Goal: Information Seeking & Learning: Learn about a topic

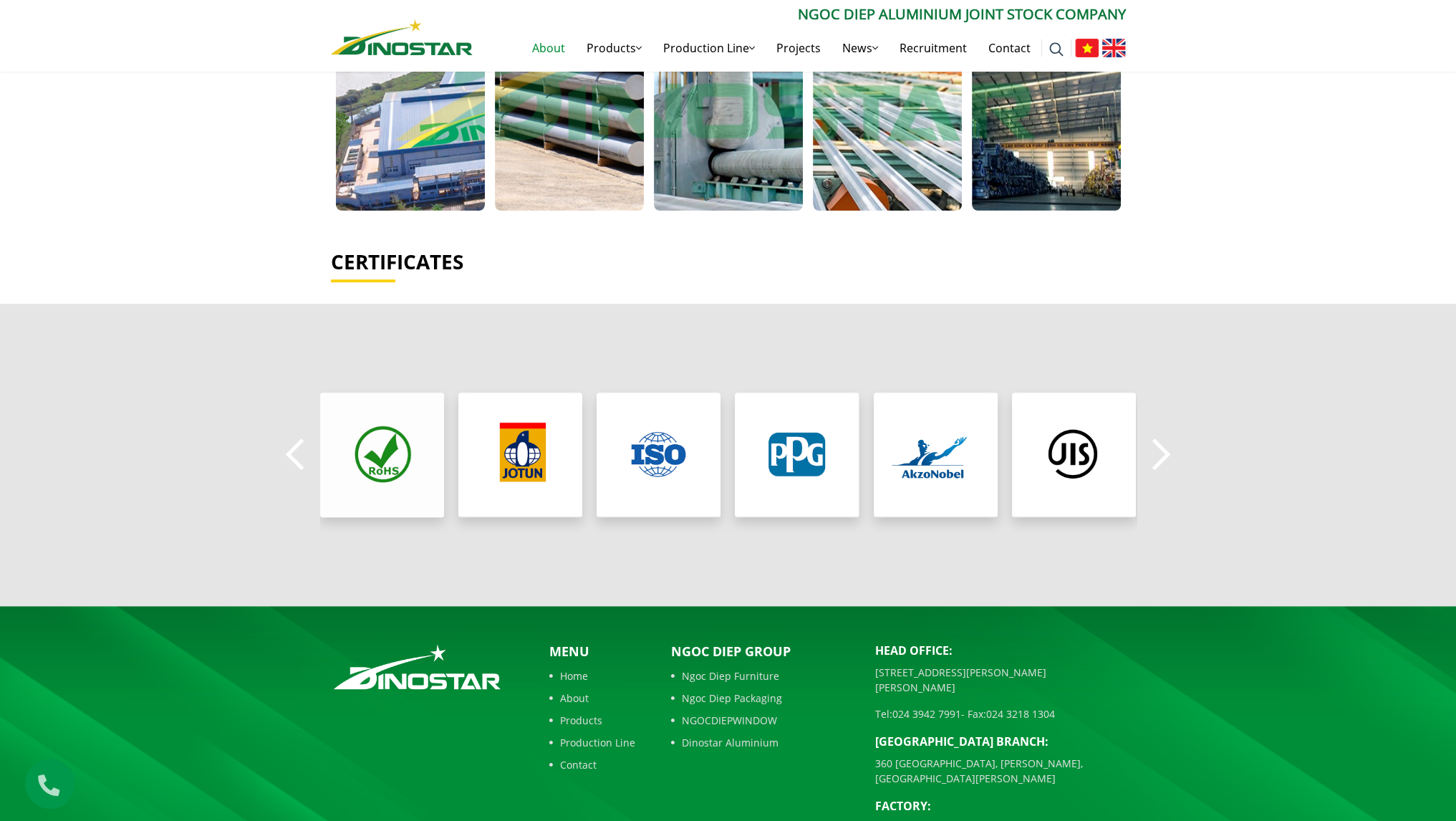
scroll to position [992, 0]
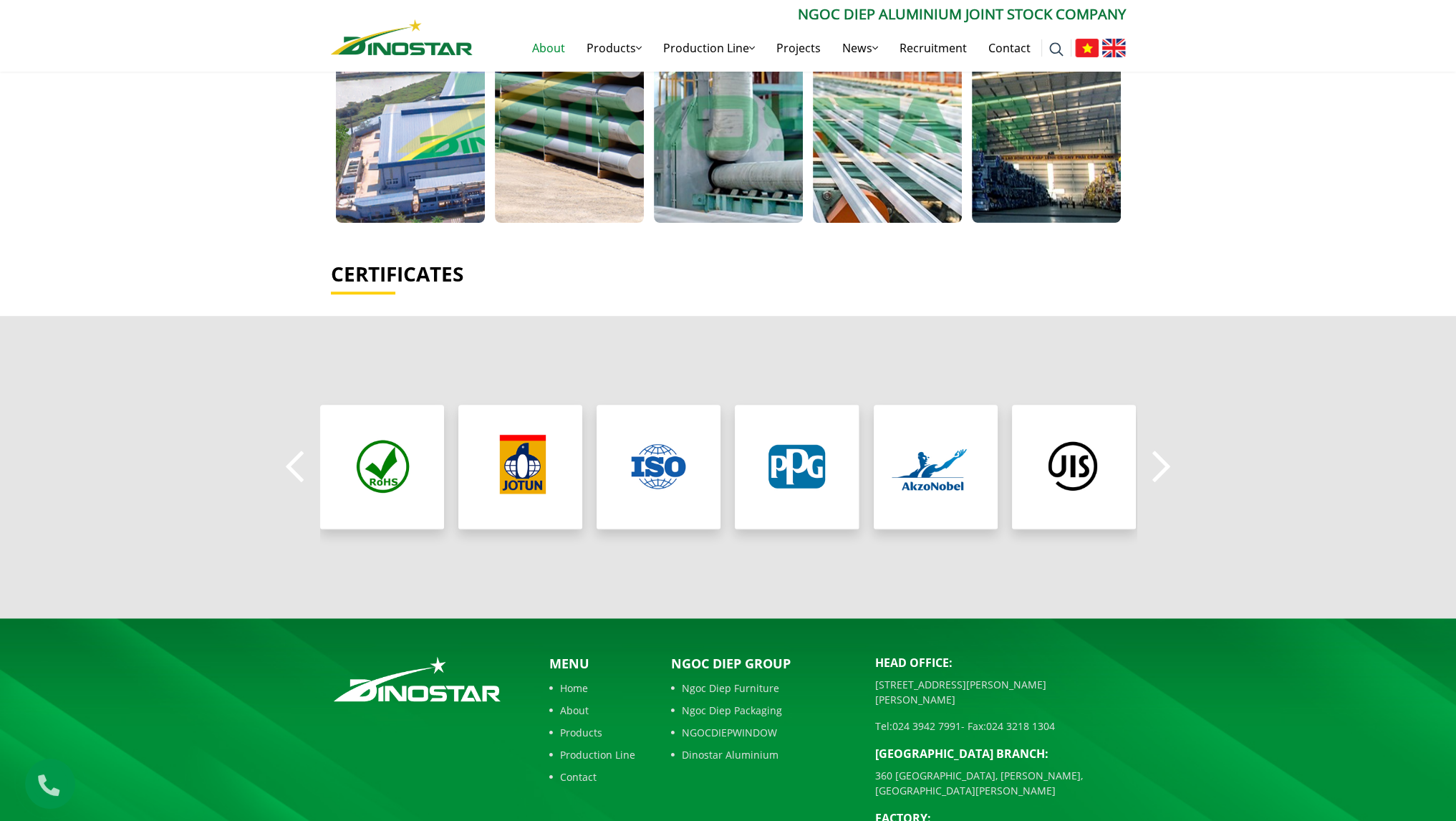
click at [292, 449] on button "Previous" at bounding box center [295, 467] width 29 height 50
click at [301, 445] on button "Previous" at bounding box center [295, 467] width 29 height 50
click at [675, 452] on img "3 / 8" at bounding box center [658, 466] width 132 height 132
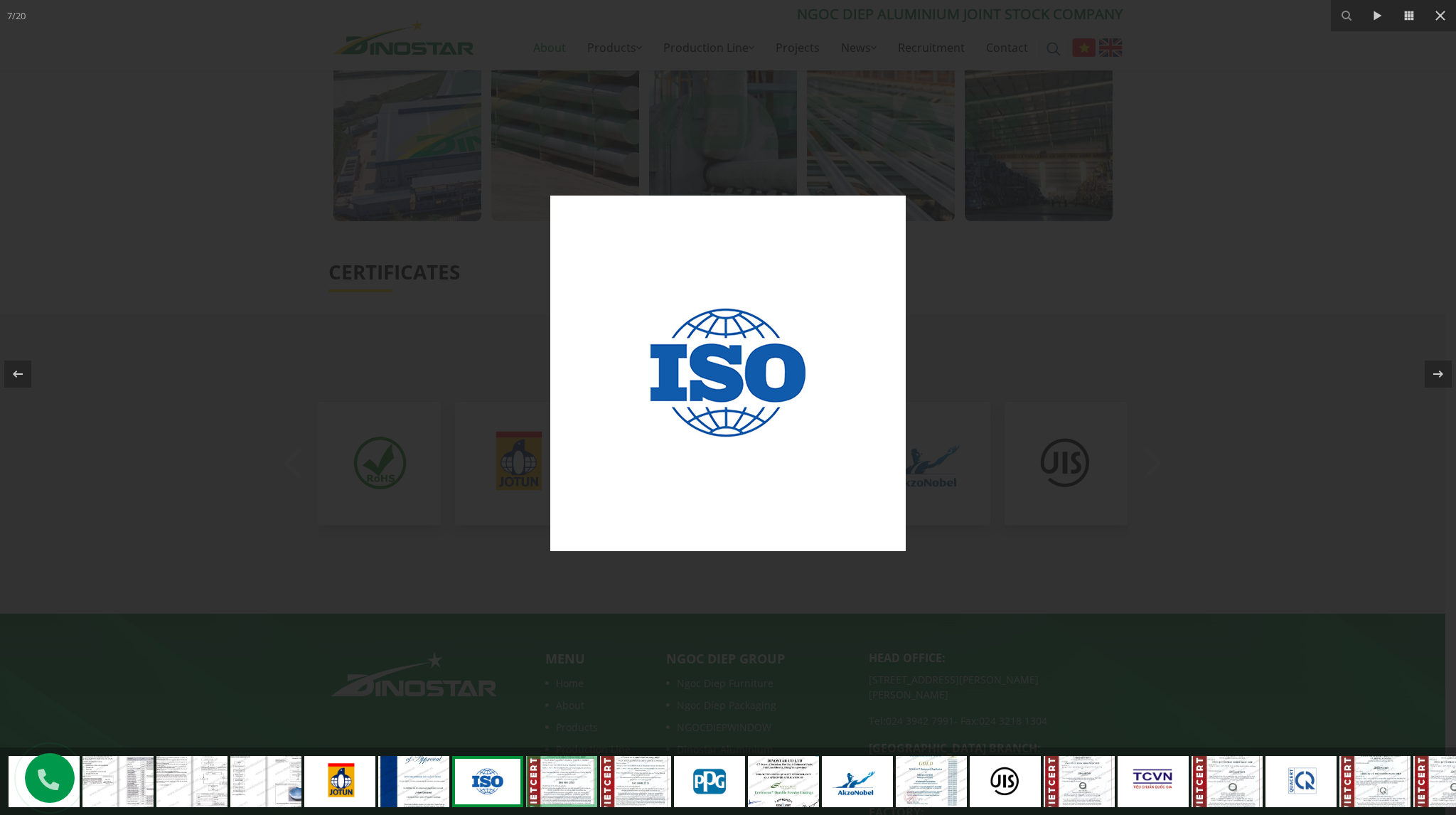
click at [556, 777] on link at bounding box center [562, 782] width 71 height 52
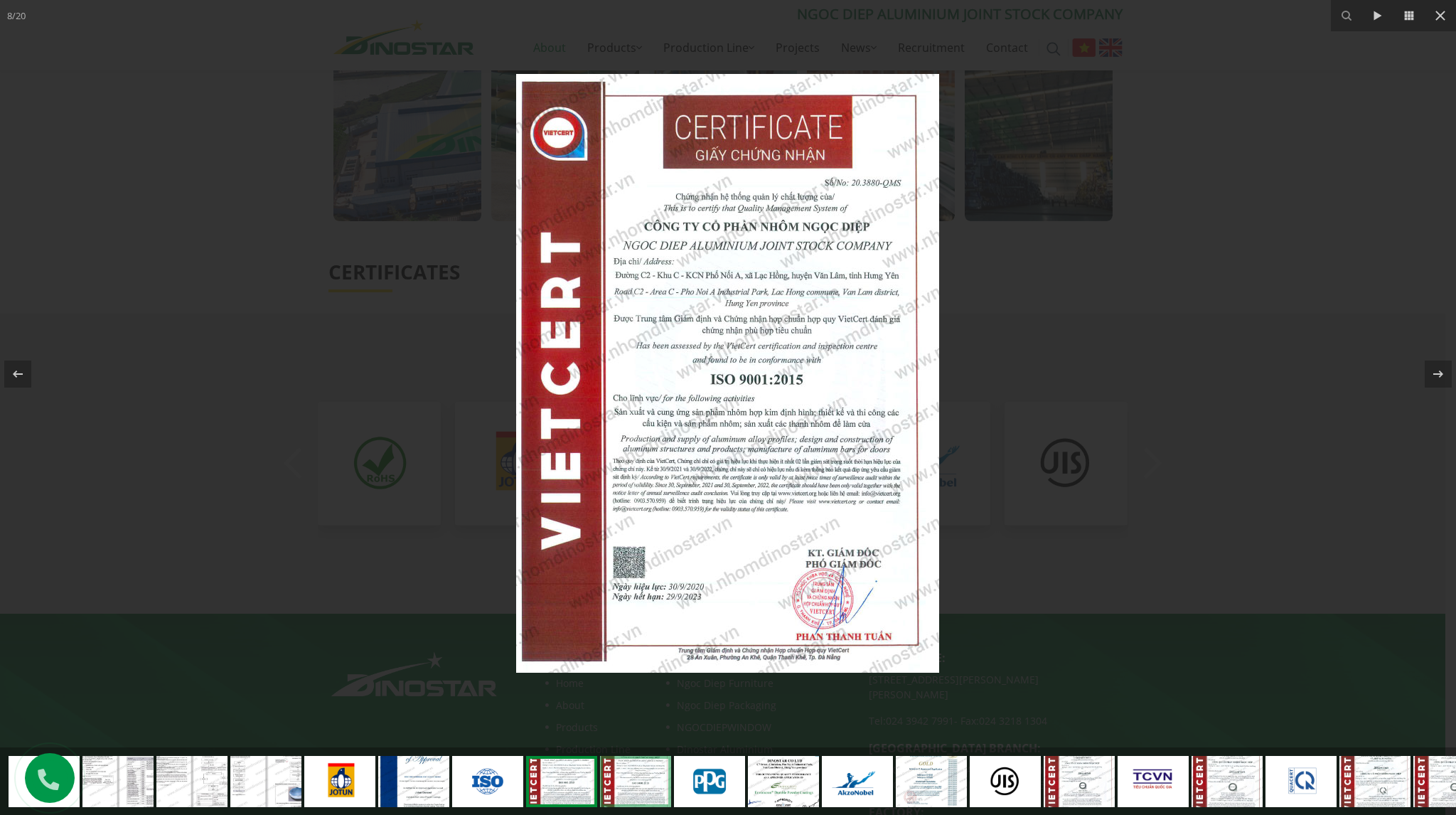
click at [606, 774] on link at bounding box center [636, 782] width 71 height 52
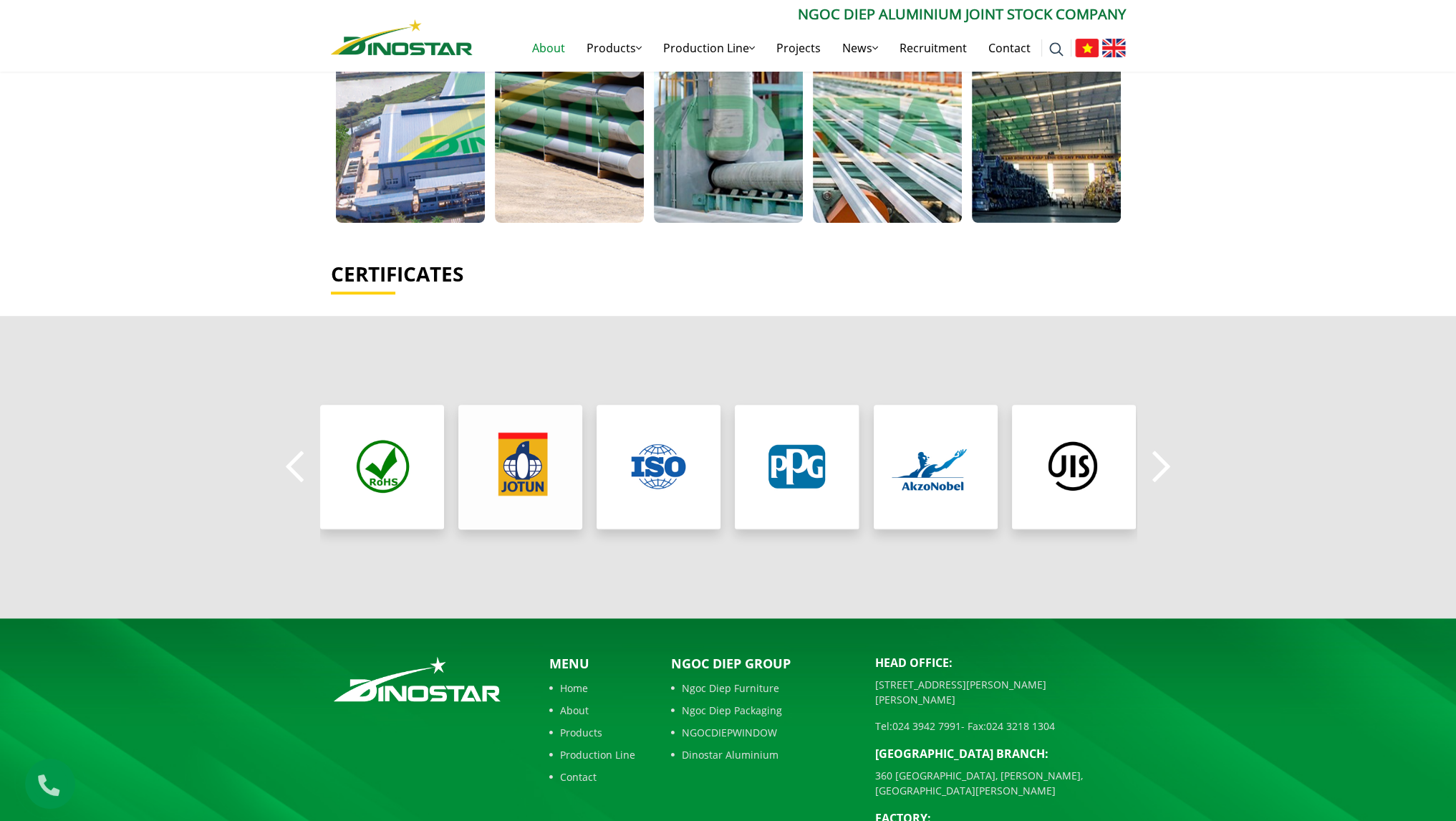
click at [493, 436] on img "2 / 8" at bounding box center [520, 466] width 132 height 132
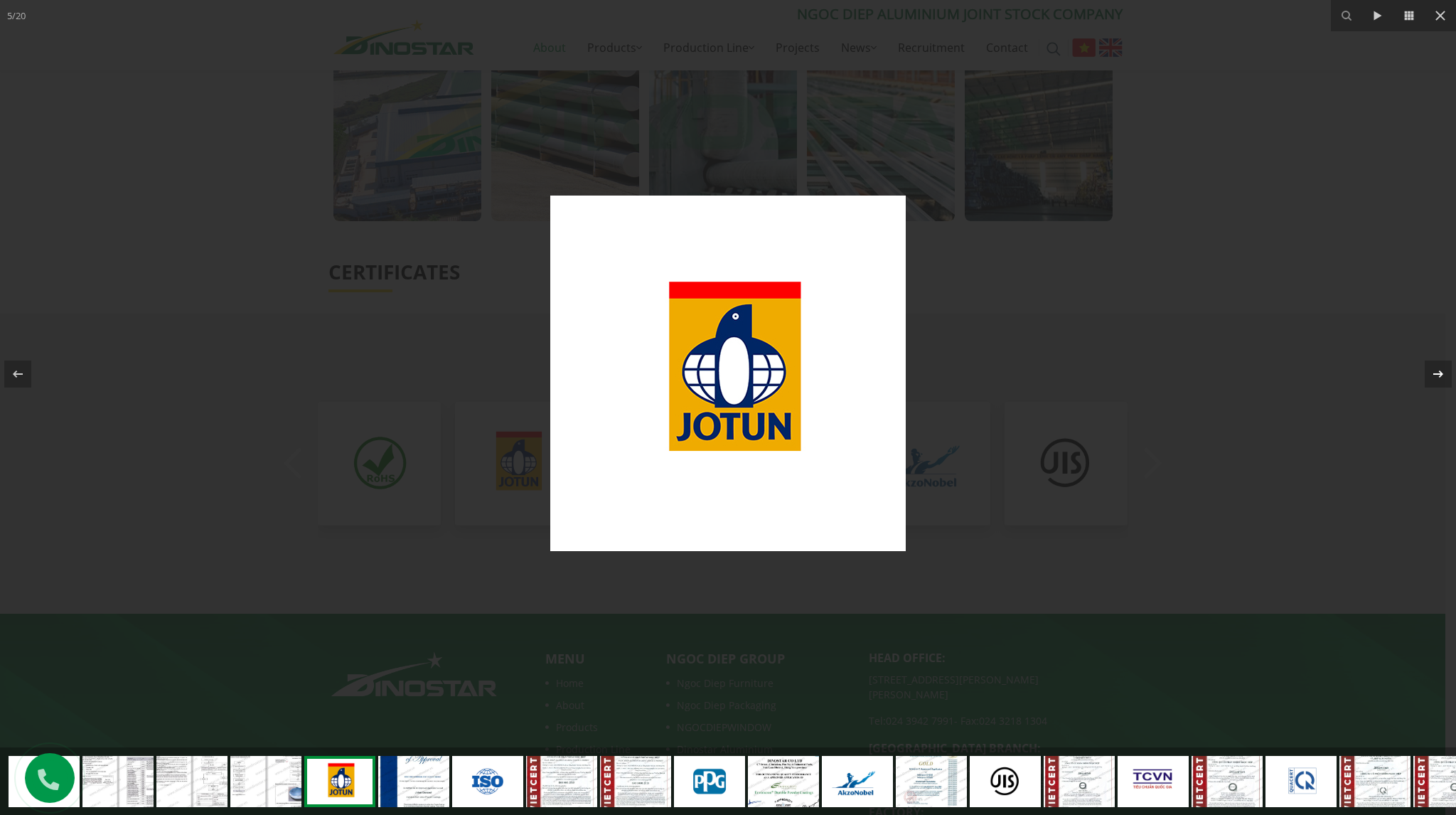
click at [1423, 366] on button at bounding box center [1431, 374] width 50 height 71
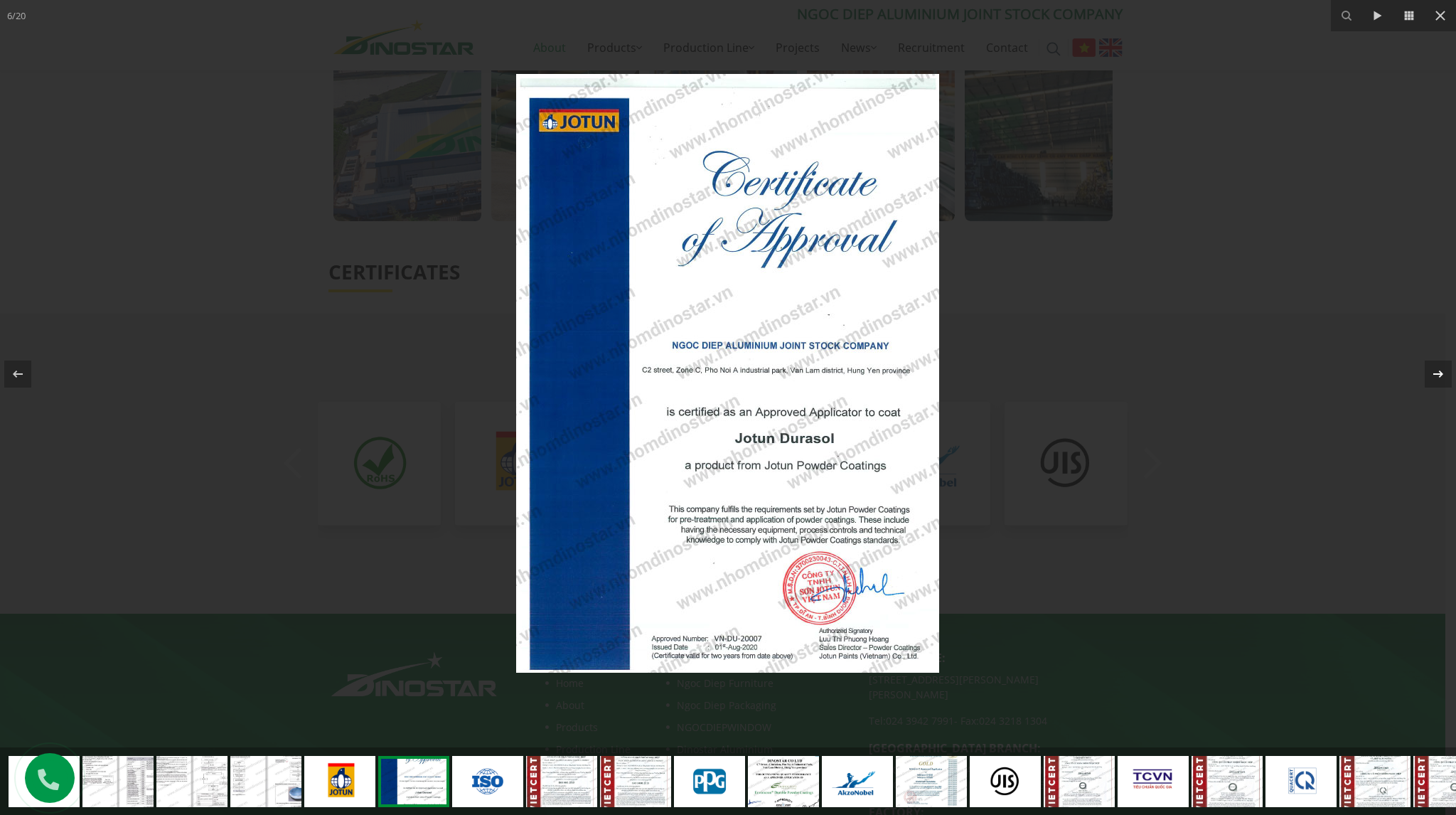
click at [1423, 366] on button at bounding box center [1431, 374] width 50 height 71
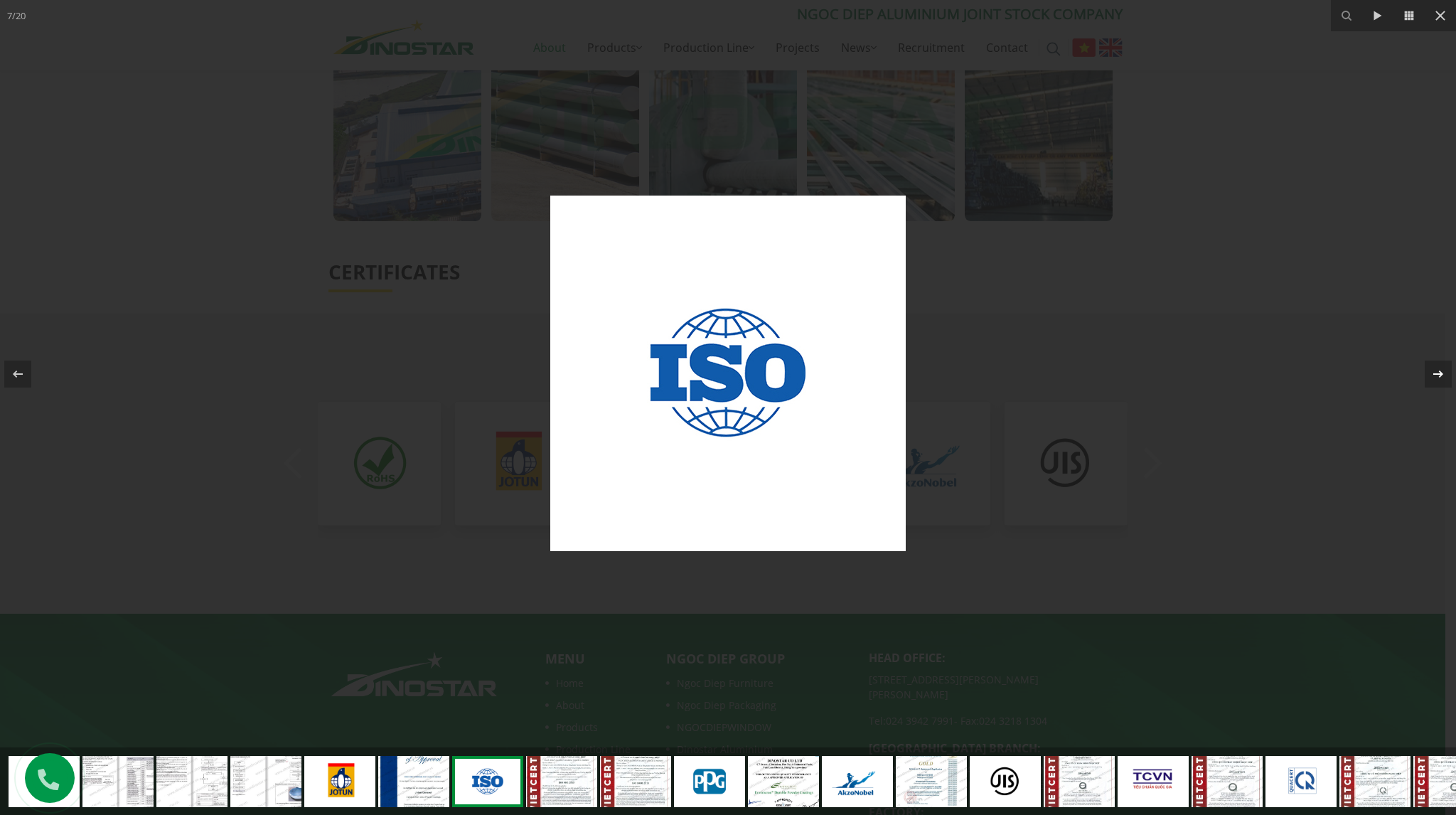
click at [1423, 366] on button at bounding box center [1431, 374] width 50 height 71
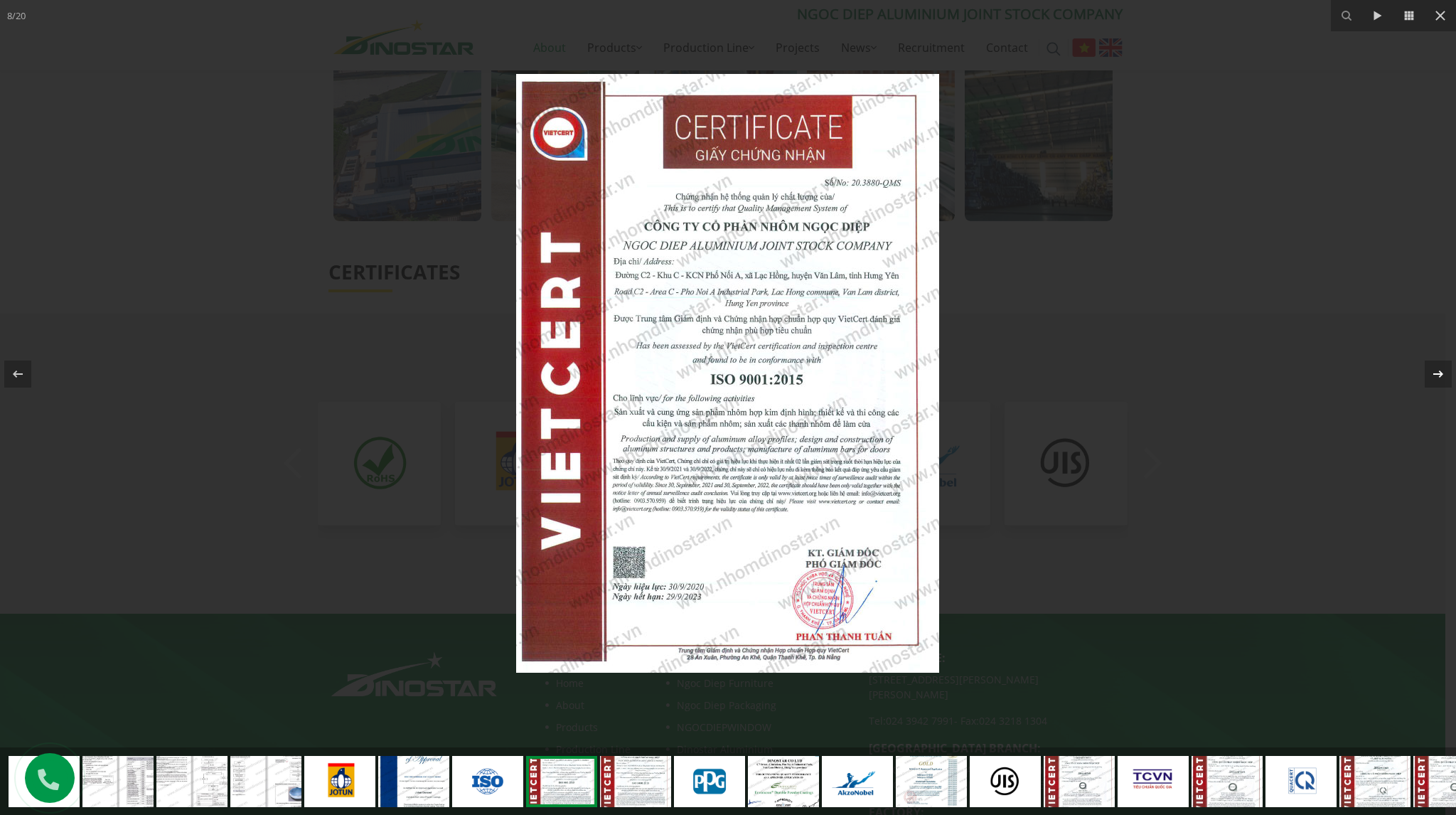
click at [1423, 366] on button at bounding box center [1431, 374] width 50 height 71
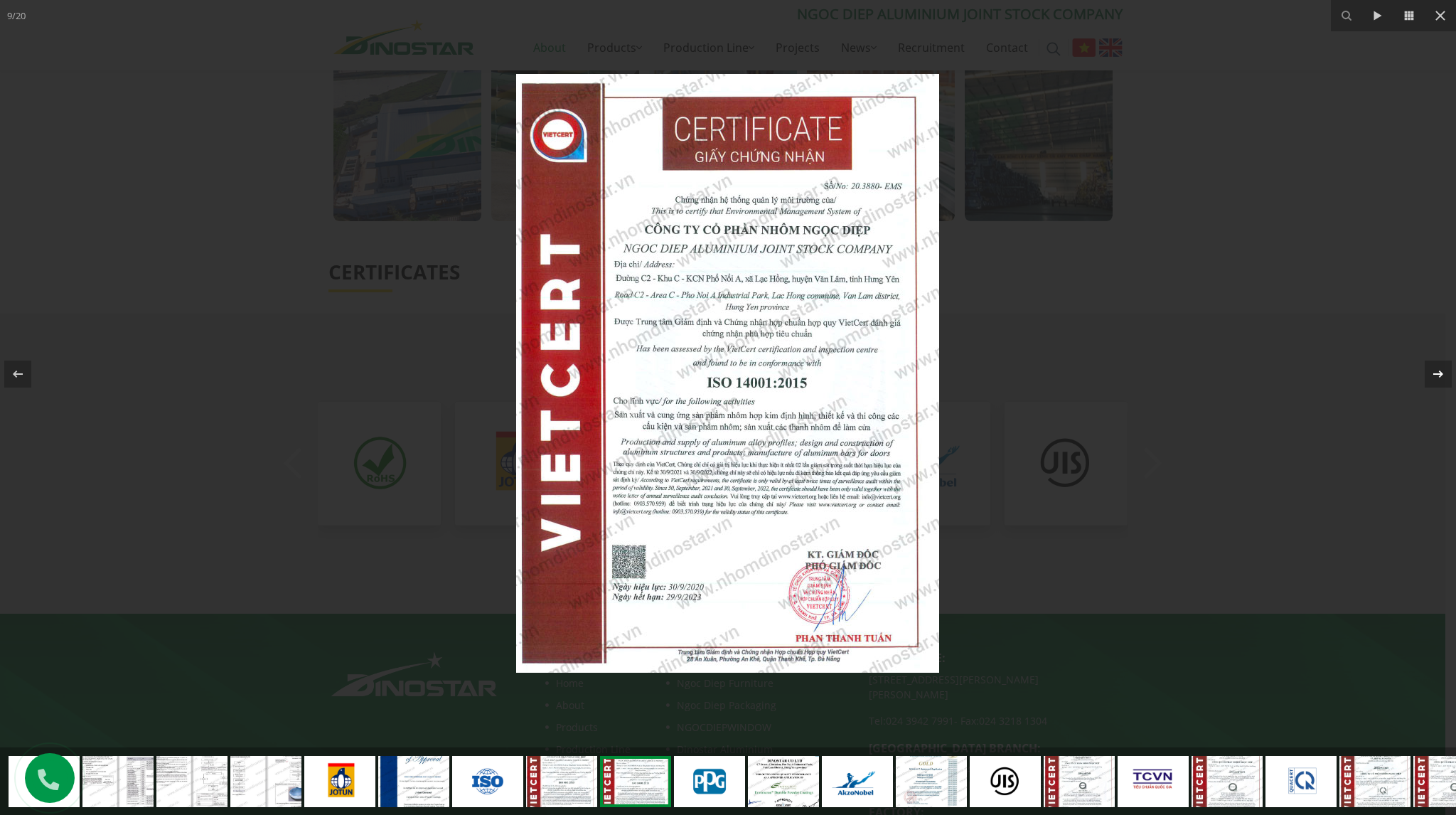
click at [1423, 366] on button at bounding box center [1431, 374] width 50 height 71
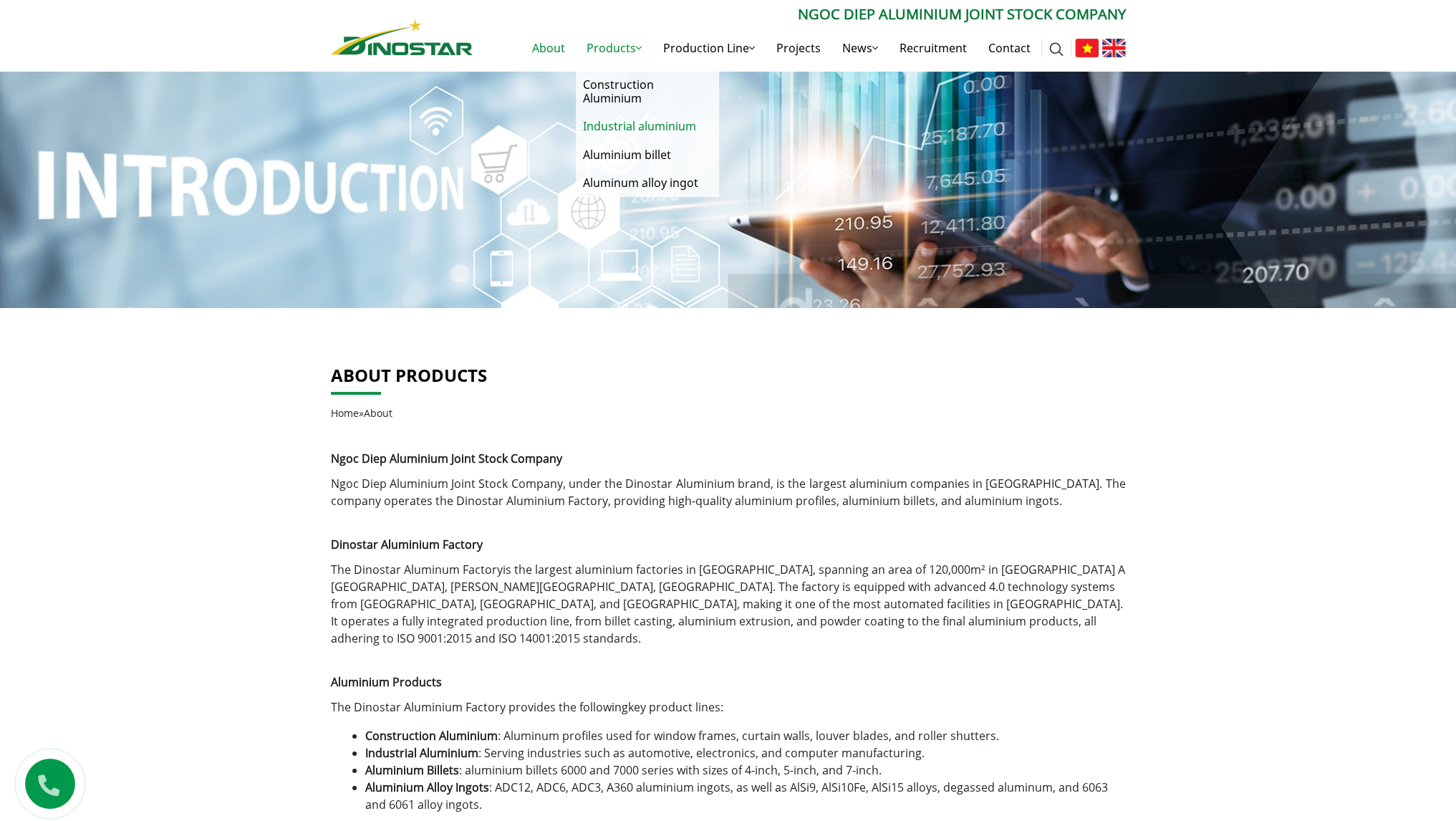
click at [651, 131] on link "Industrial aluminium" at bounding box center [648, 126] width 143 height 28
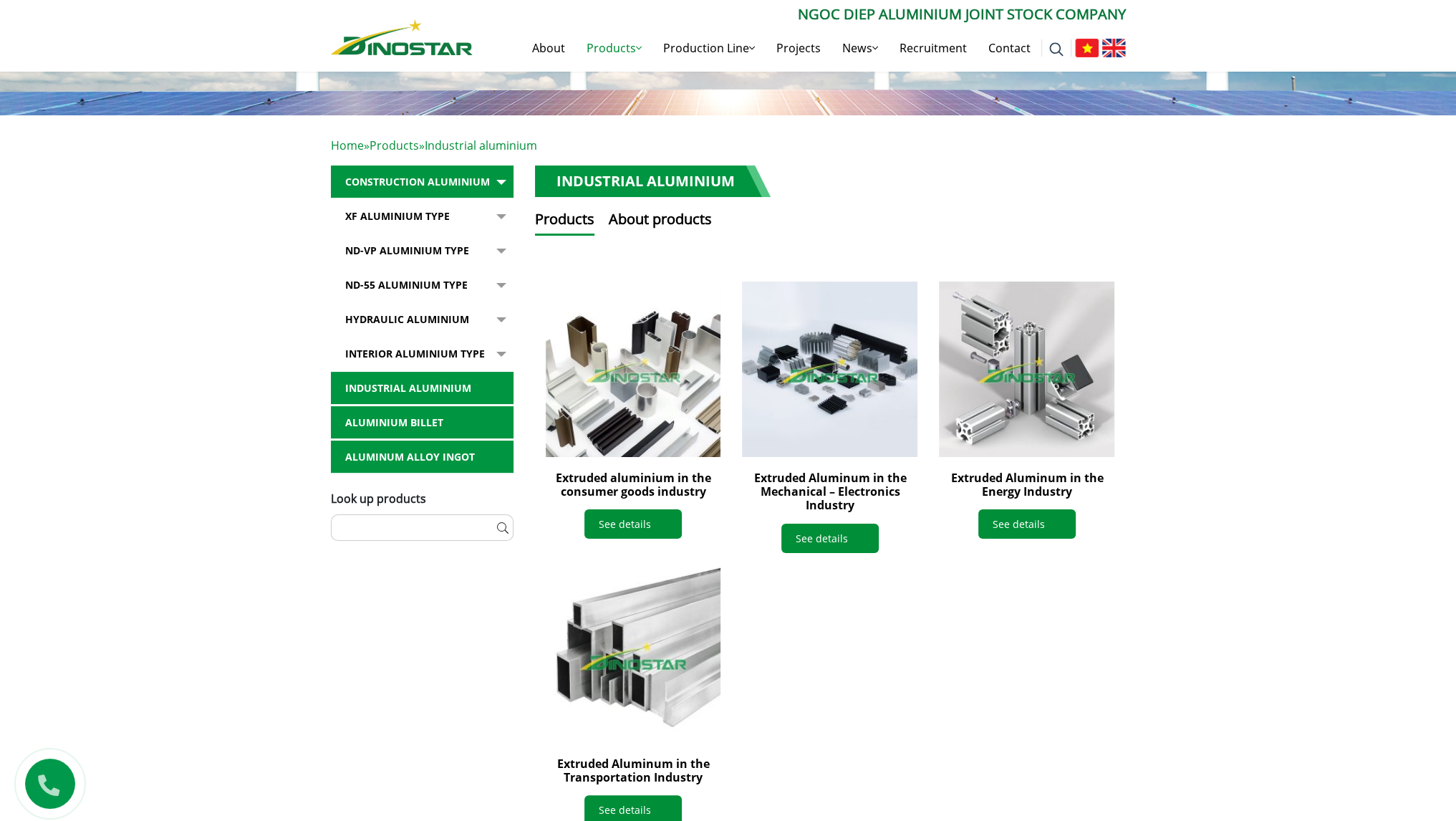
scroll to position [72, 0]
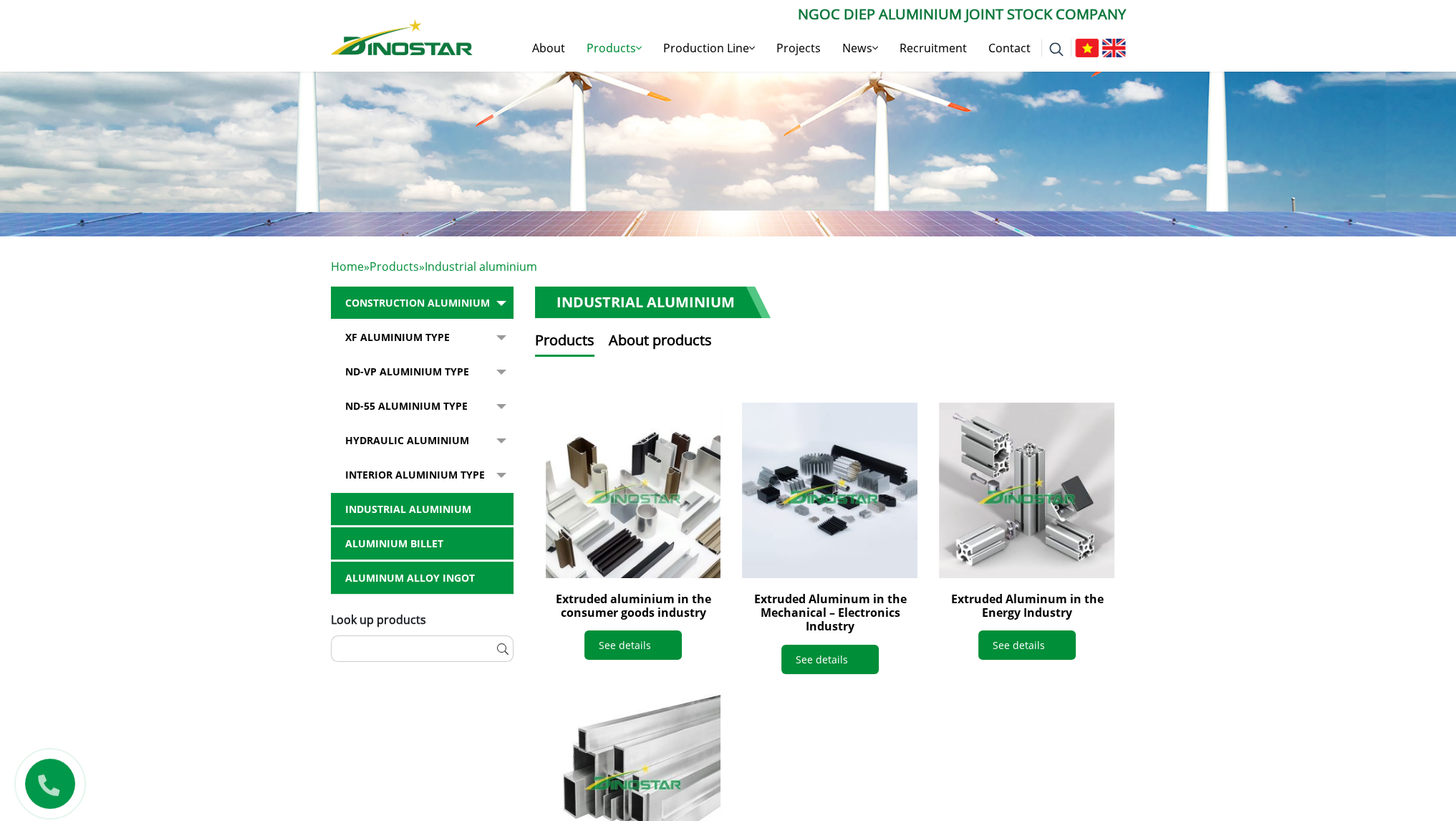
click at [280, 758] on div "Home » Products » Industrial aluminium Construction Aluminium XF Aluminium type…" at bounding box center [728, 598] width 1456 height 724
click at [487, 331] on button "button" at bounding box center [498, 337] width 29 height 33
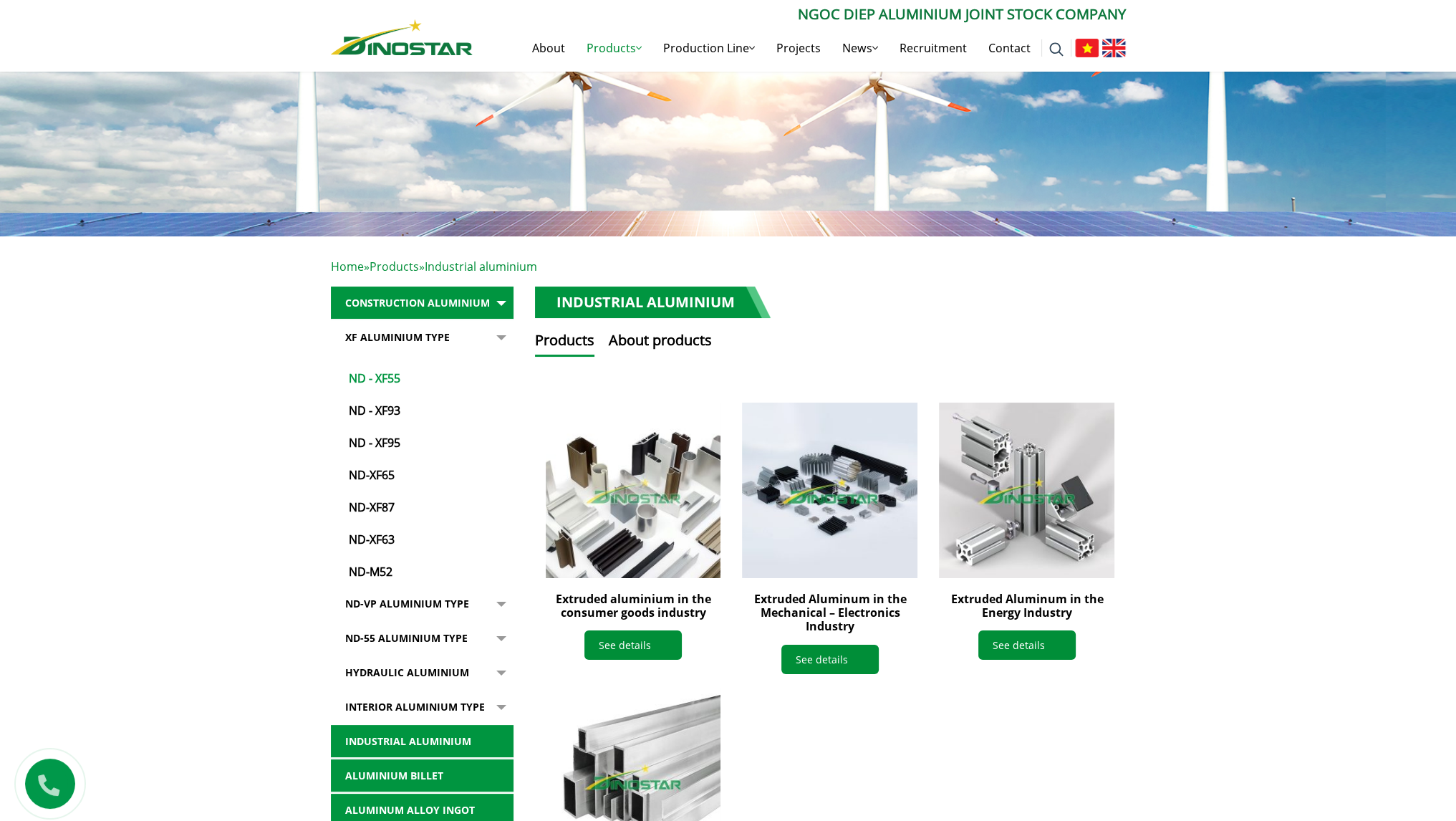
click at [422, 368] on link "ND - XF55" at bounding box center [426, 371] width 175 height 32
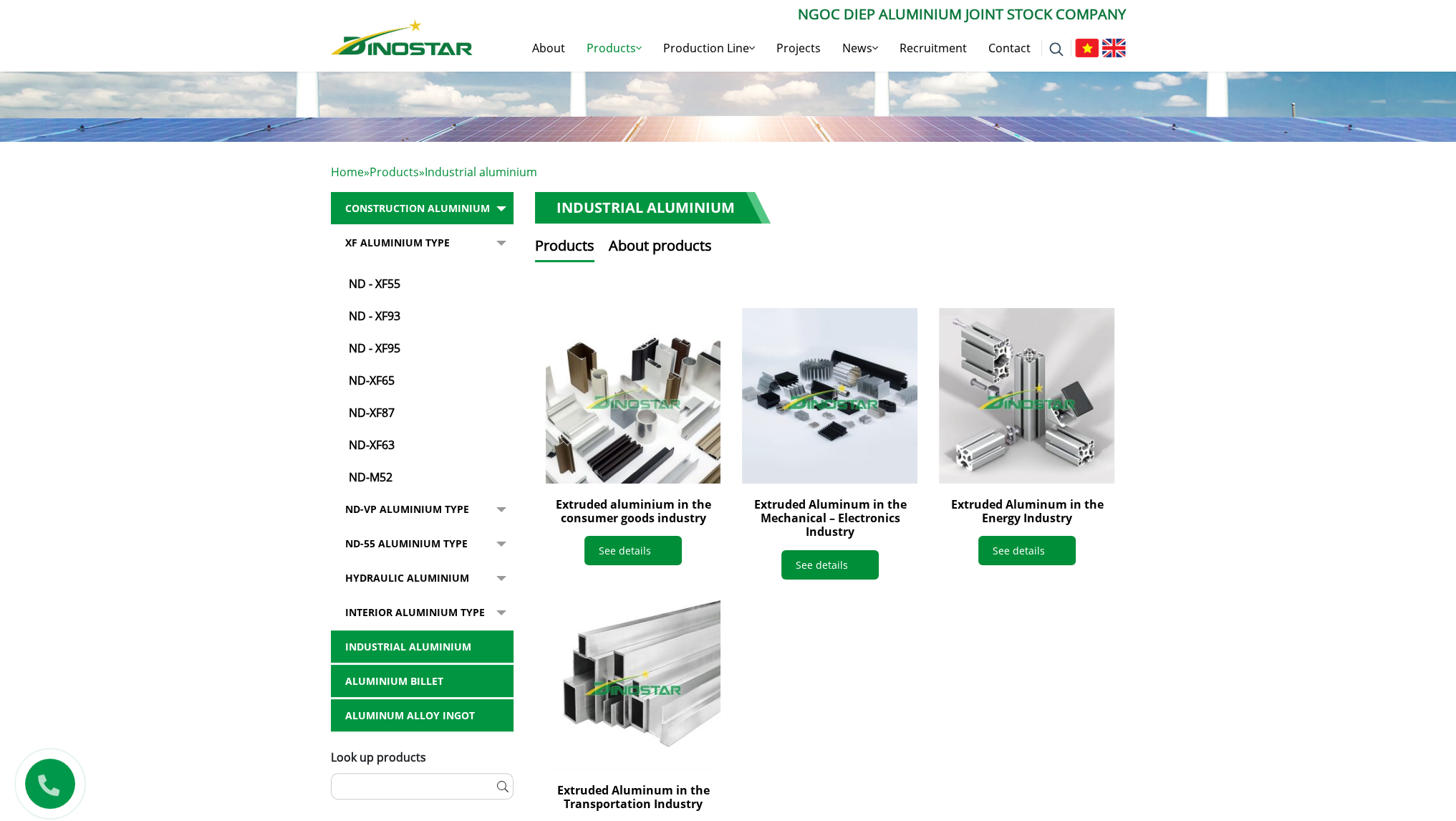
scroll to position [261, 0]
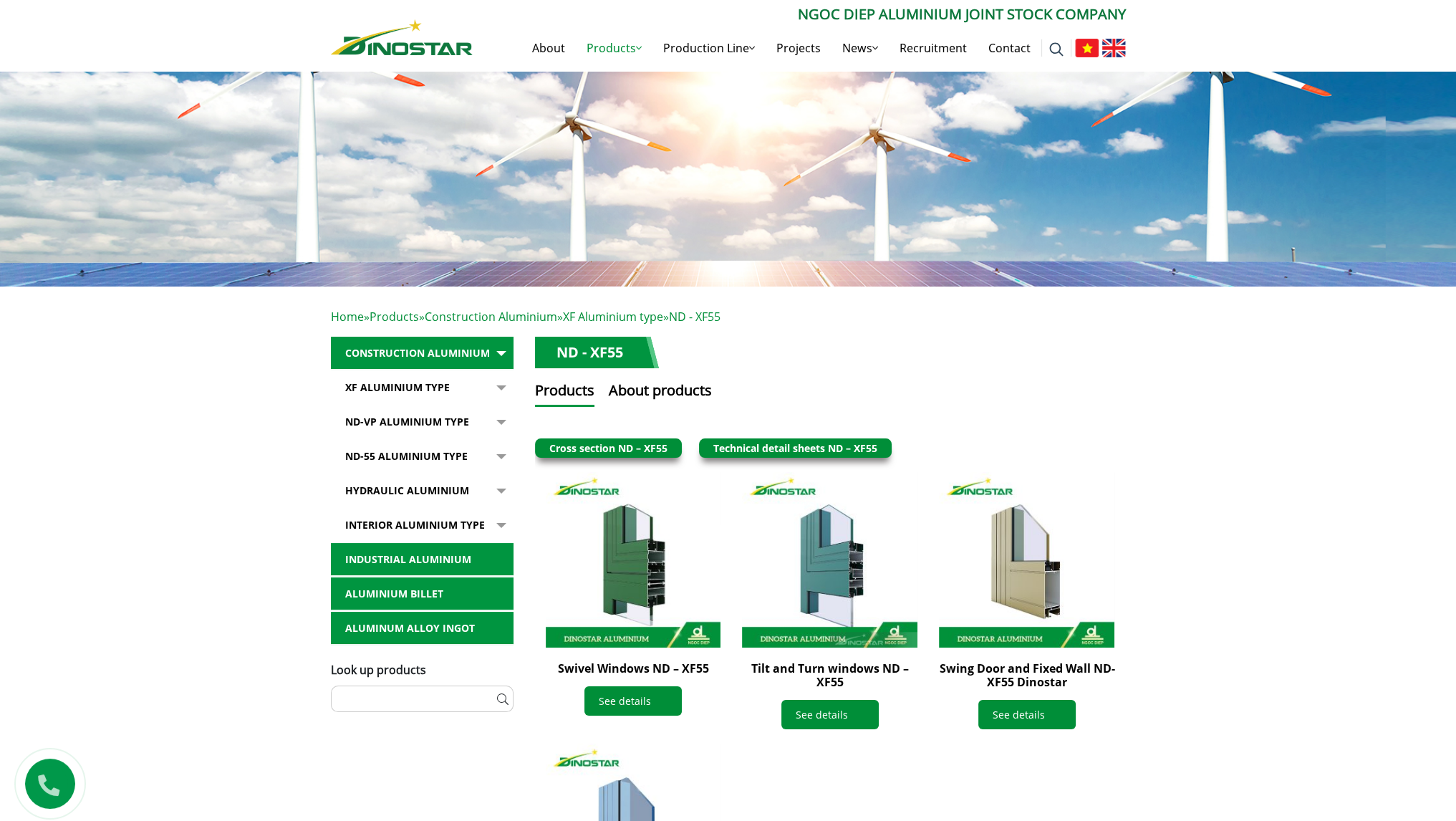
scroll to position [143, 0]
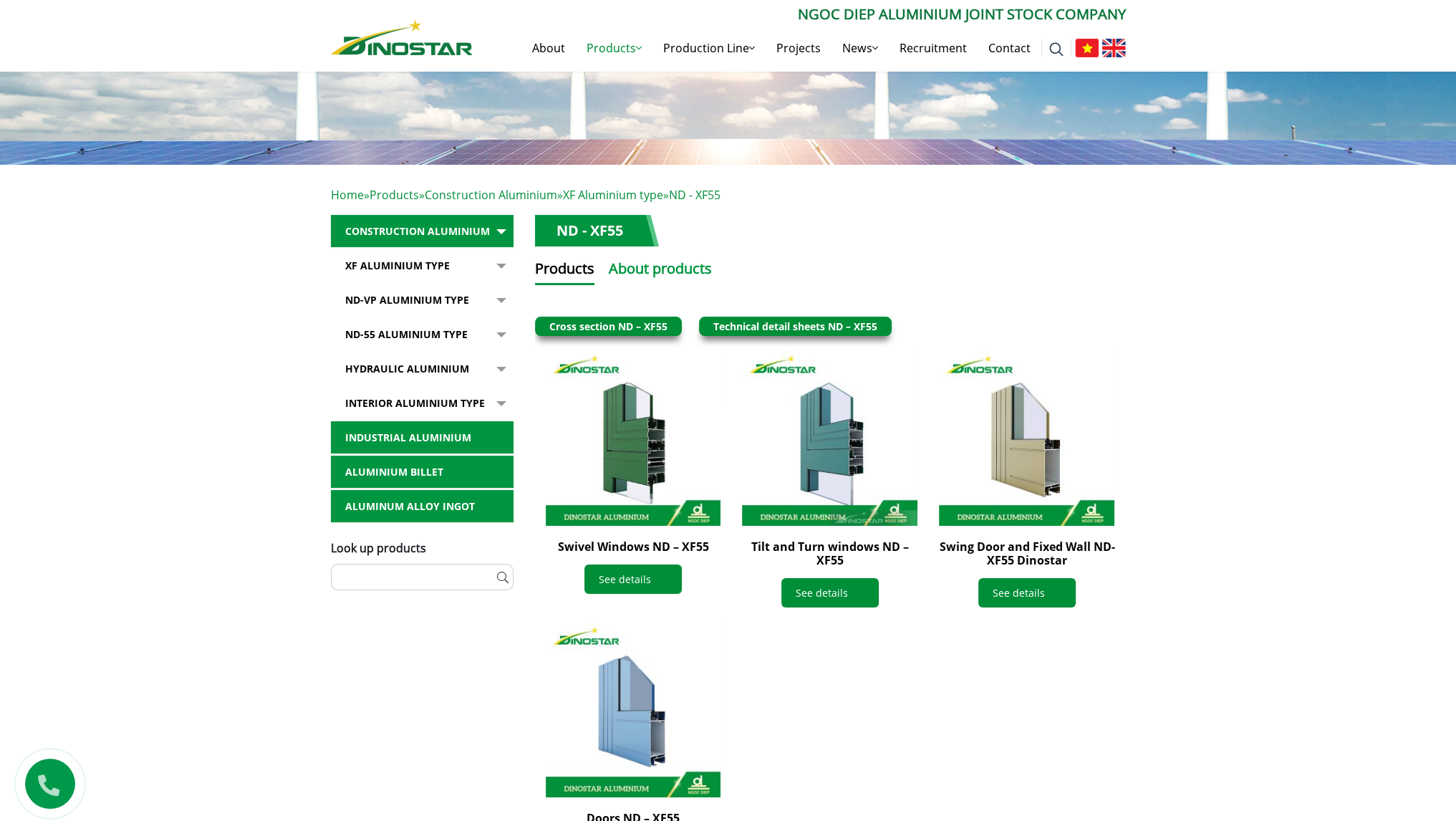
click at [708, 267] on button "About products" at bounding box center [660, 271] width 103 height 27
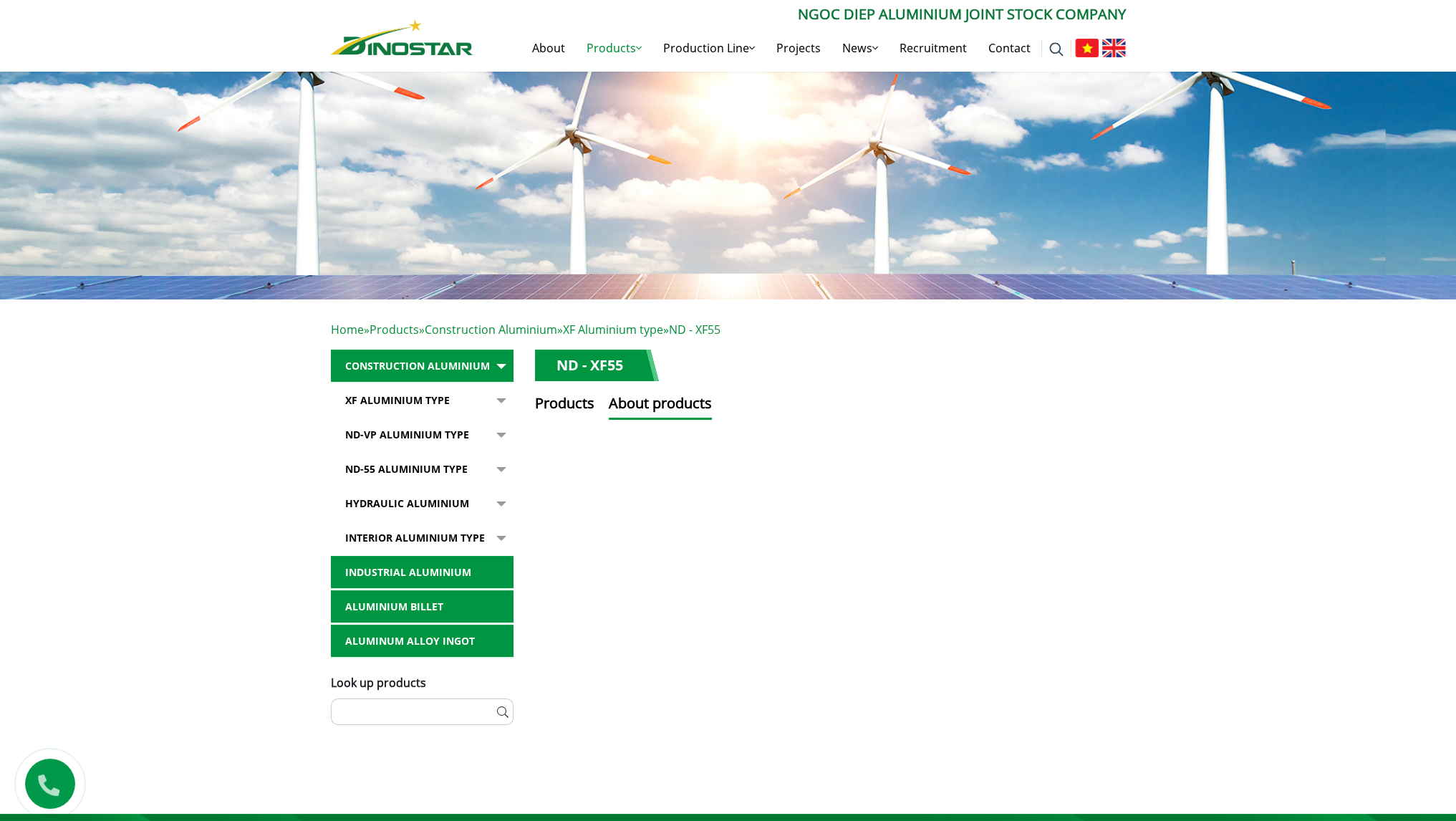
scroll to position [0, 0]
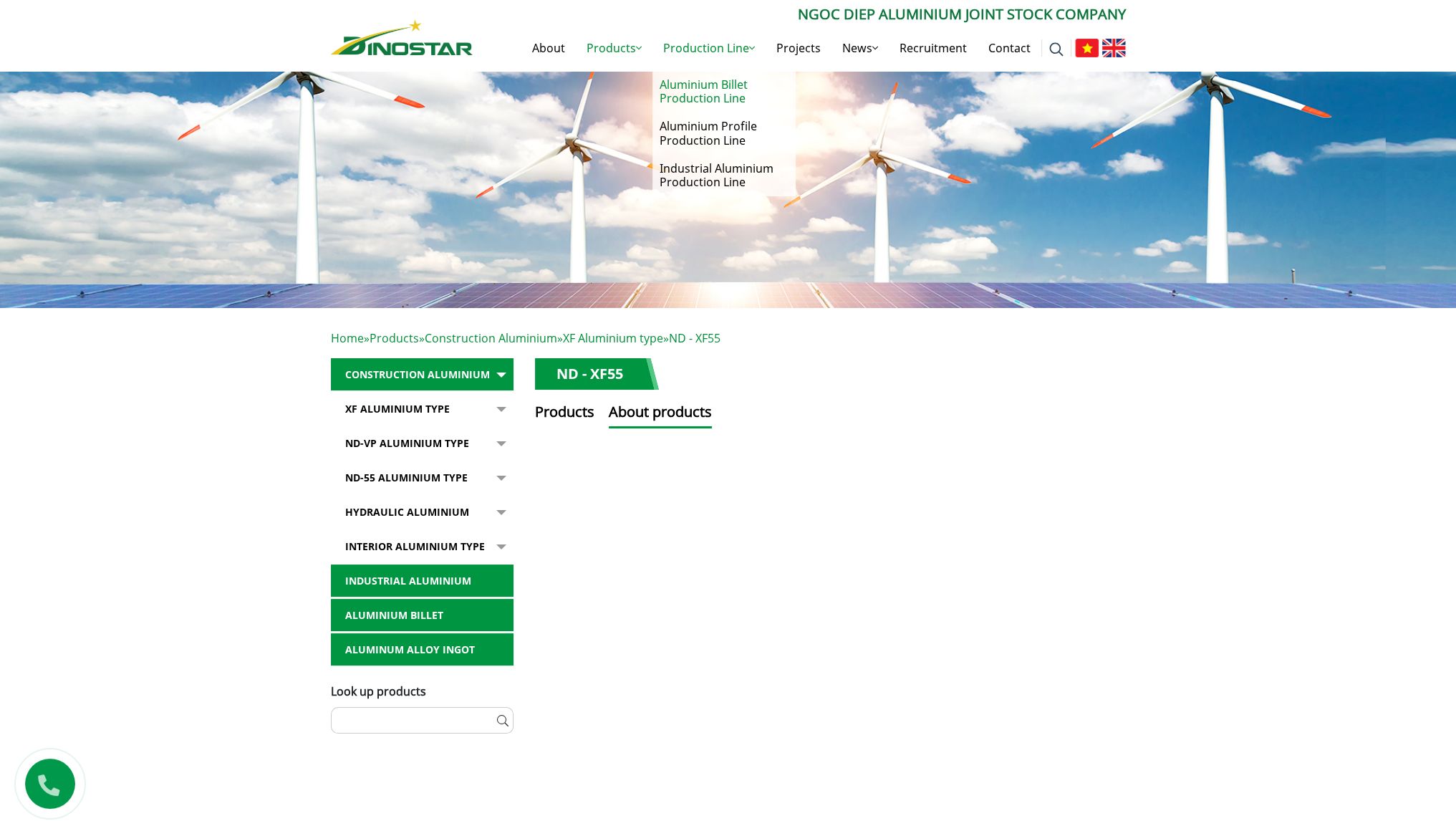
click at [723, 104] on link "Aluminium Billet Production Line" at bounding box center [724, 91] width 143 height 42
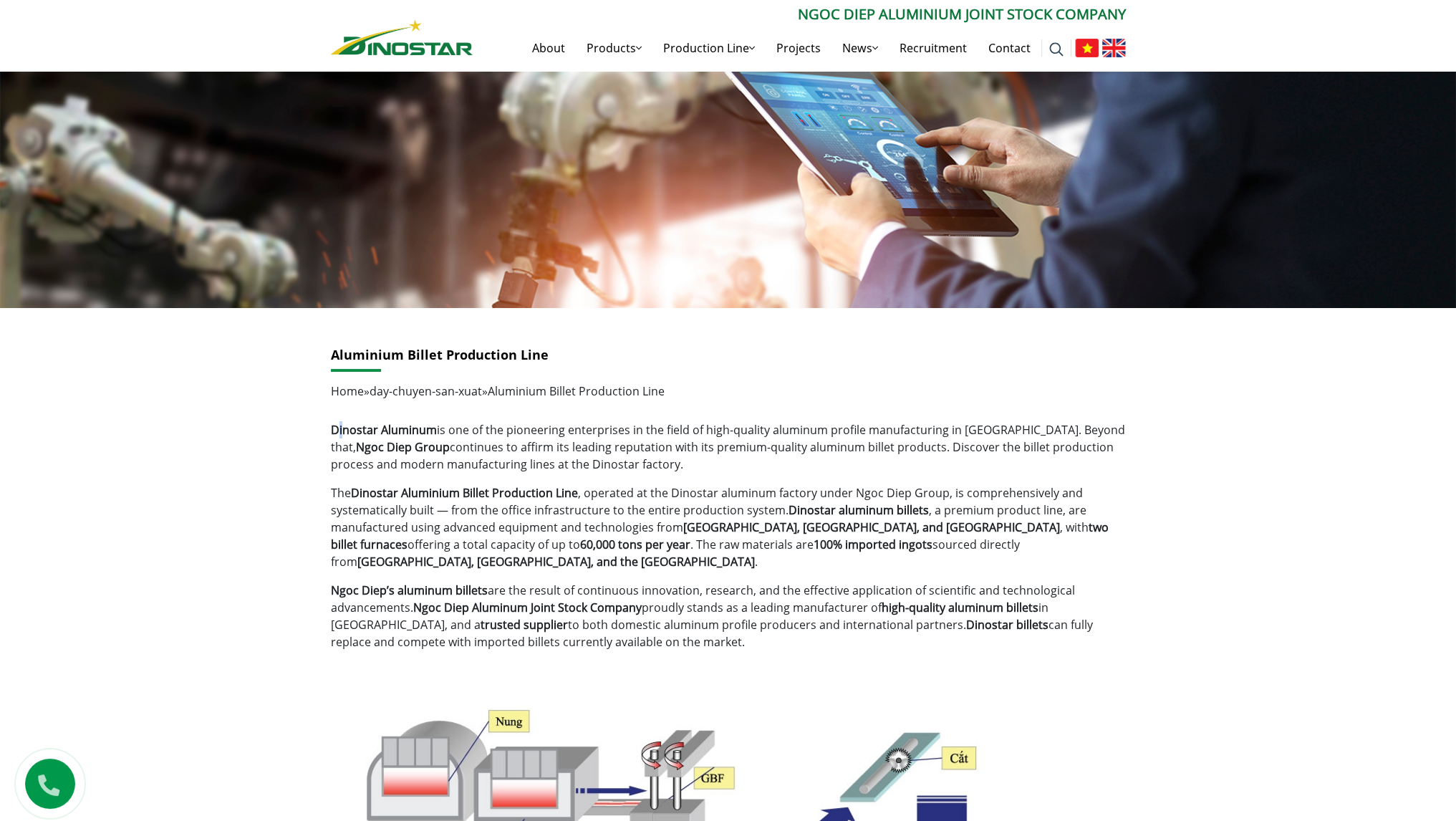
click at [341, 433] on strong "Dinostar Aluminum" at bounding box center [384, 430] width 106 height 16
click at [378, 507] on p "The Dinostar Aluminium Billet Production Line , operated at the Dinostar alumin…" at bounding box center [729, 527] width 795 height 86
click at [887, 89] on link "Company News" at bounding box center [903, 85] width 143 height 28
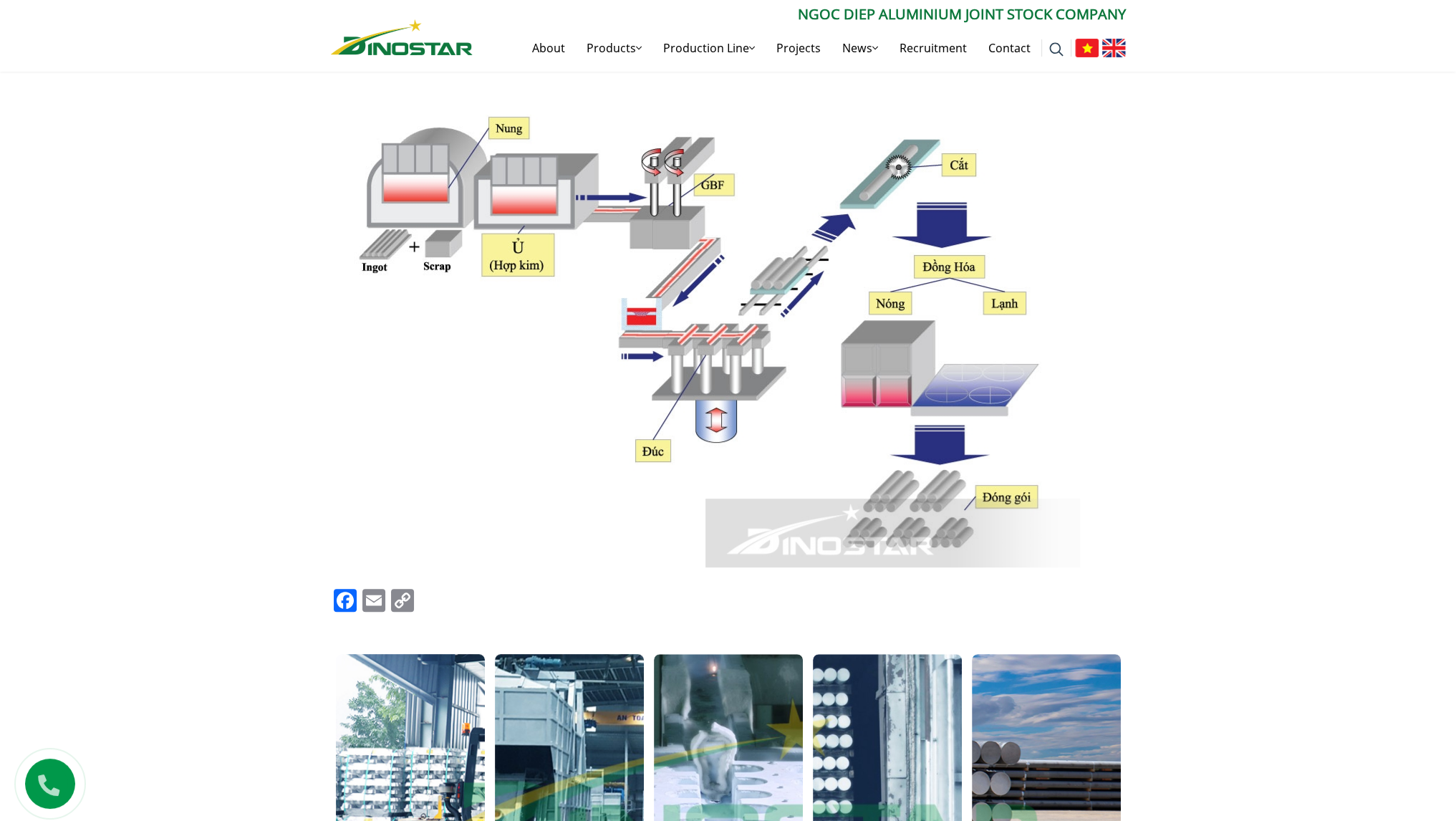
scroll to position [645, 0]
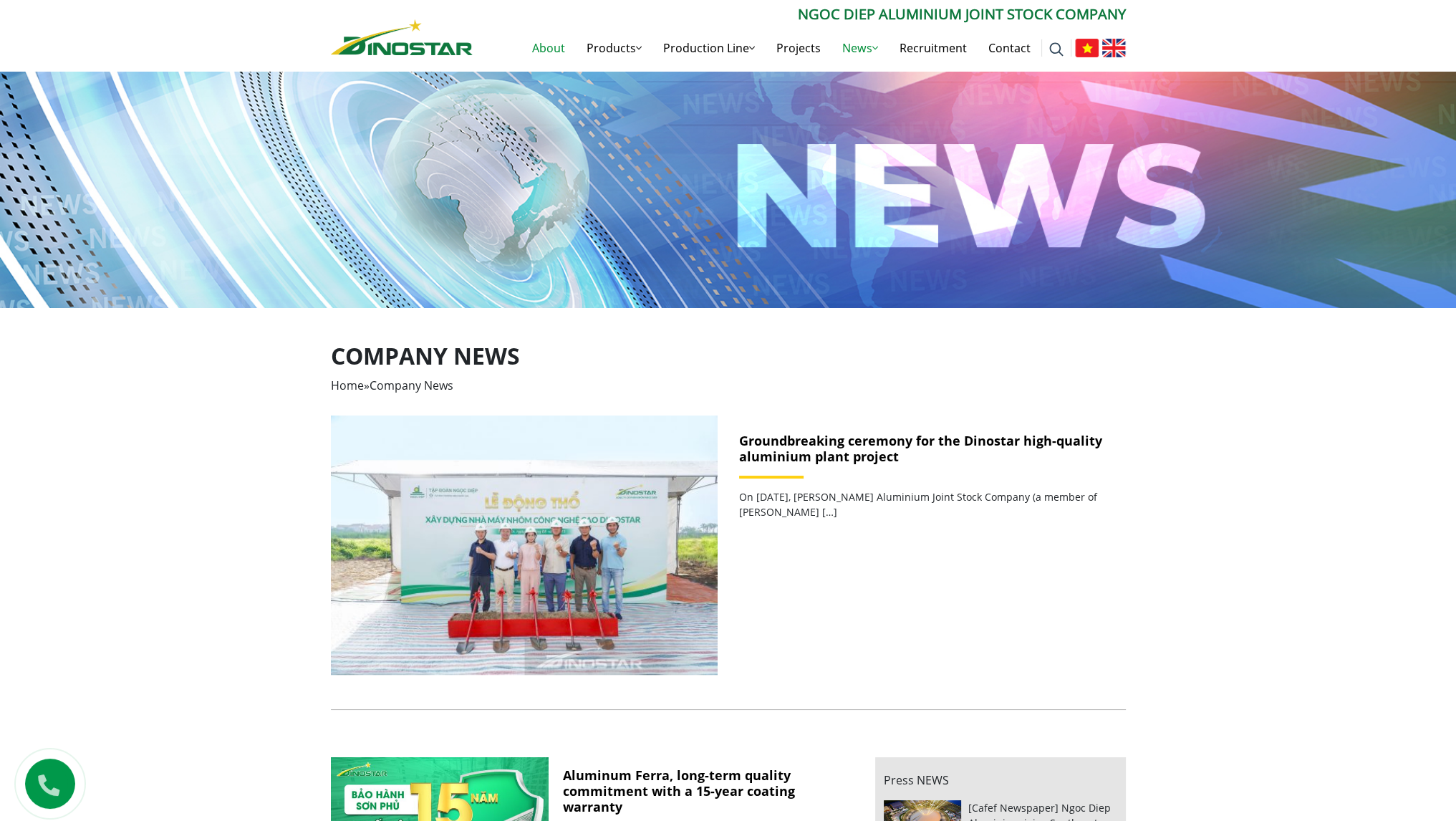
click at [552, 58] on link "About" at bounding box center [548, 48] width 54 height 46
click at [550, 52] on link "About" at bounding box center [548, 48] width 54 height 46
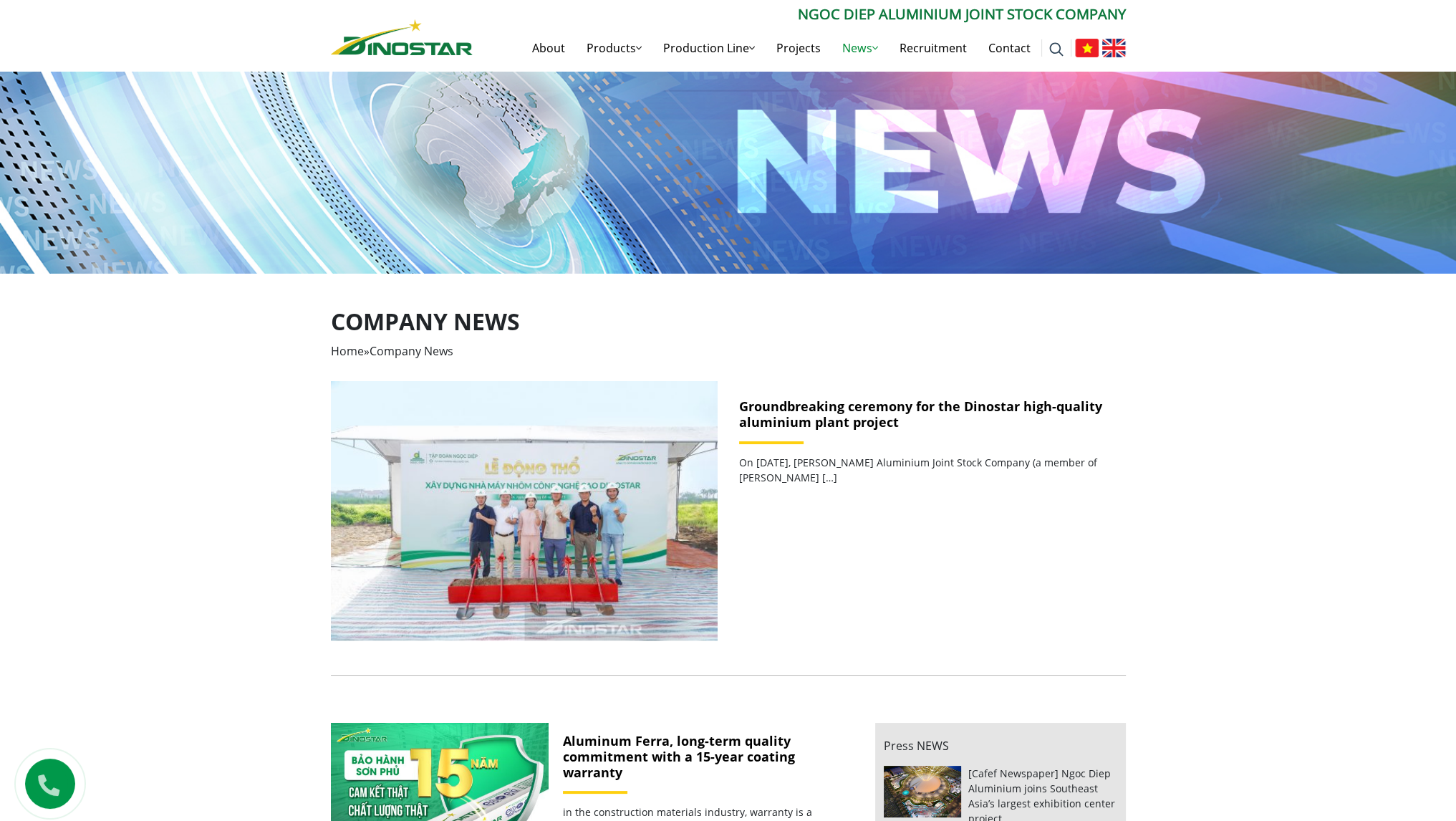
scroll to position [143, 0]
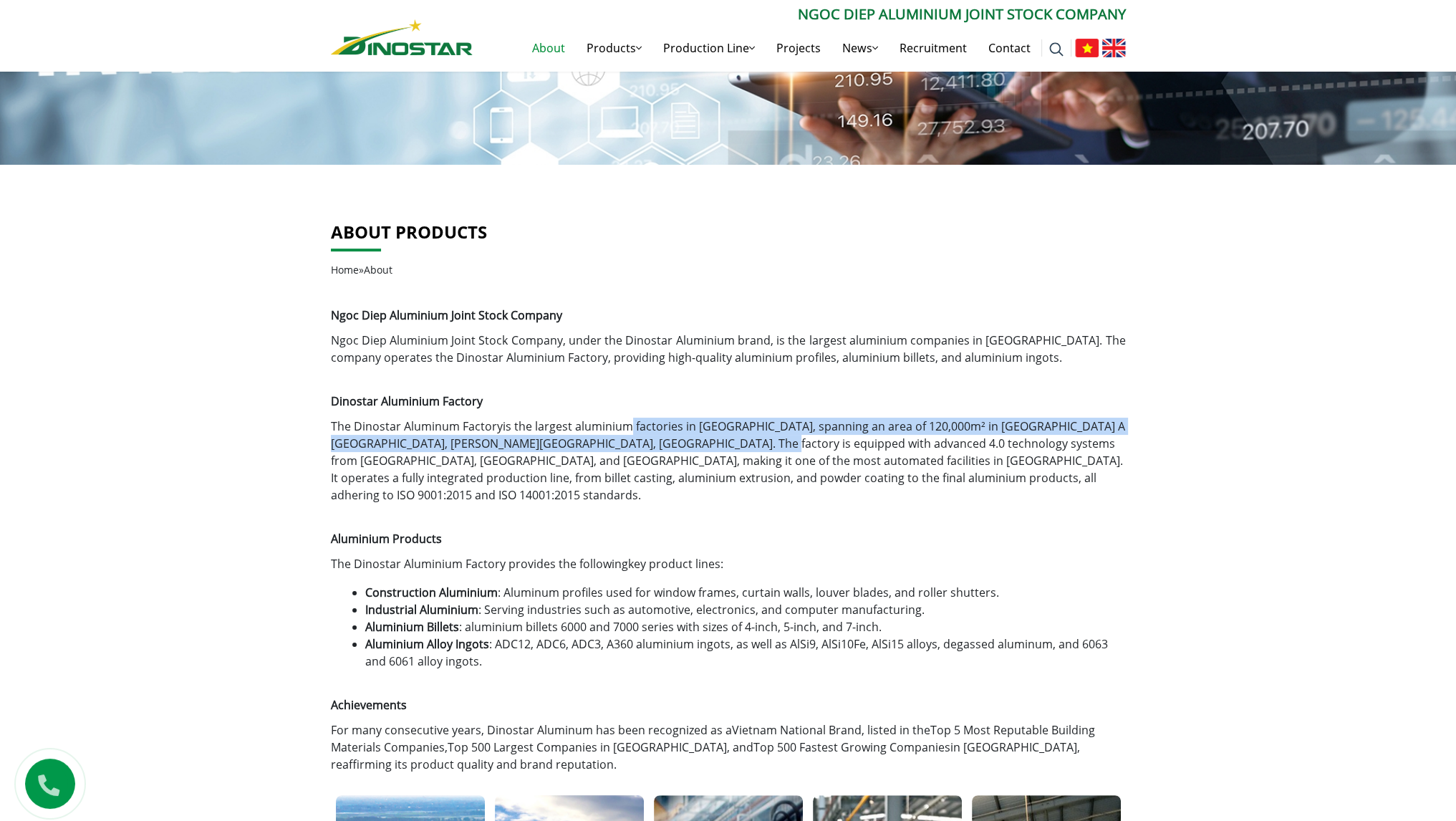
drag, startPoint x: 626, startPoint y: 425, endPoint x: 694, endPoint y: 435, distance: 68.7
click at [694, 435] on p "The Dinostar Aluminum Factory is the largest aluminium factories in [GEOGRAPHIC…" at bounding box center [729, 461] width 795 height 86
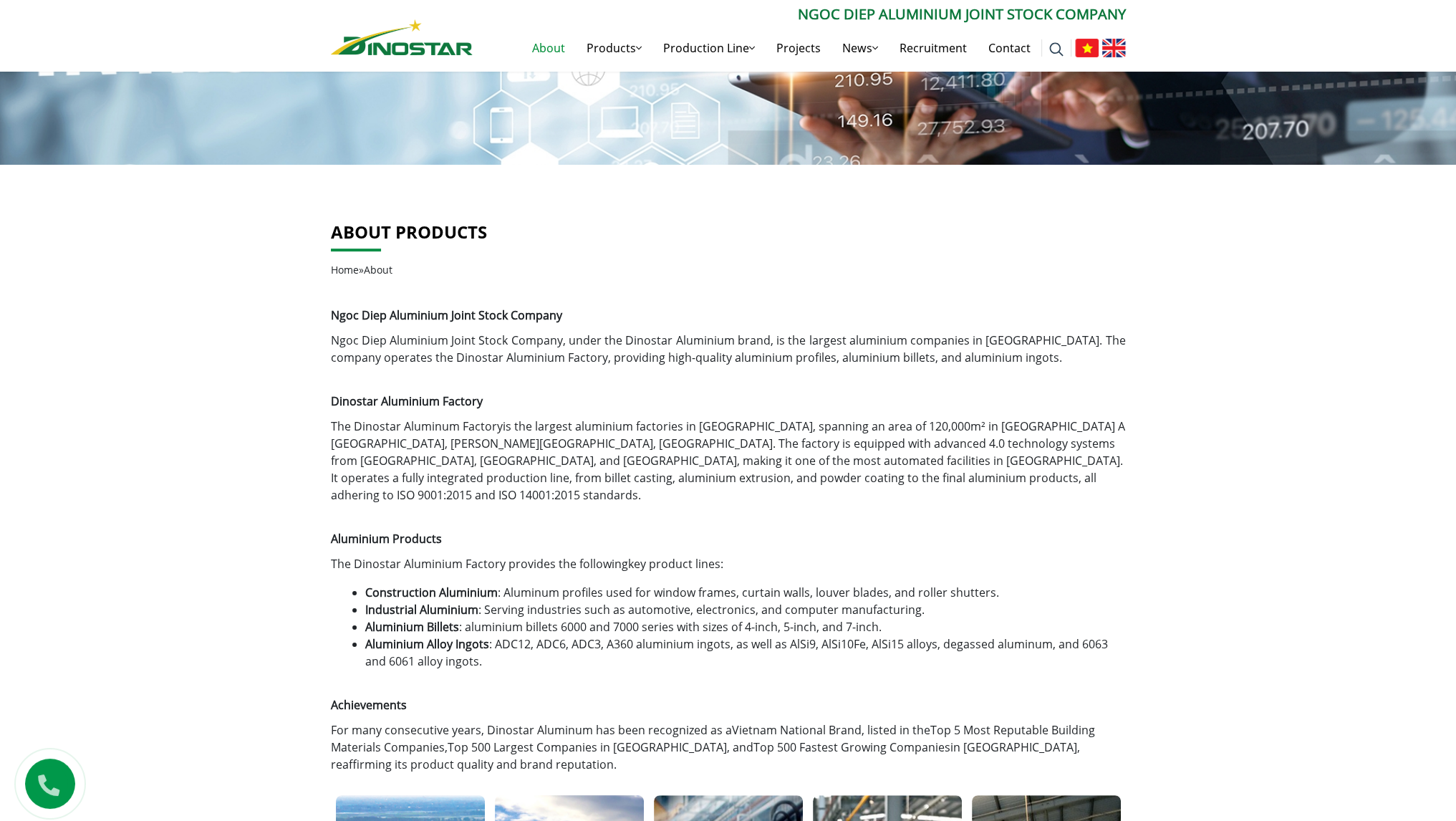
click at [702, 490] on div "[PERSON_NAME] Aluminium Joint Stock Company [PERSON_NAME] Aluminium Joint Stock…" at bounding box center [729, 532] width 795 height 482
drag, startPoint x: 729, startPoint y: 424, endPoint x: 408, endPoint y: 428, distance: 321.0
click at [408, 428] on p "The Dinostar Aluminum Factory is the largest aluminium factories in [GEOGRAPHIC…" at bounding box center [729, 461] width 795 height 86
click at [412, 464] on p "The Dinostar Aluminum Factory is the largest aluminium factories in [GEOGRAPHIC…" at bounding box center [729, 461] width 795 height 86
drag, startPoint x: 446, startPoint y: 434, endPoint x: 555, endPoint y: 431, distance: 109.0
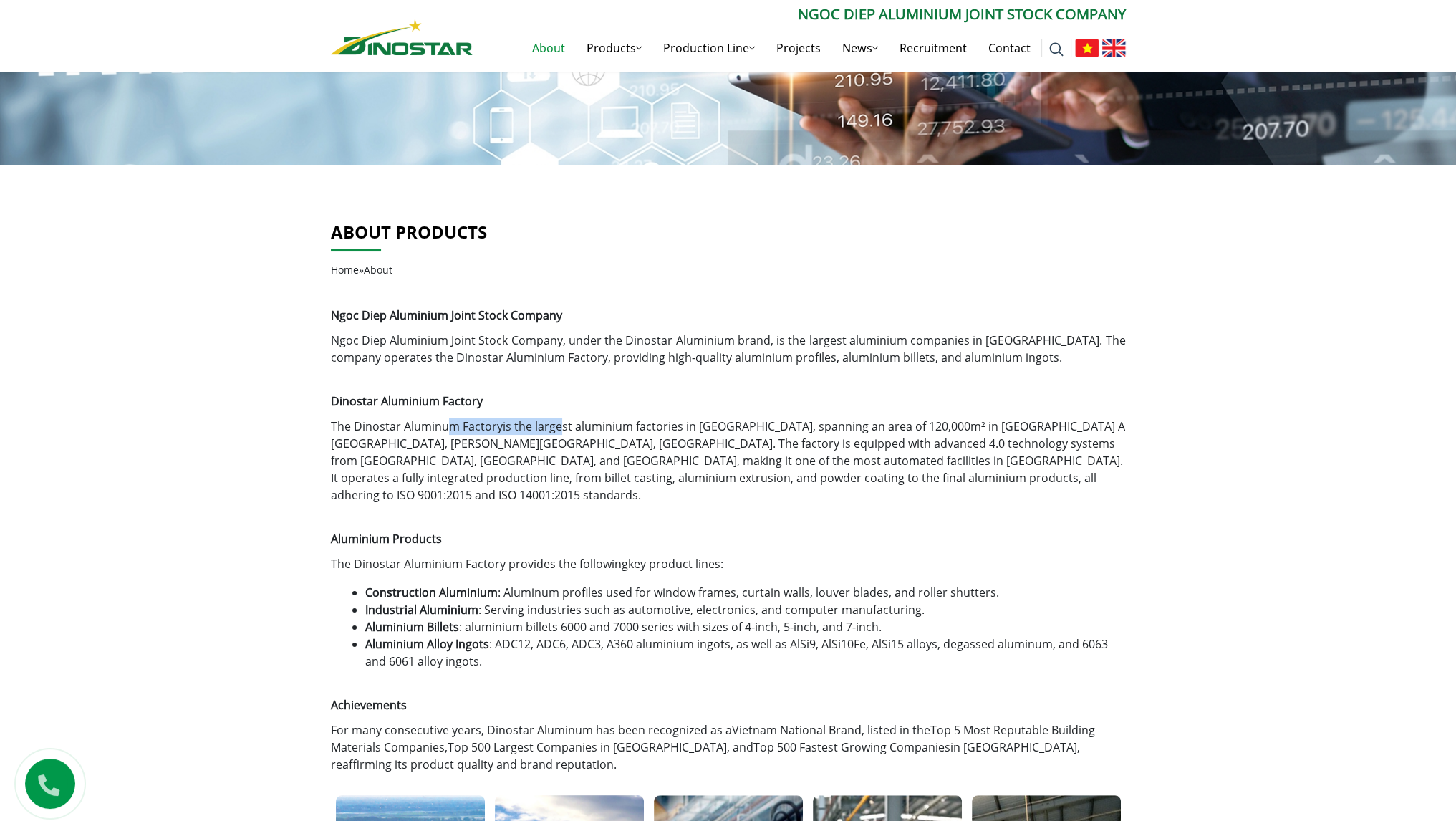
click at [555, 431] on p "The Dinostar Aluminum Factory is the largest aluminium factories in [GEOGRAPHIC…" at bounding box center [729, 461] width 795 height 86
click at [700, 526] on h1 "Aluminium Products" at bounding box center [729, 532] width 795 height 34
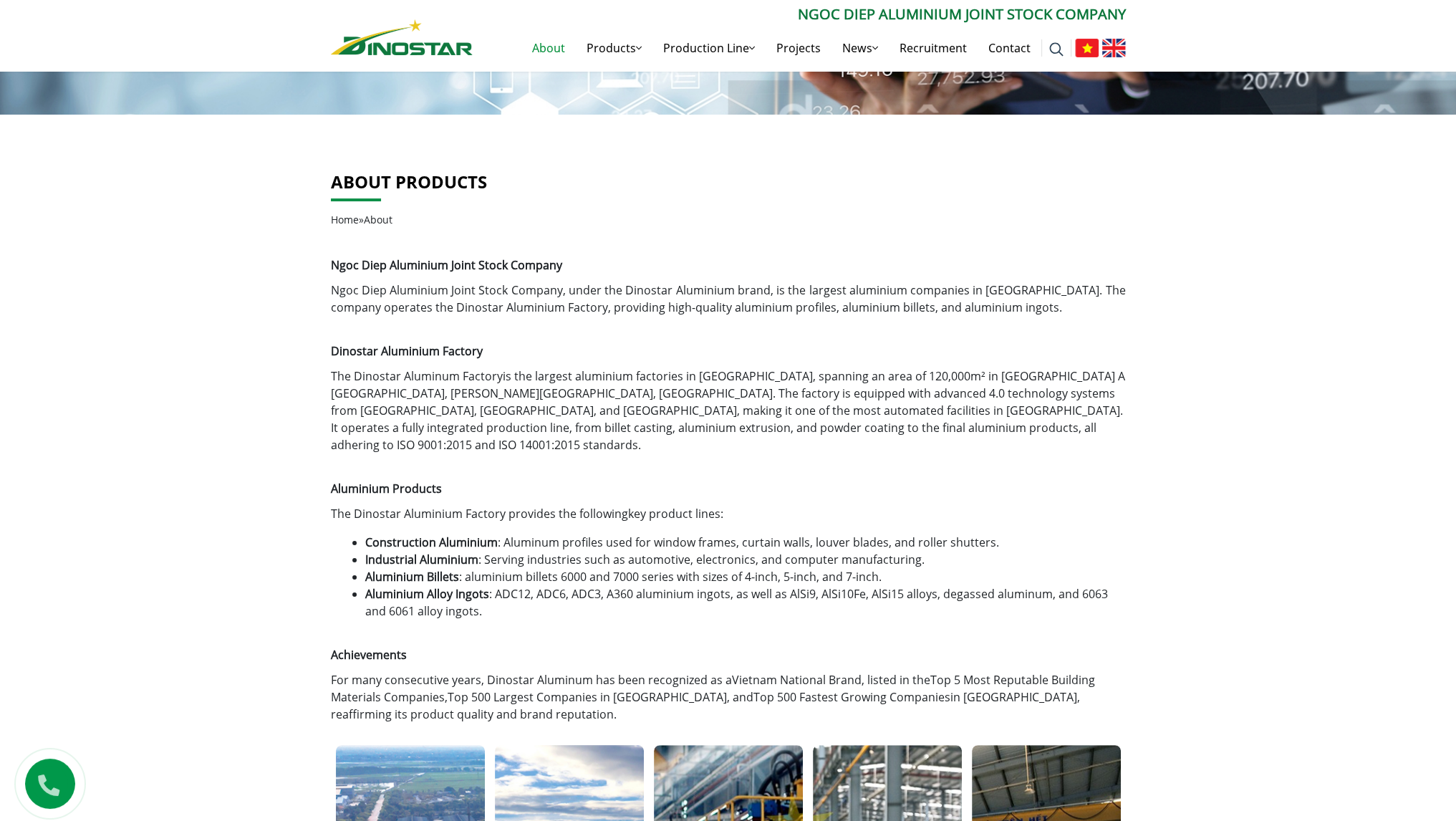
scroll to position [143, 0]
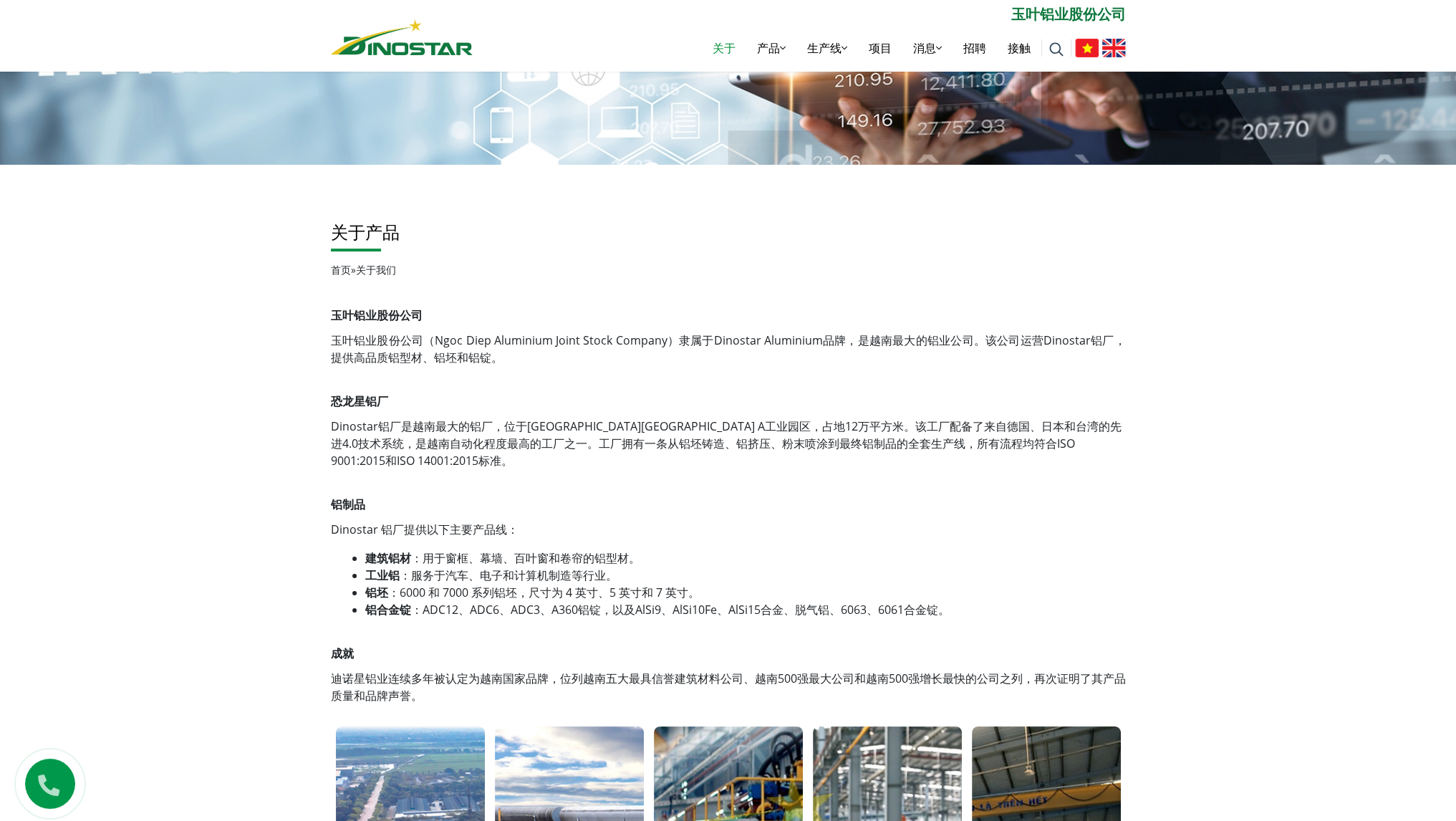
click at [360, 597] on div "玉叶铝业股份公司 玉叶铝业股份公司 （Ngoc Diep Aluminium Joint Stock Company）隶属于Dinostar Aluminiu…" at bounding box center [729, 498] width 795 height 412
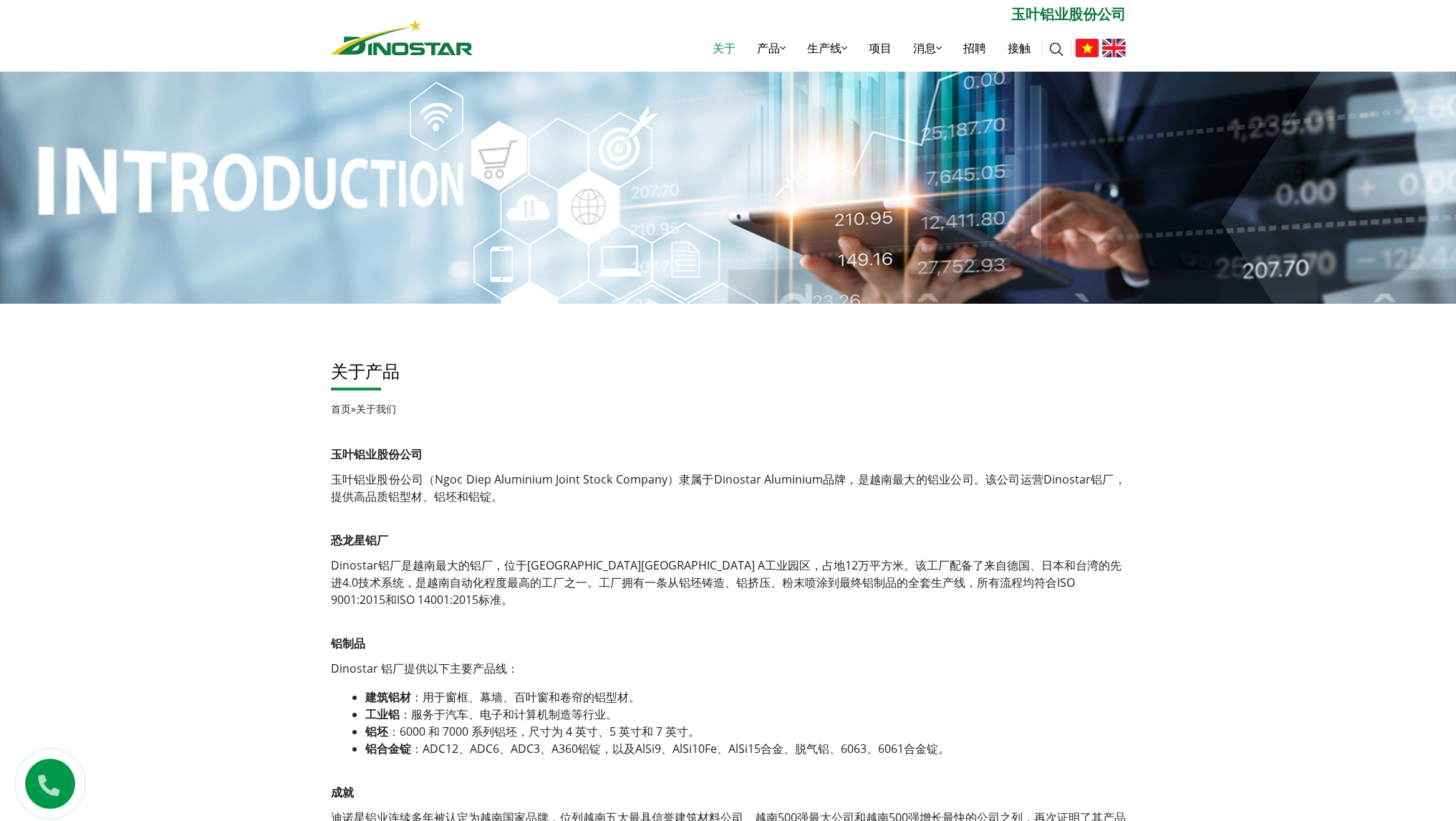
scroll to position [0, 0]
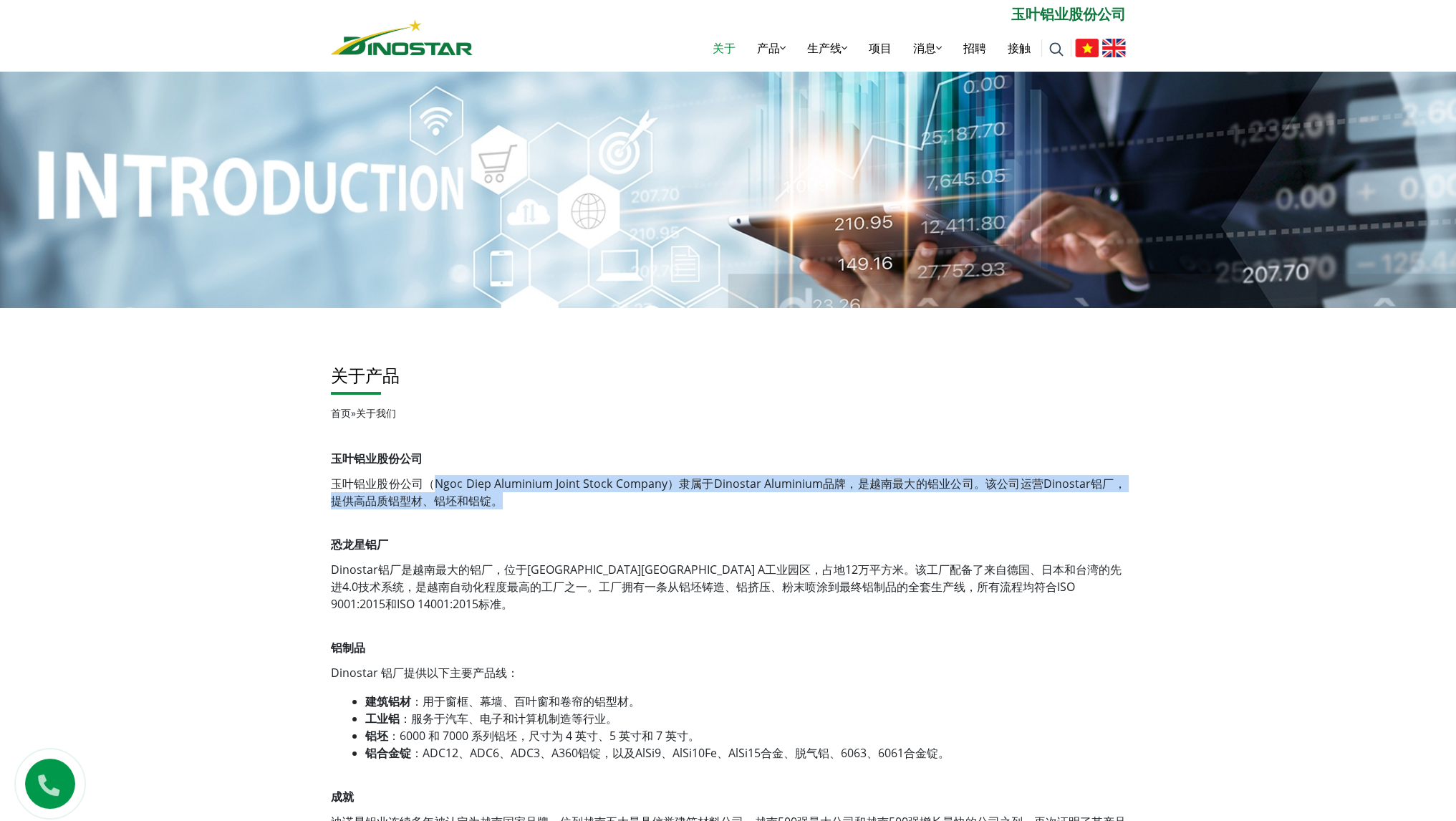
drag, startPoint x: 432, startPoint y: 482, endPoint x: 503, endPoint y: 495, distance: 72.2
click at [503, 495] on p "玉叶铝业股份公司 （Ngoc Diep Aluminium Joint Stock Company）隶属于Dinostar Aluminium品牌，是越南最大…" at bounding box center [729, 492] width 795 height 34
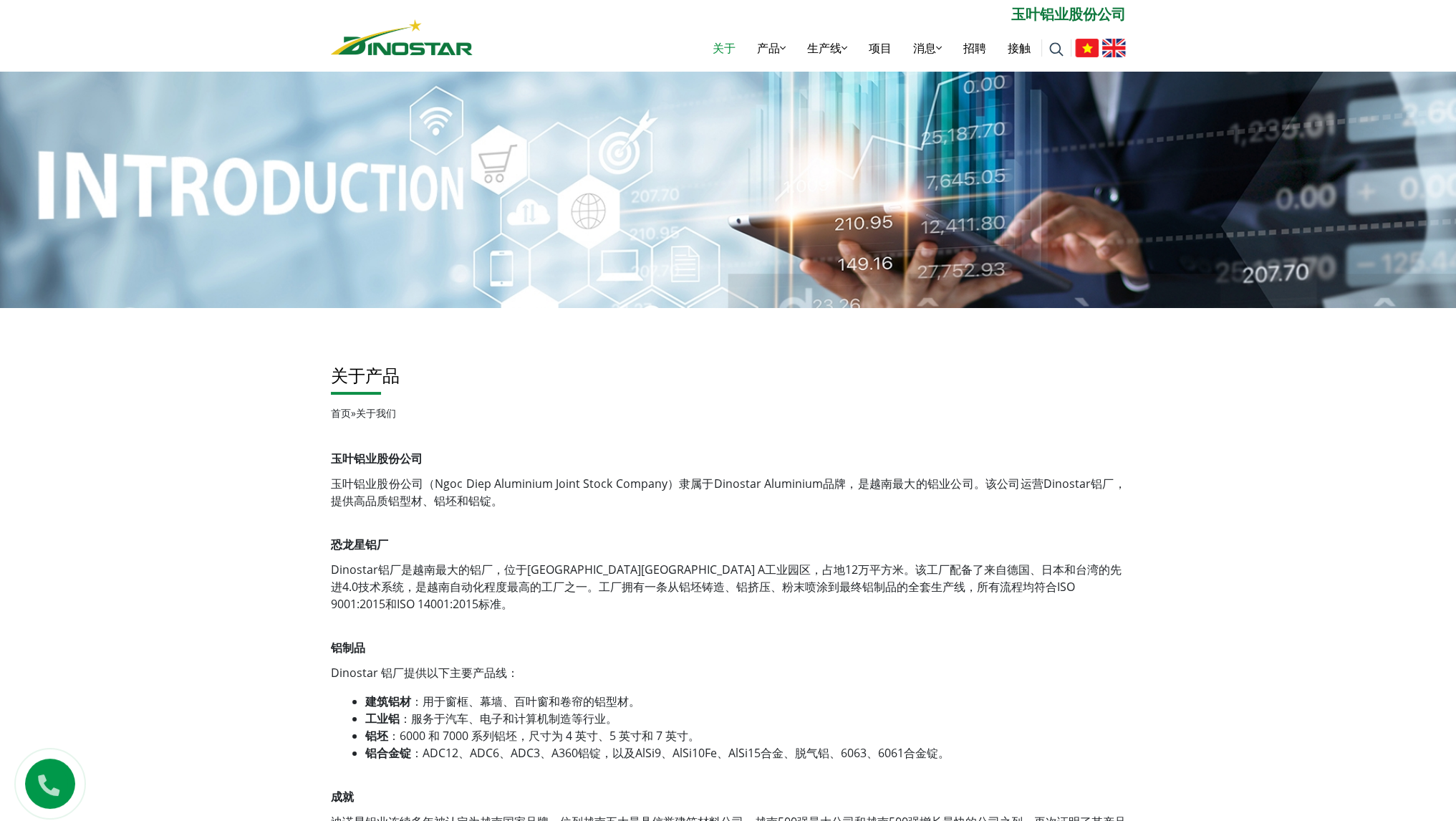
click at [692, 565] on font "是越南最大的铝厂，位于越南兴安省Pho Noi A工业园区，占地12万平方米。该工厂配备了来自德国、日本和台湾的先进4.0技术系统，是越南自动化程度最高的工厂…" at bounding box center [727, 586] width 791 height 50
click at [774, 83] on font "建筑铝材" at bounding box center [776, 85] width 46 height 16
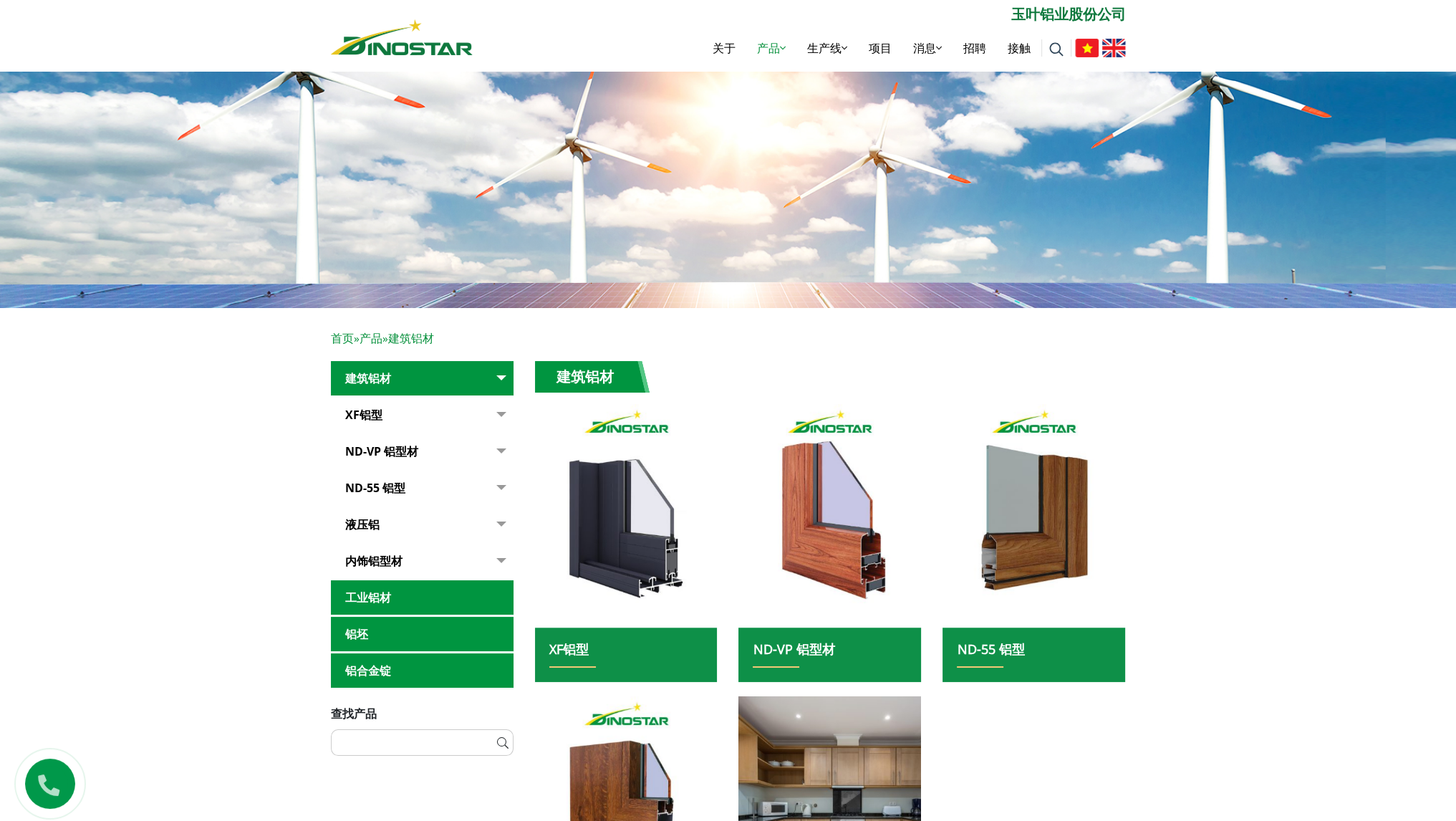
click at [460, 561] on link "内饰铝型材" at bounding box center [422, 561] width 183 height 35
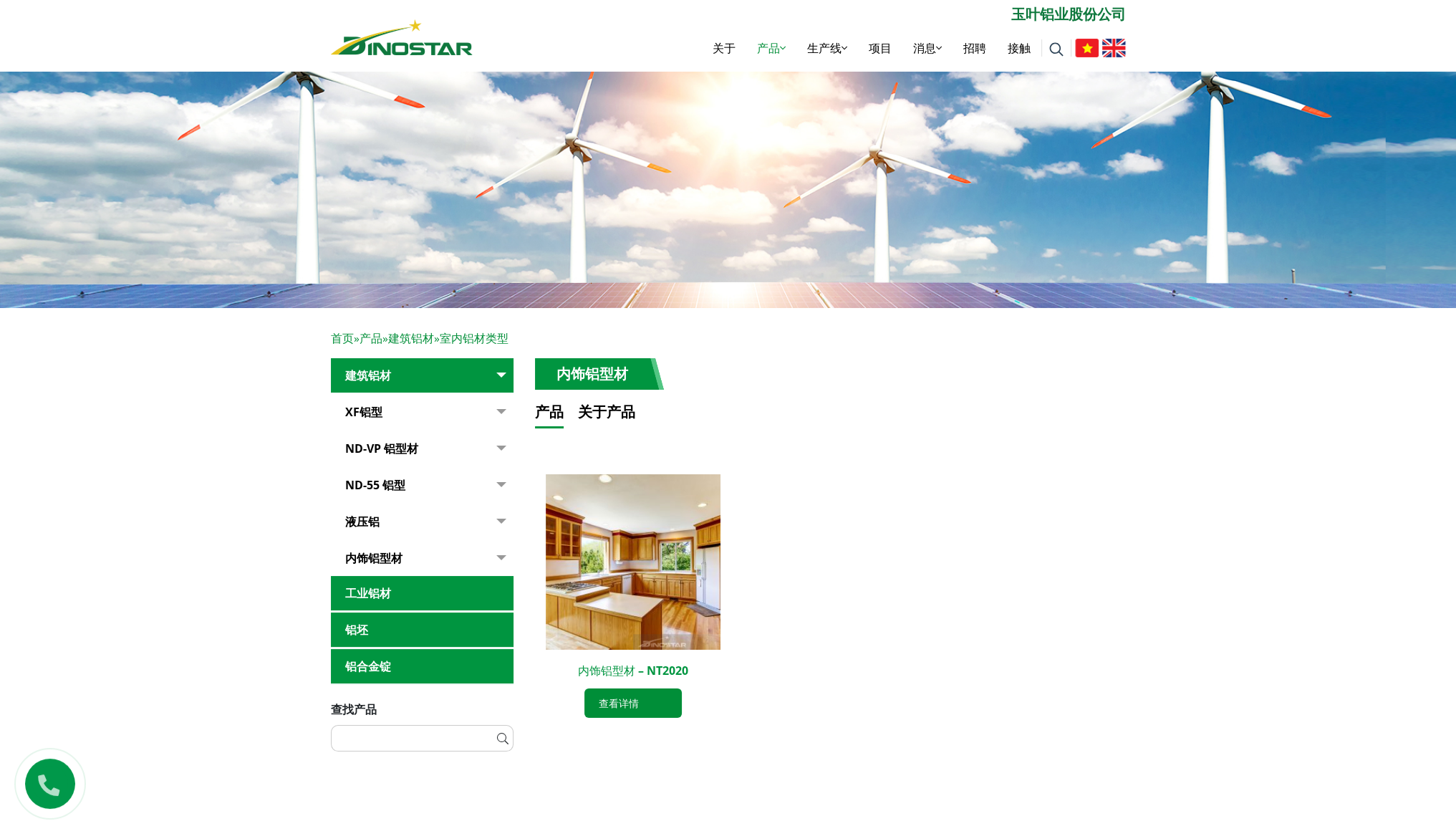
click at [621, 665] on font "内饰铝型材 – NT2020" at bounding box center [633, 670] width 110 height 16
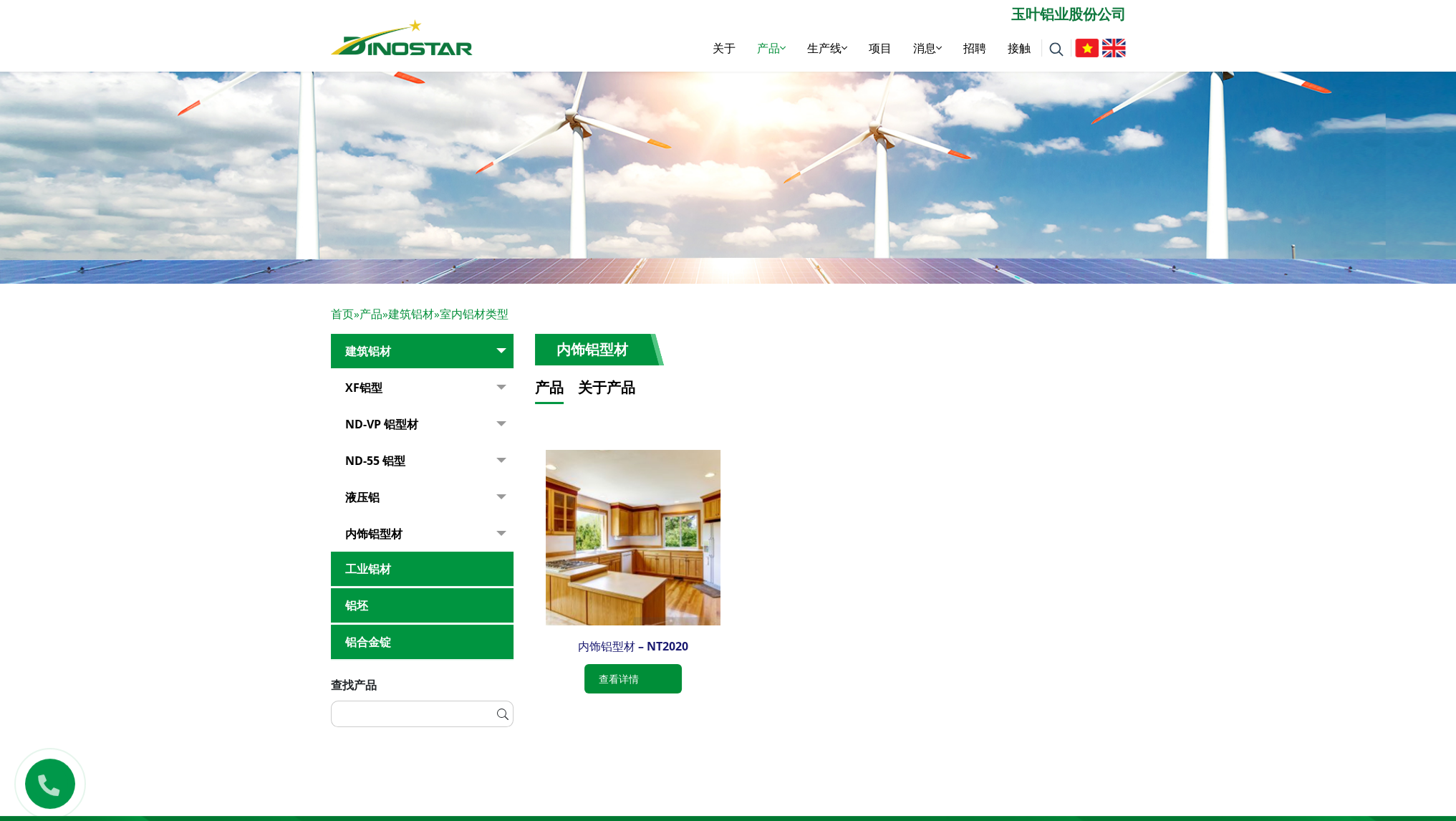
scroll to position [63, 0]
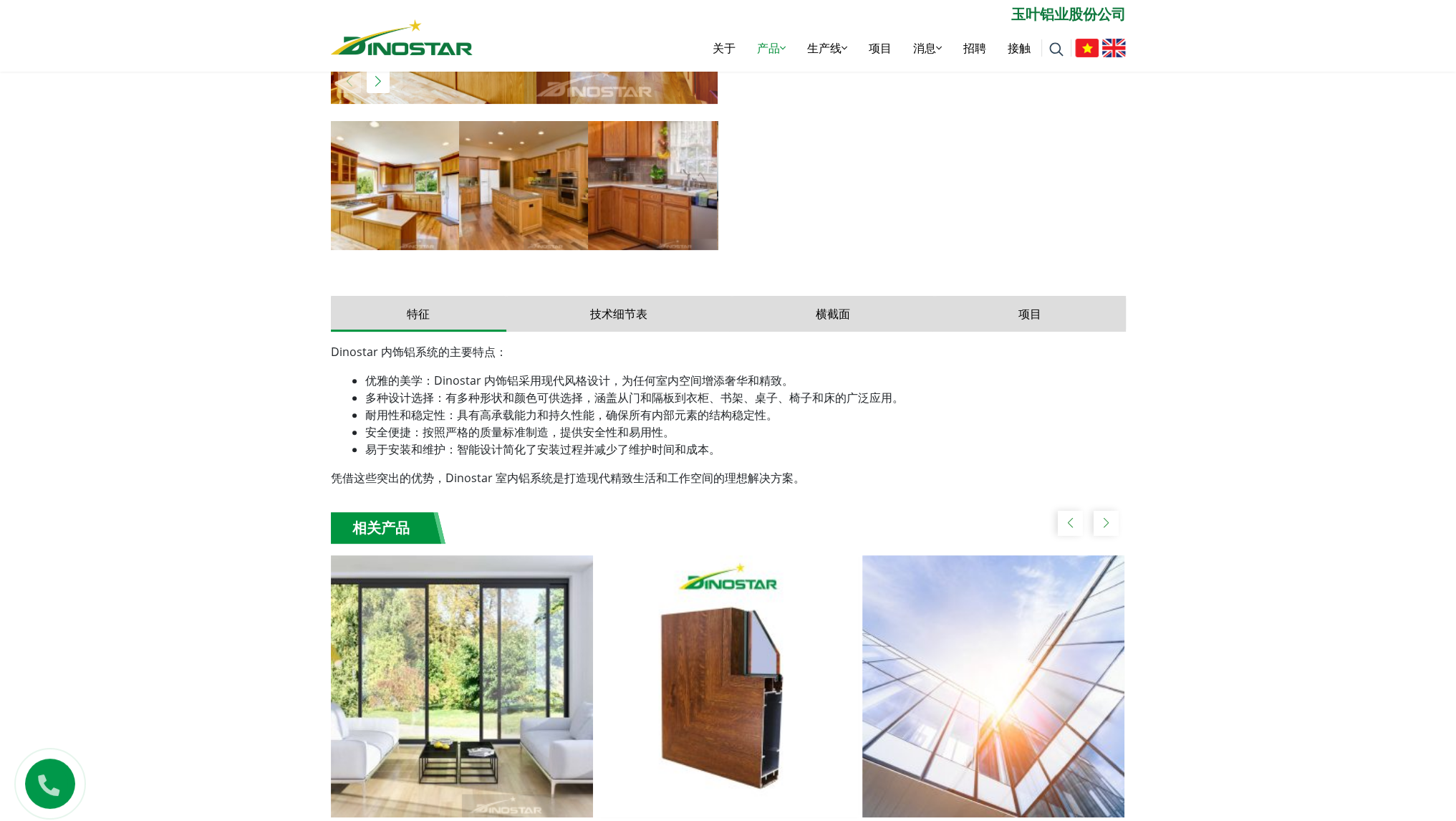
scroll to position [573, 0]
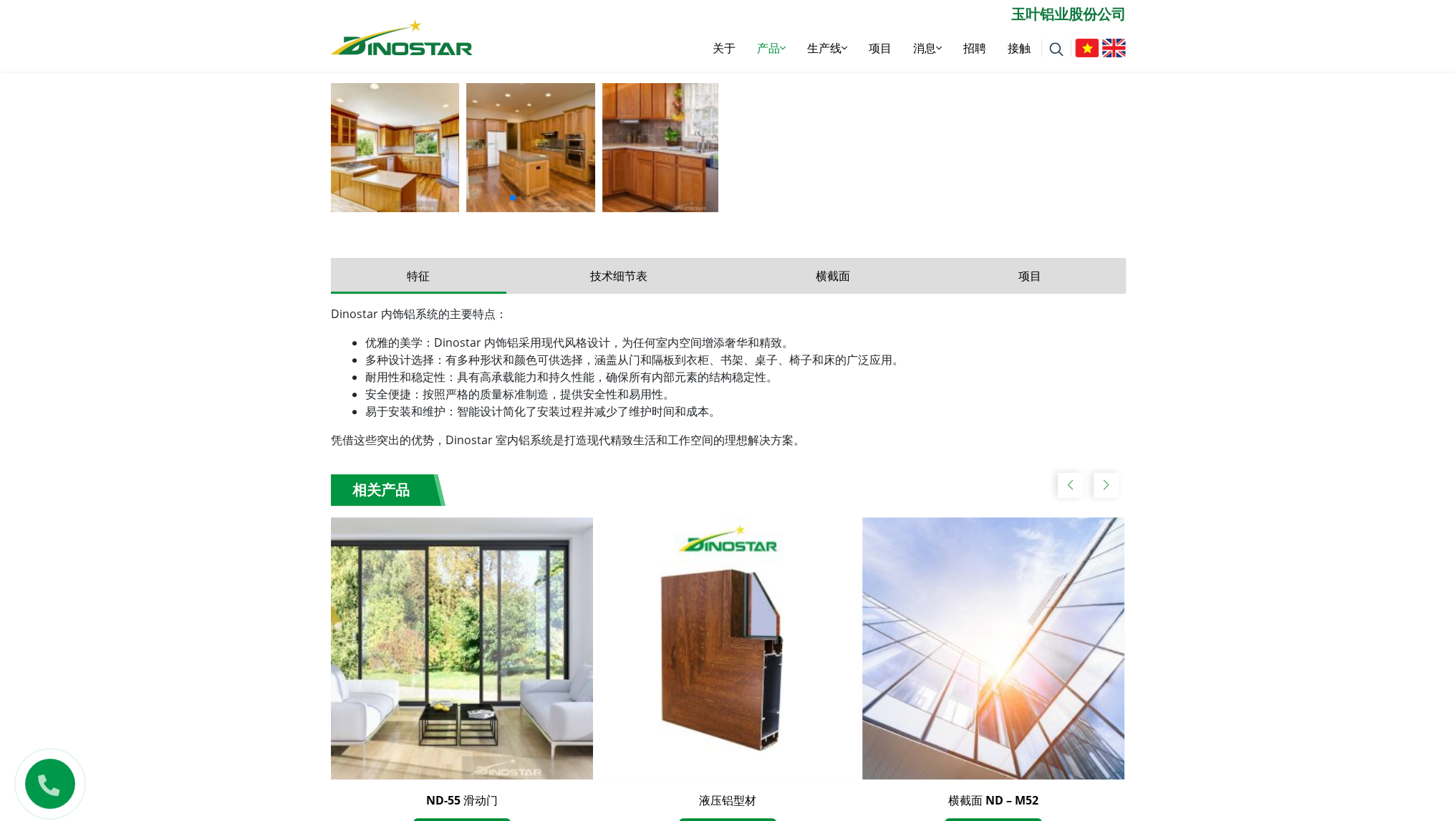
click at [140, 493] on div "首页 » 产品 » 建筑铝材 » 室内铝材型号 – NT2020" at bounding box center [728, 298] width 1456 height 1127
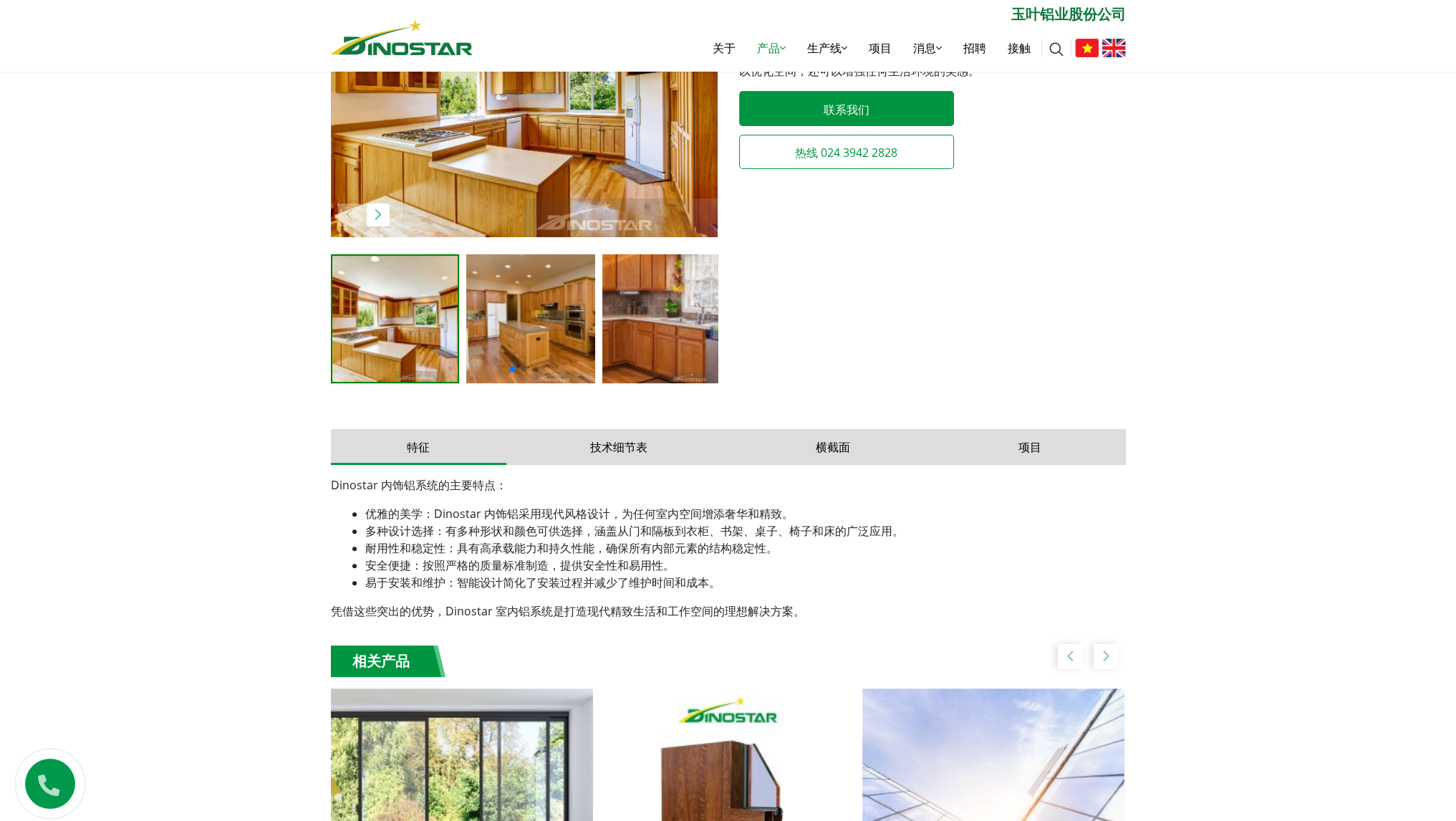
scroll to position [401, 0]
click at [648, 450] on button "技术细节表" at bounding box center [619, 447] width 226 height 36
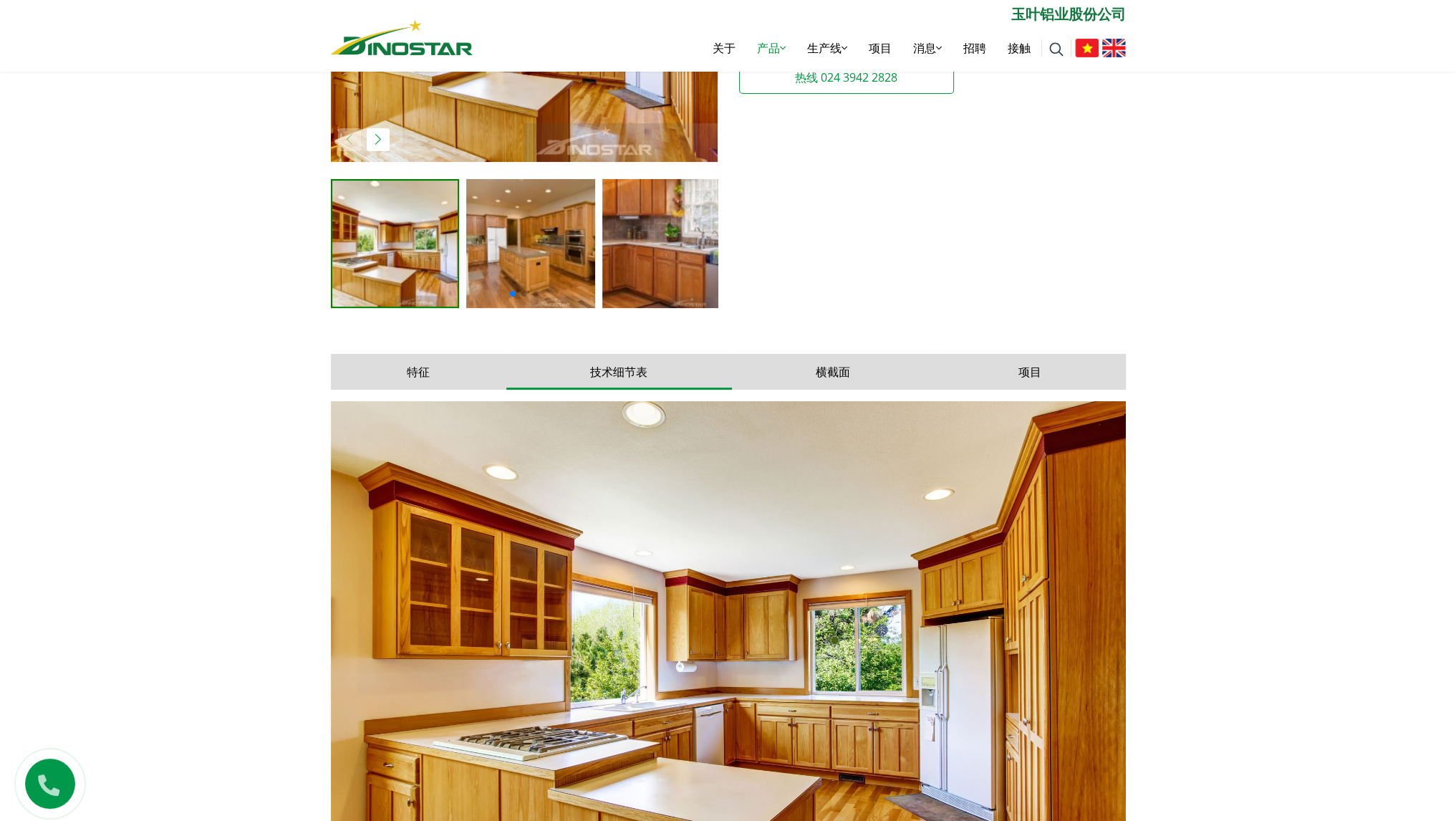
scroll to position [473, 0]
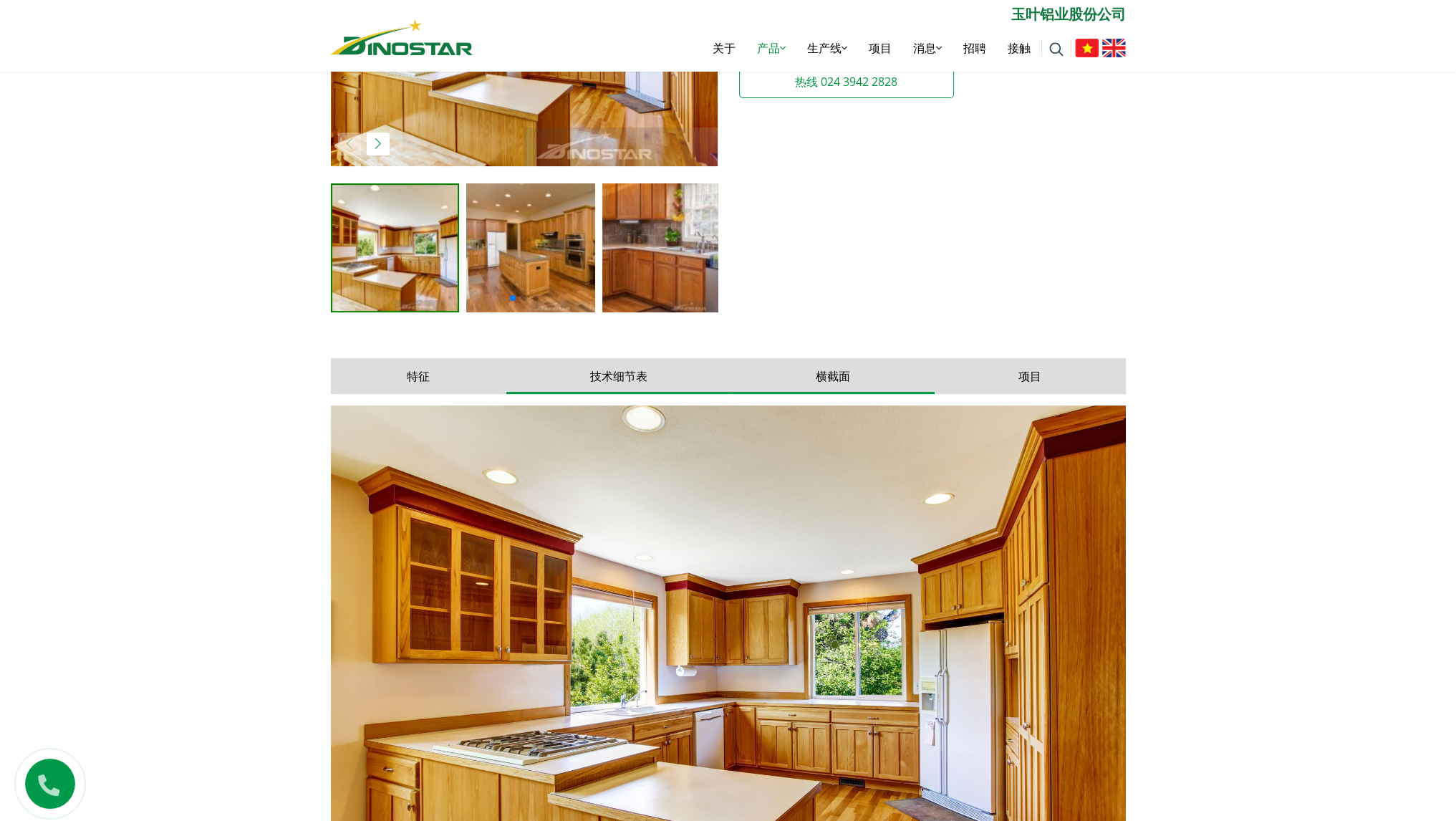
click at [765, 366] on button "横截面" at bounding box center [833, 376] width 202 height 36
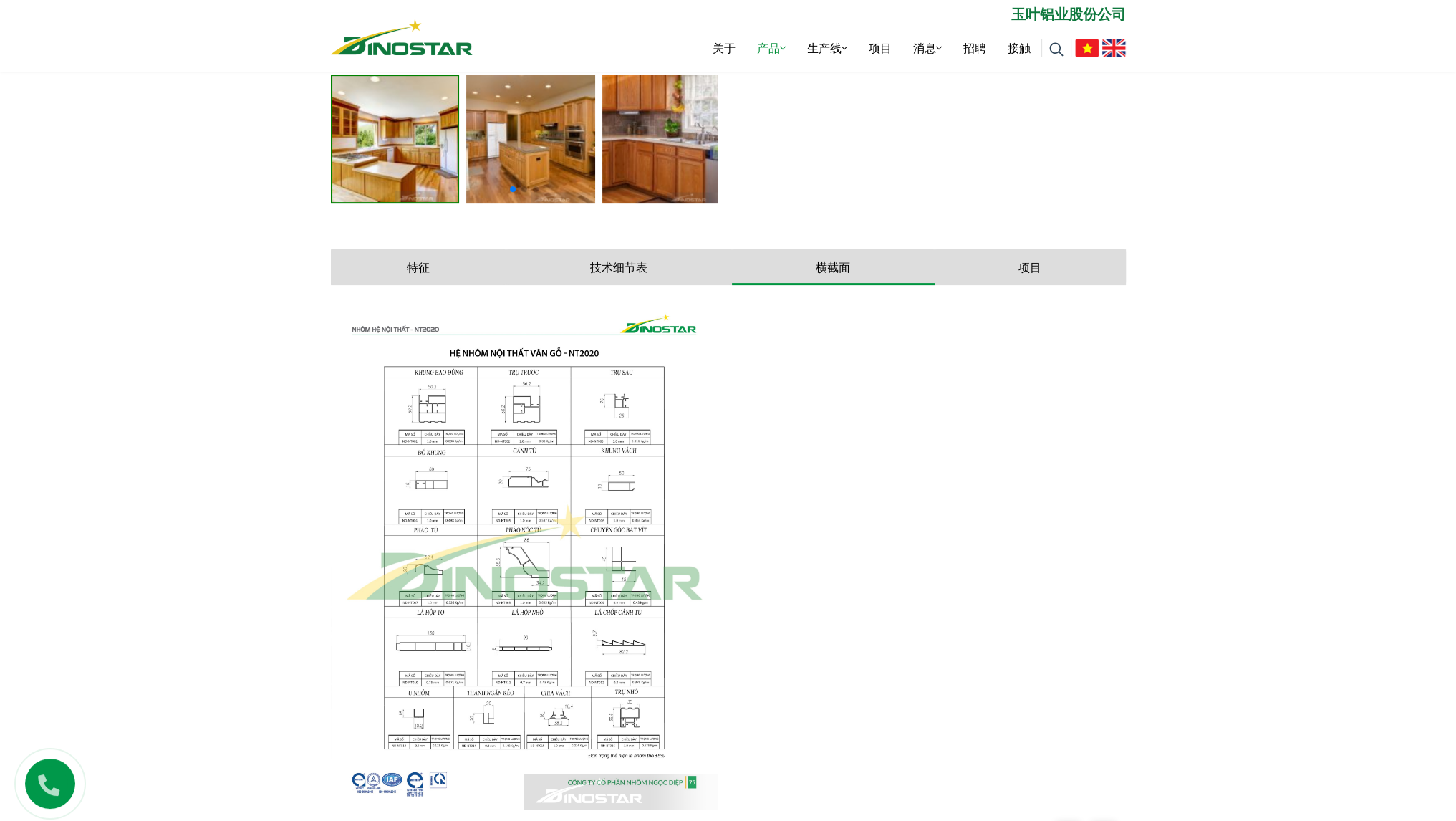
scroll to position [688, 0]
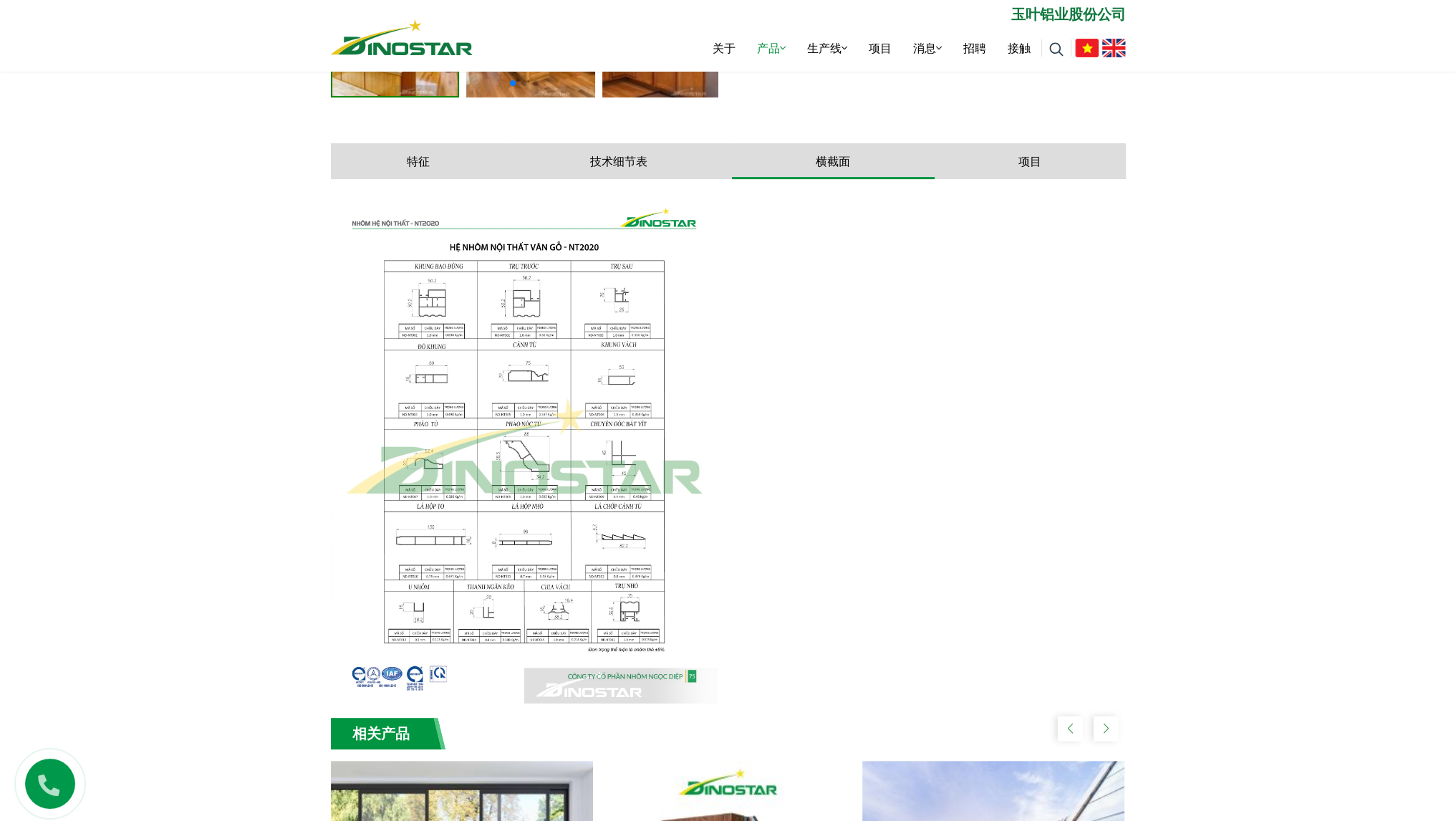
click at [619, 378] on img at bounding box center [524, 447] width 387 height 513
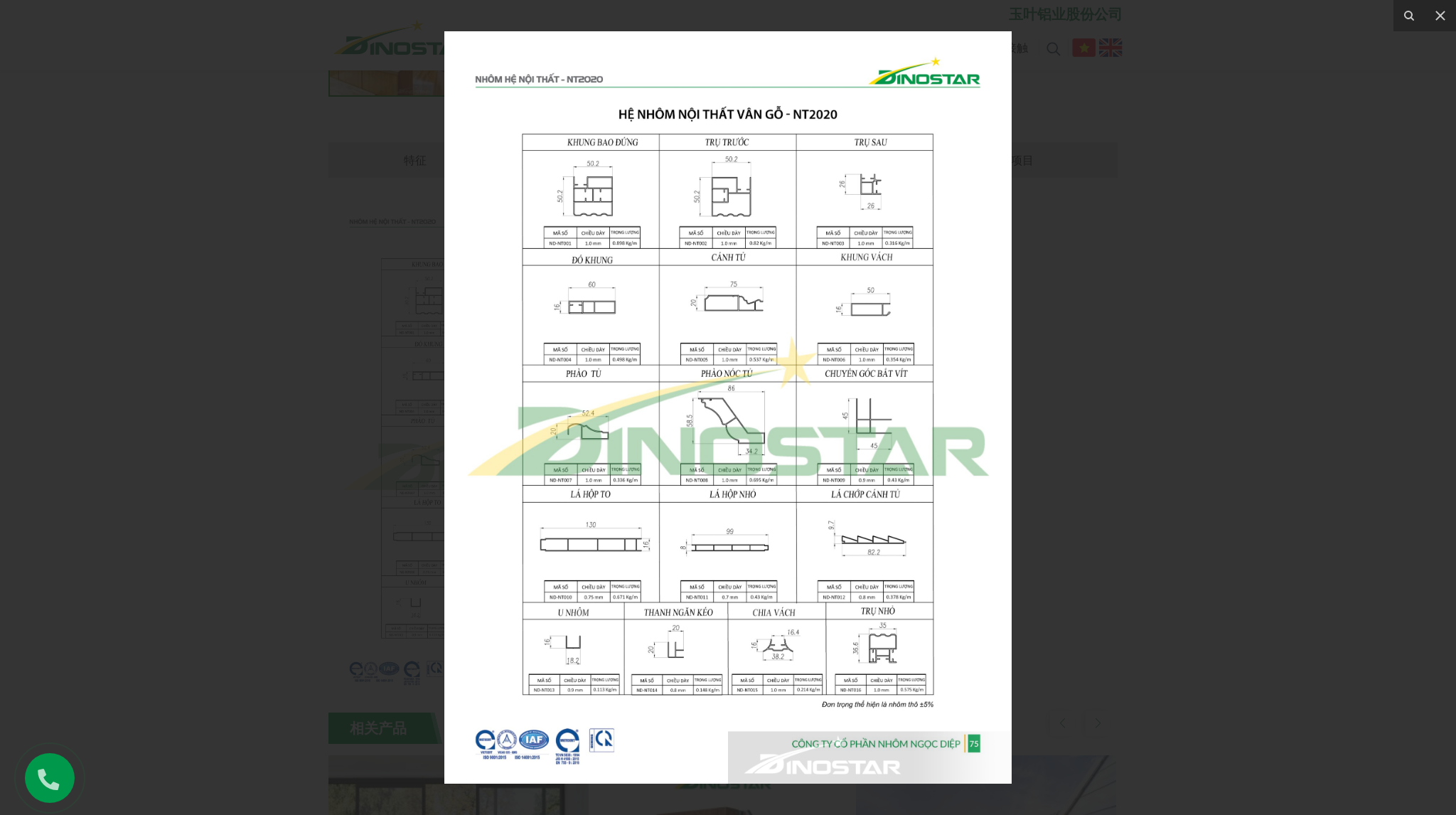
click at [1124, 174] on div at bounding box center [728, 407] width 1456 height 815
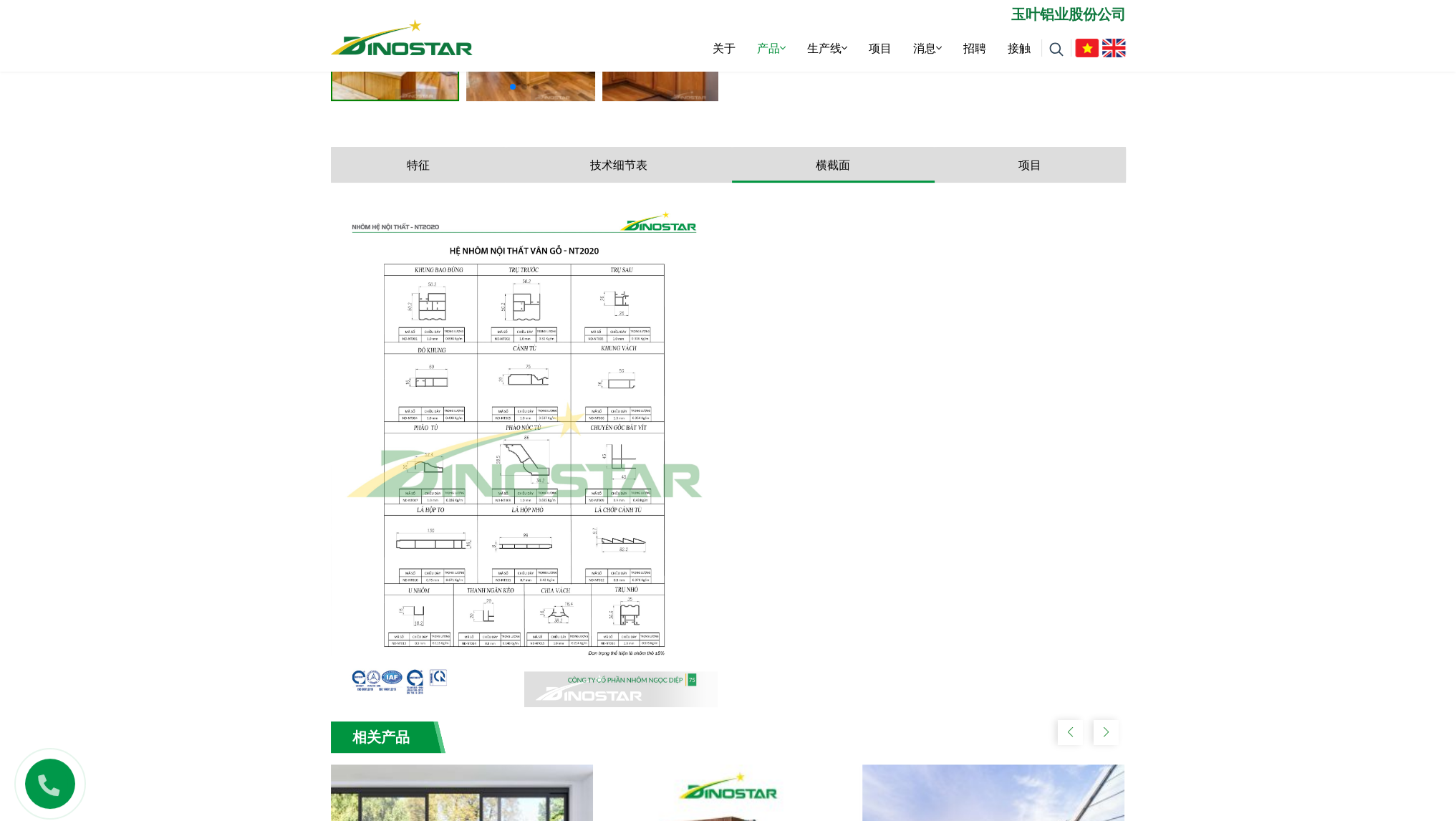
scroll to position [545, 0]
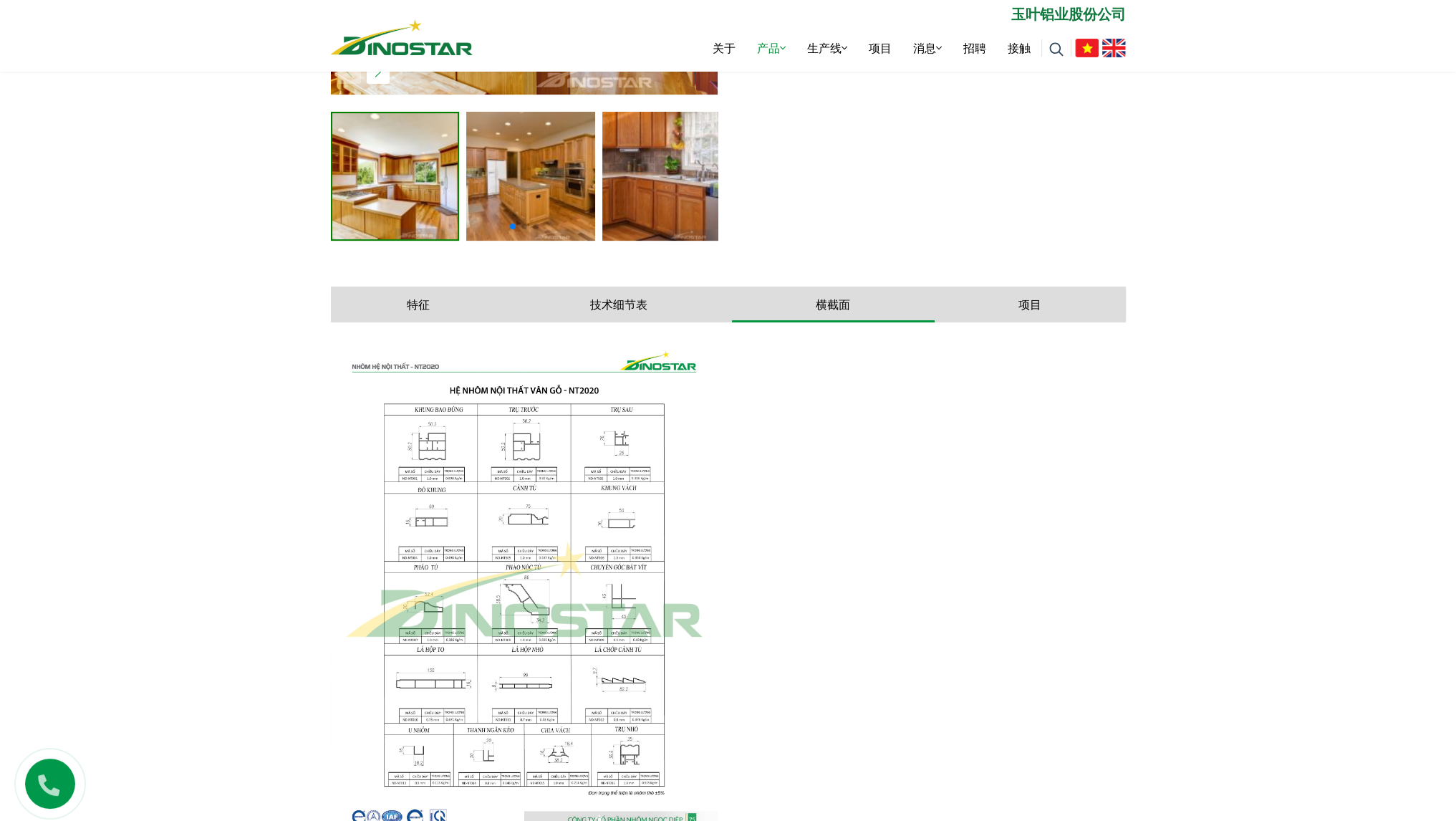
click at [1042, 323] on div "特征 技术细节表 横截面 项目 Dinostar 内饰铝系统的主要特点： 优雅的美学：Dinostar 内饰铝采用现代风格设计，为任何室内空间增添奢华和精致。…" at bounding box center [729, 559] width 795 height 575
click at [1046, 313] on button "项目" at bounding box center [1031, 304] width 192 height 36
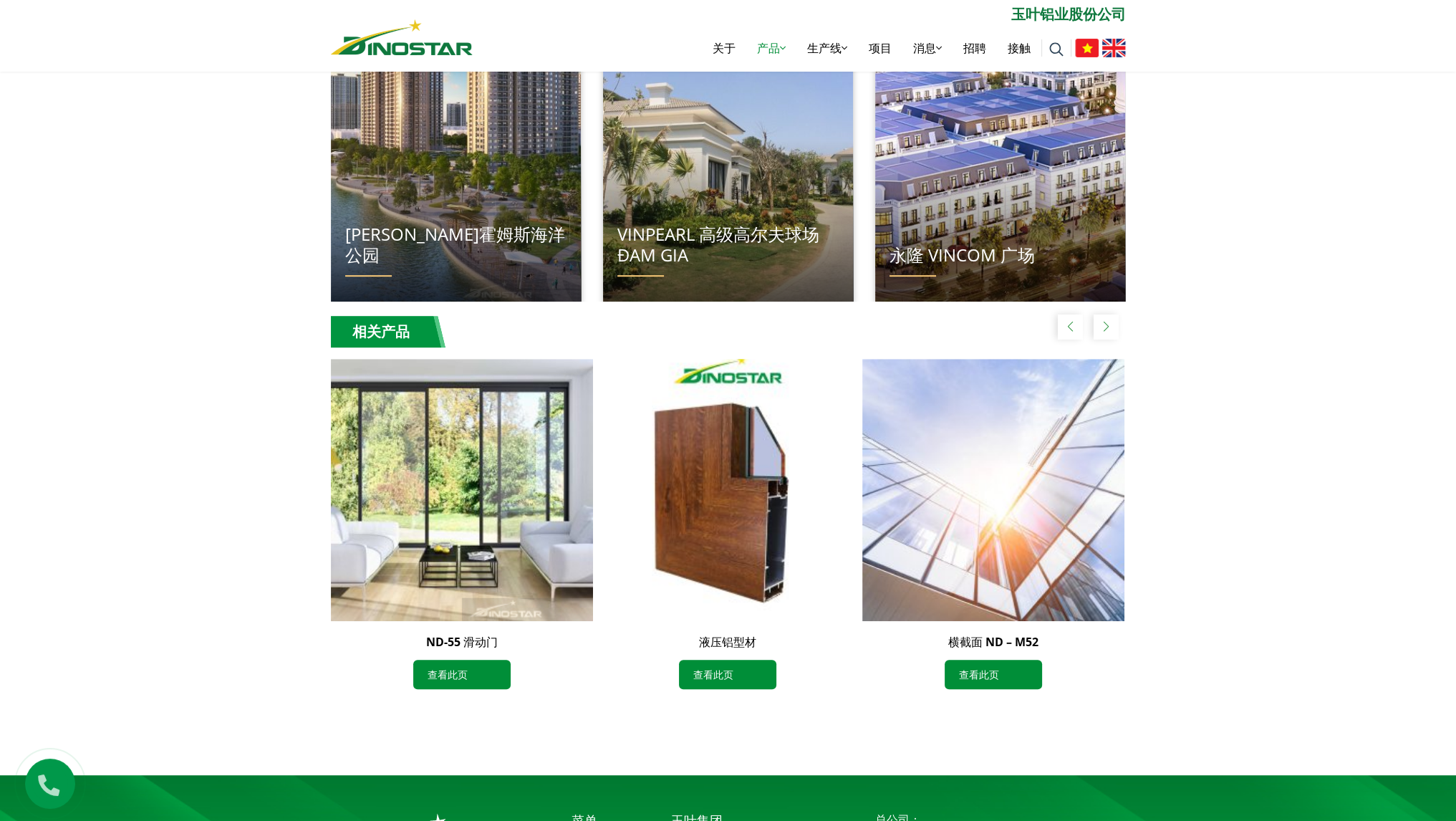
scroll to position [1261, 0]
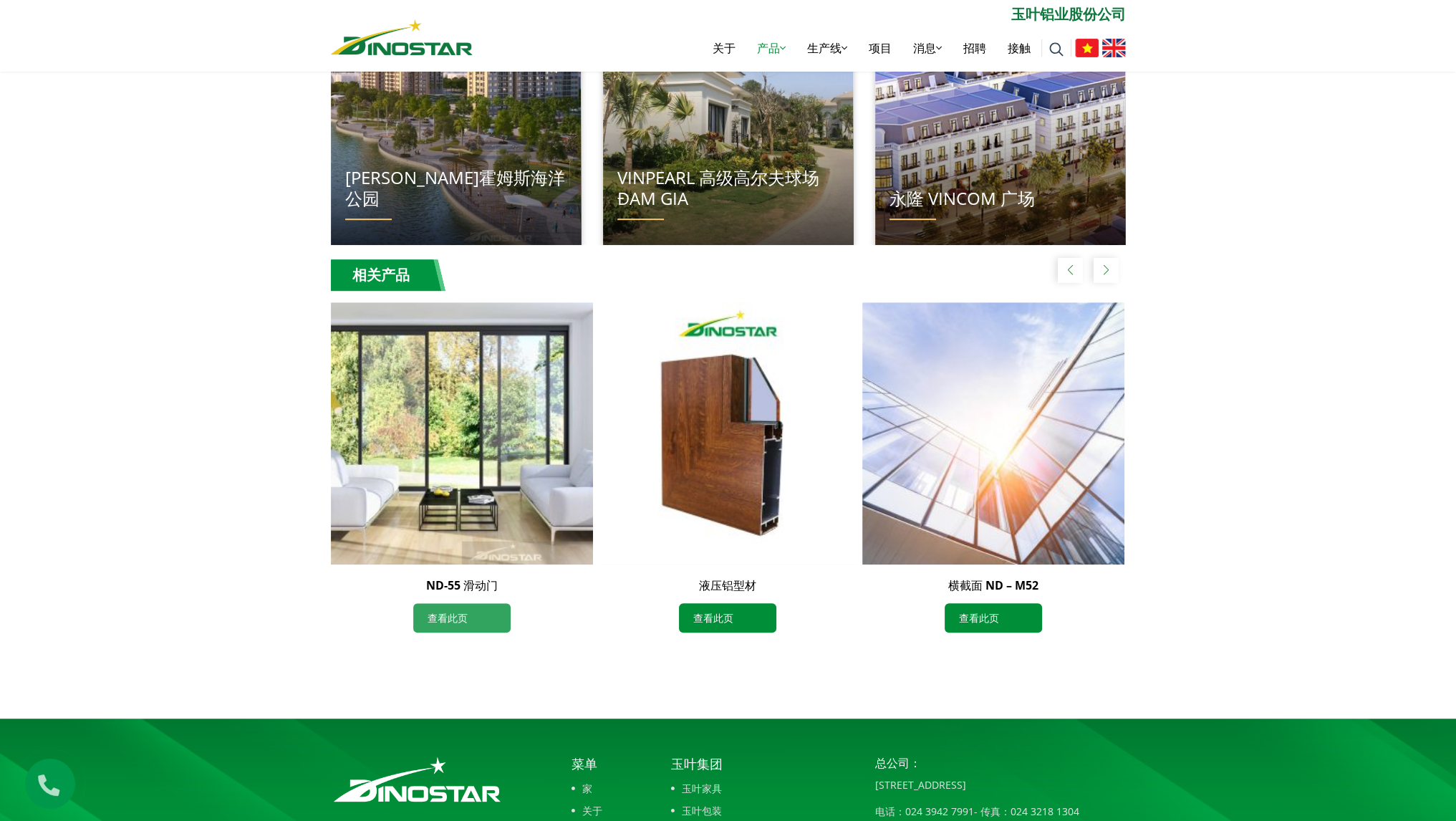
click at [469, 624] on link "查看此页" at bounding box center [461, 618] width 97 height 29
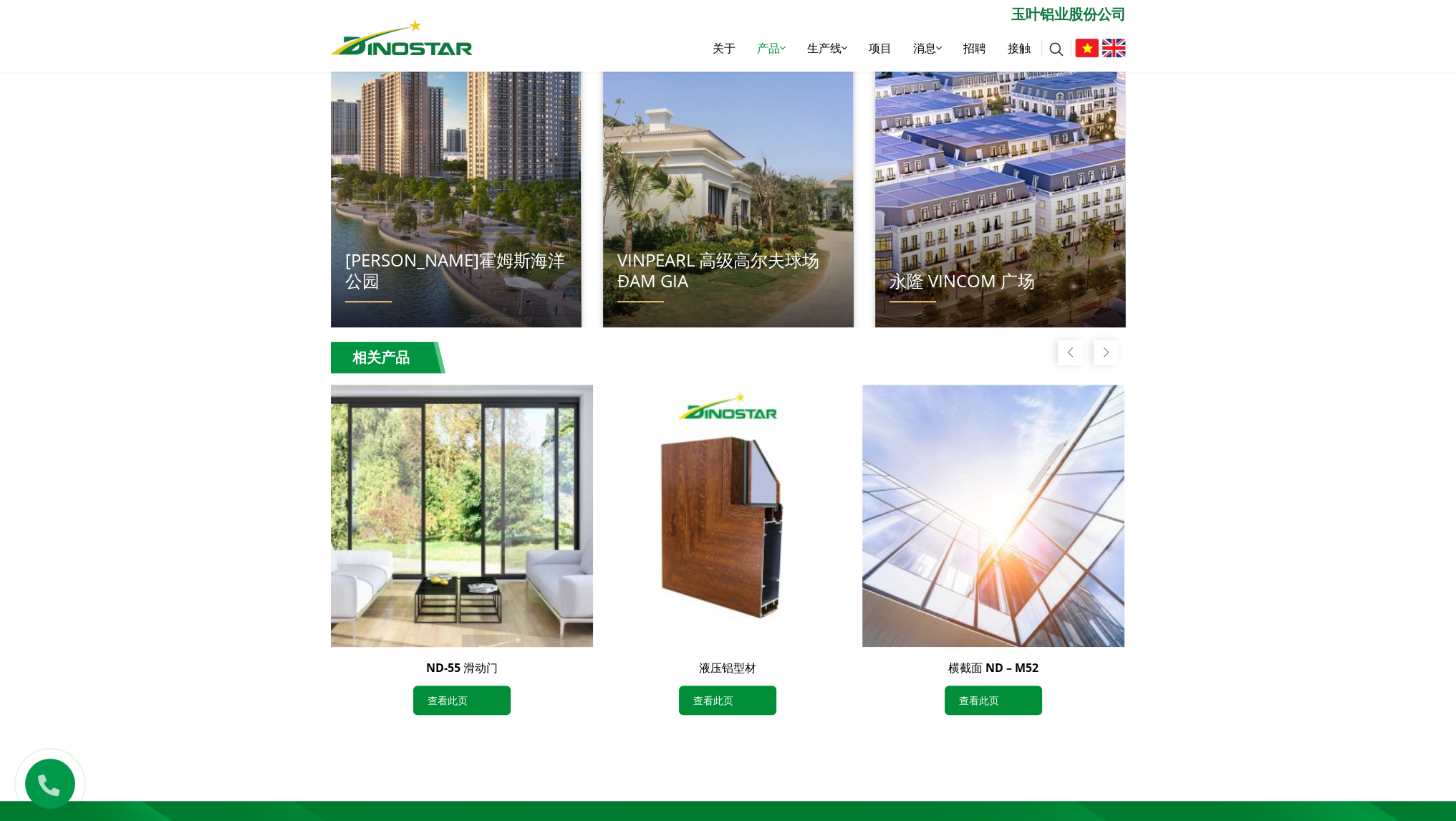
scroll to position [1046, 0]
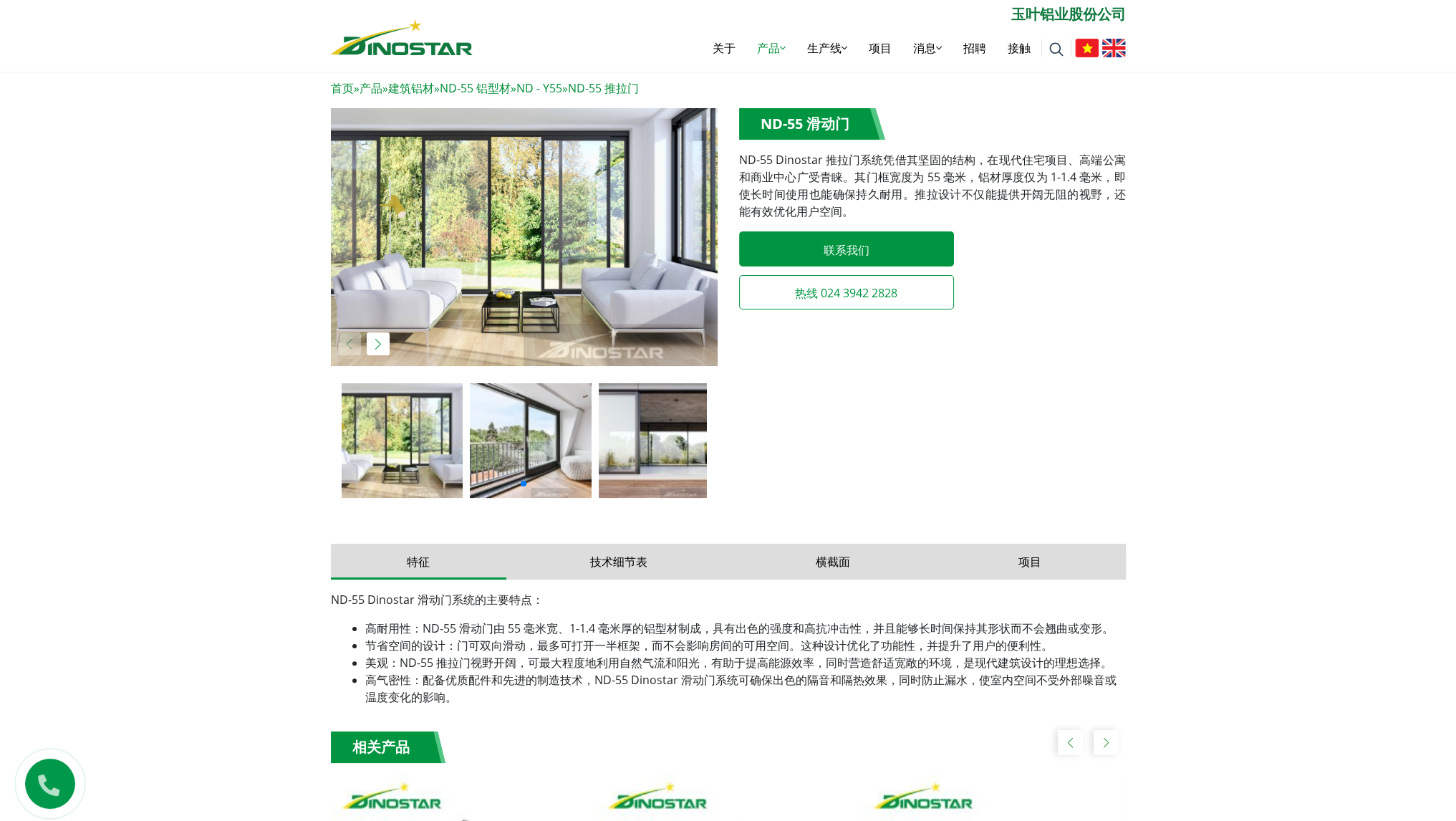
scroll to position [215, 0]
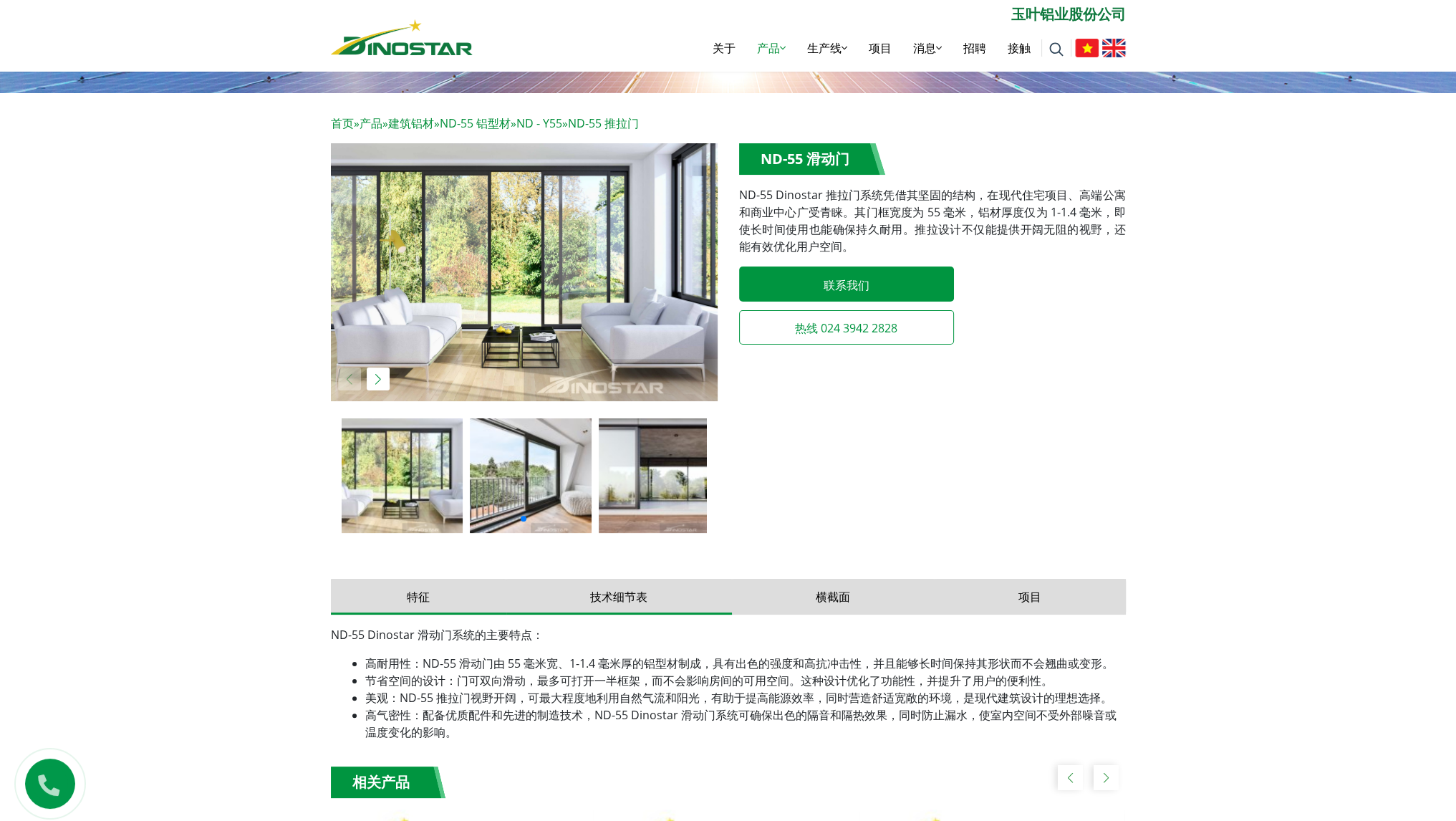
click at [660, 603] on button "技术细节表" at bounding box center [619, 597] width 226 height 36
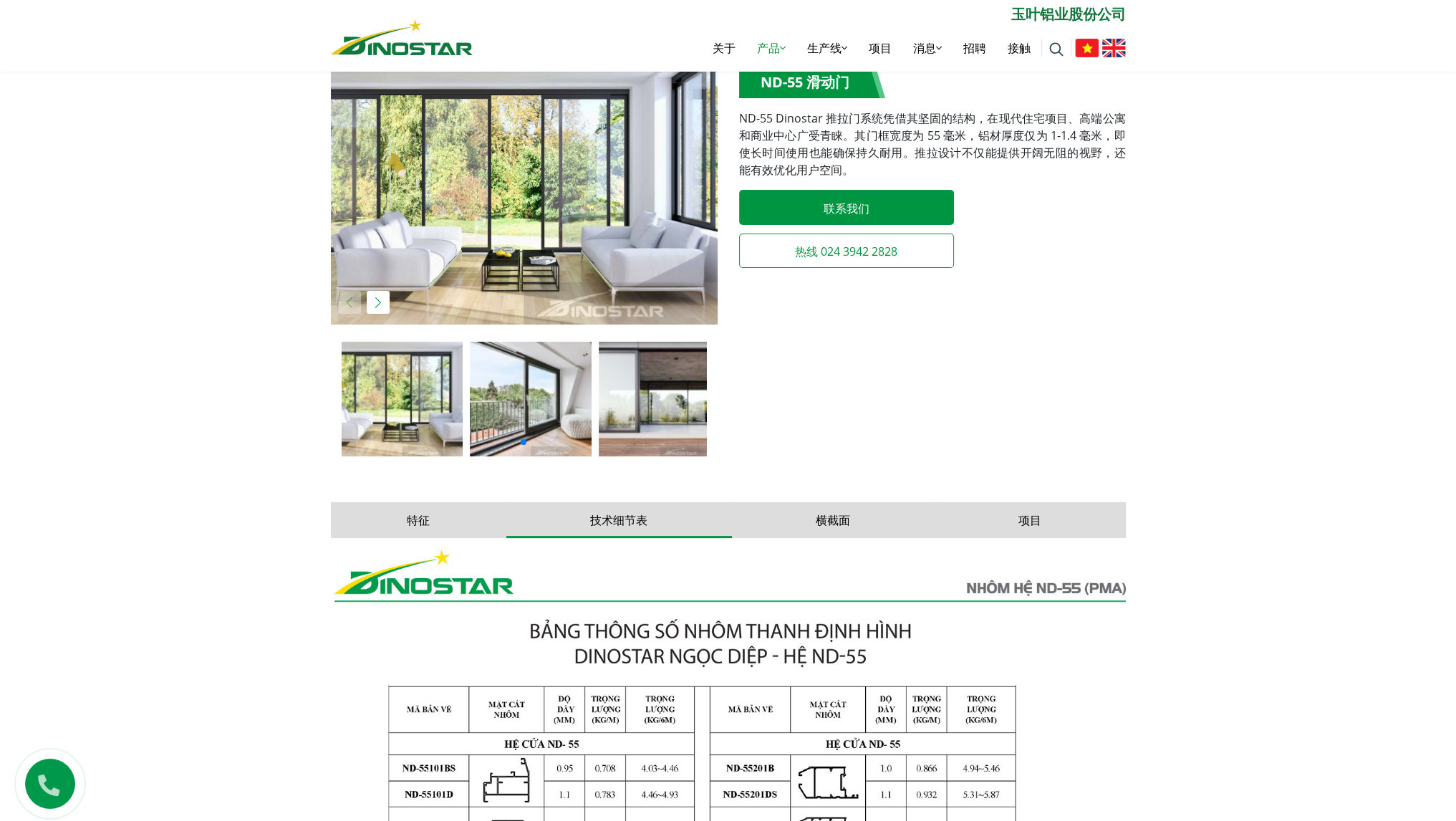
scroll to position [287, 0]
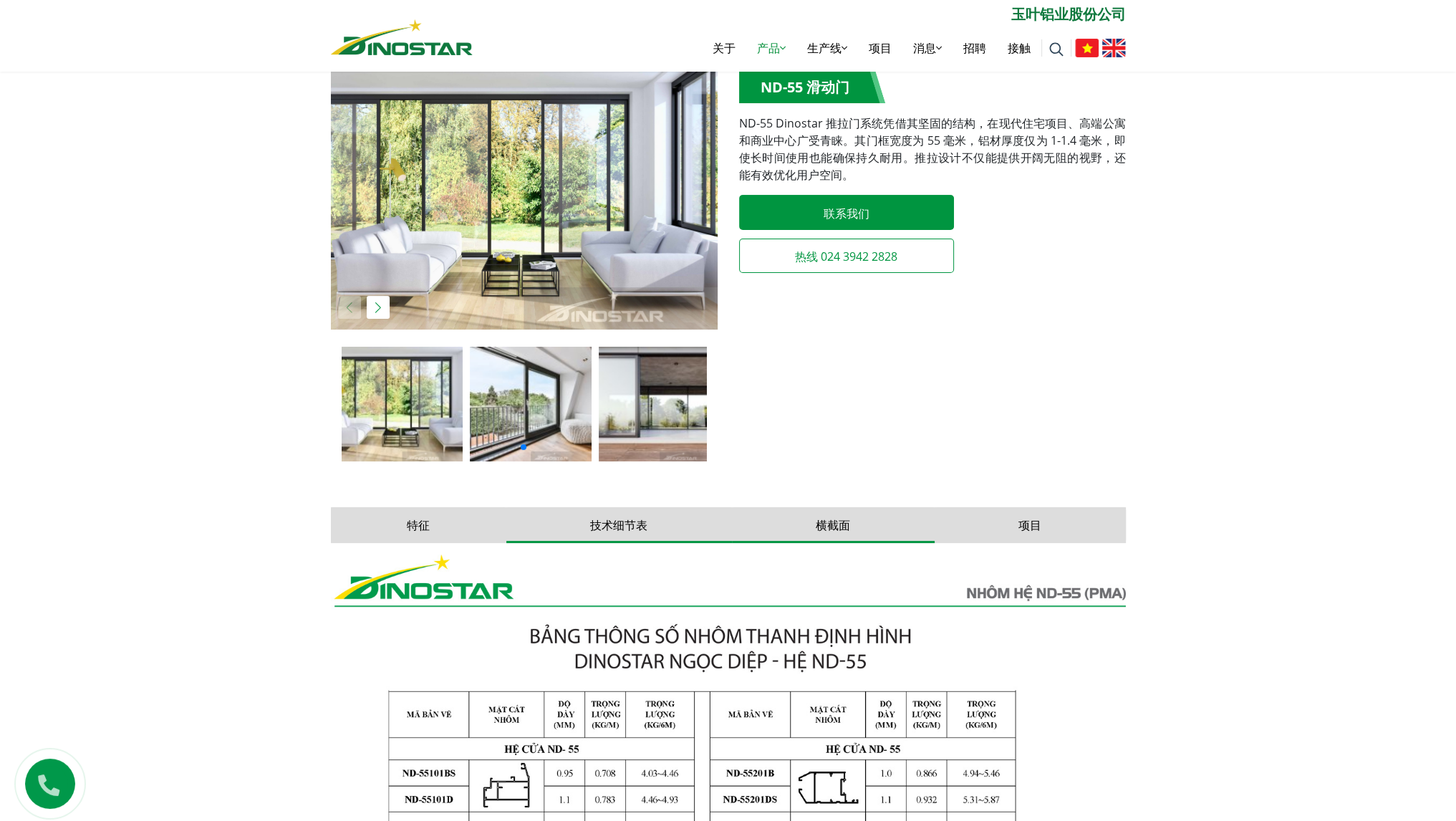
click at [788, 531] on button "横截面" at bounding box center [833, 525] width 202 height 36
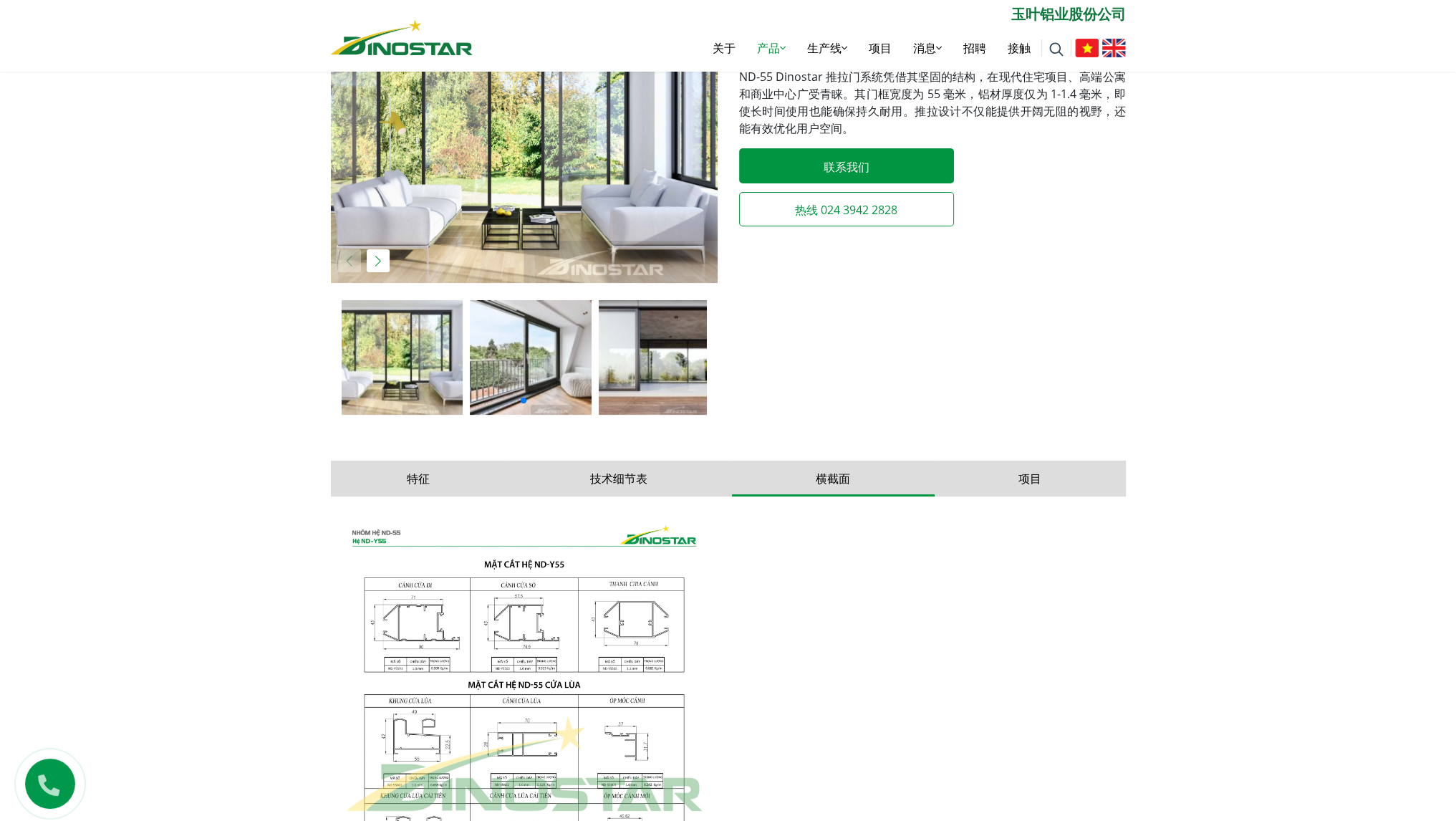
scroll to position [502, 0]
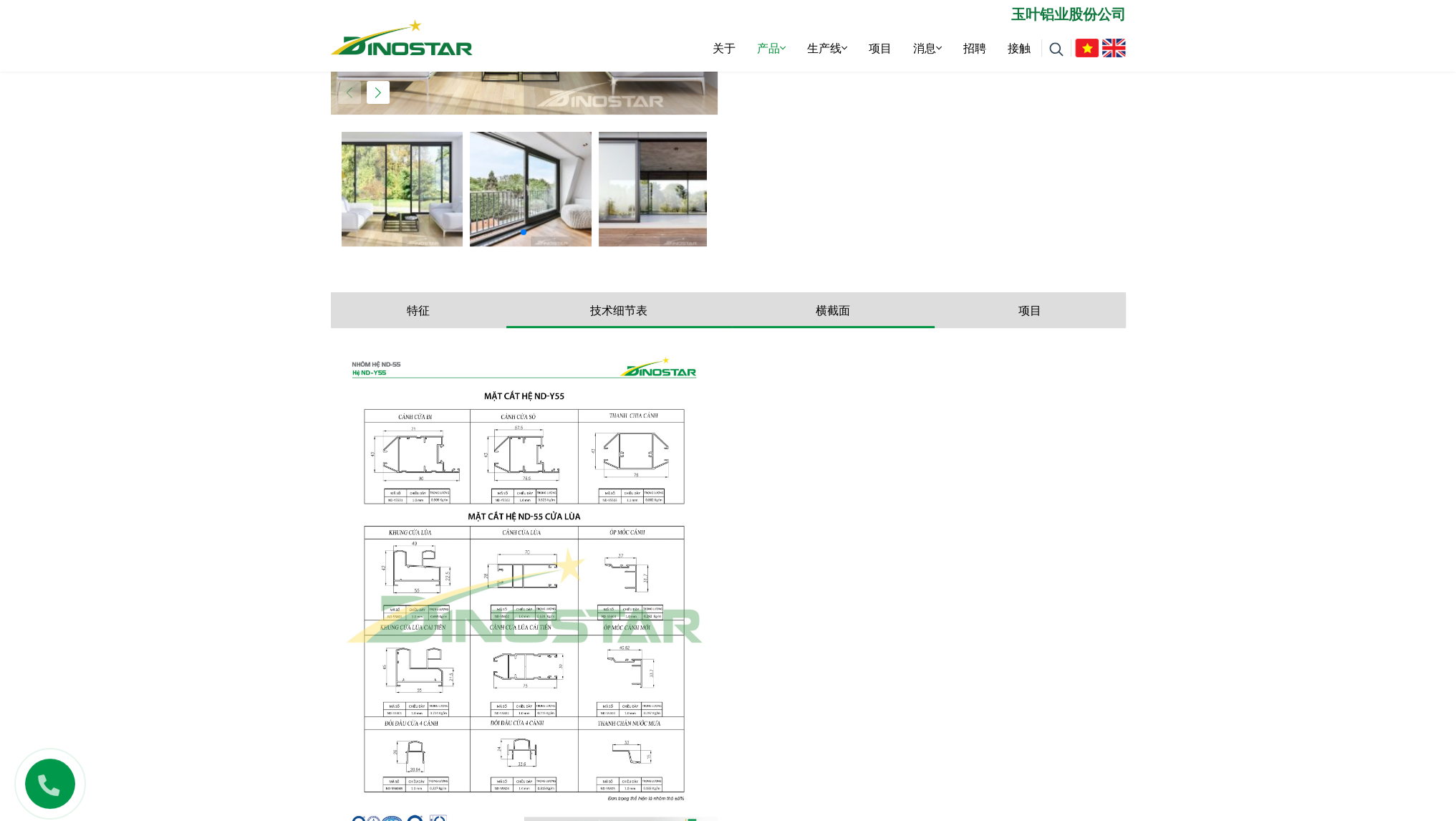
click at [575, 317] on button "技术细节表" at bounding box center [619, 310] width 226 height 36
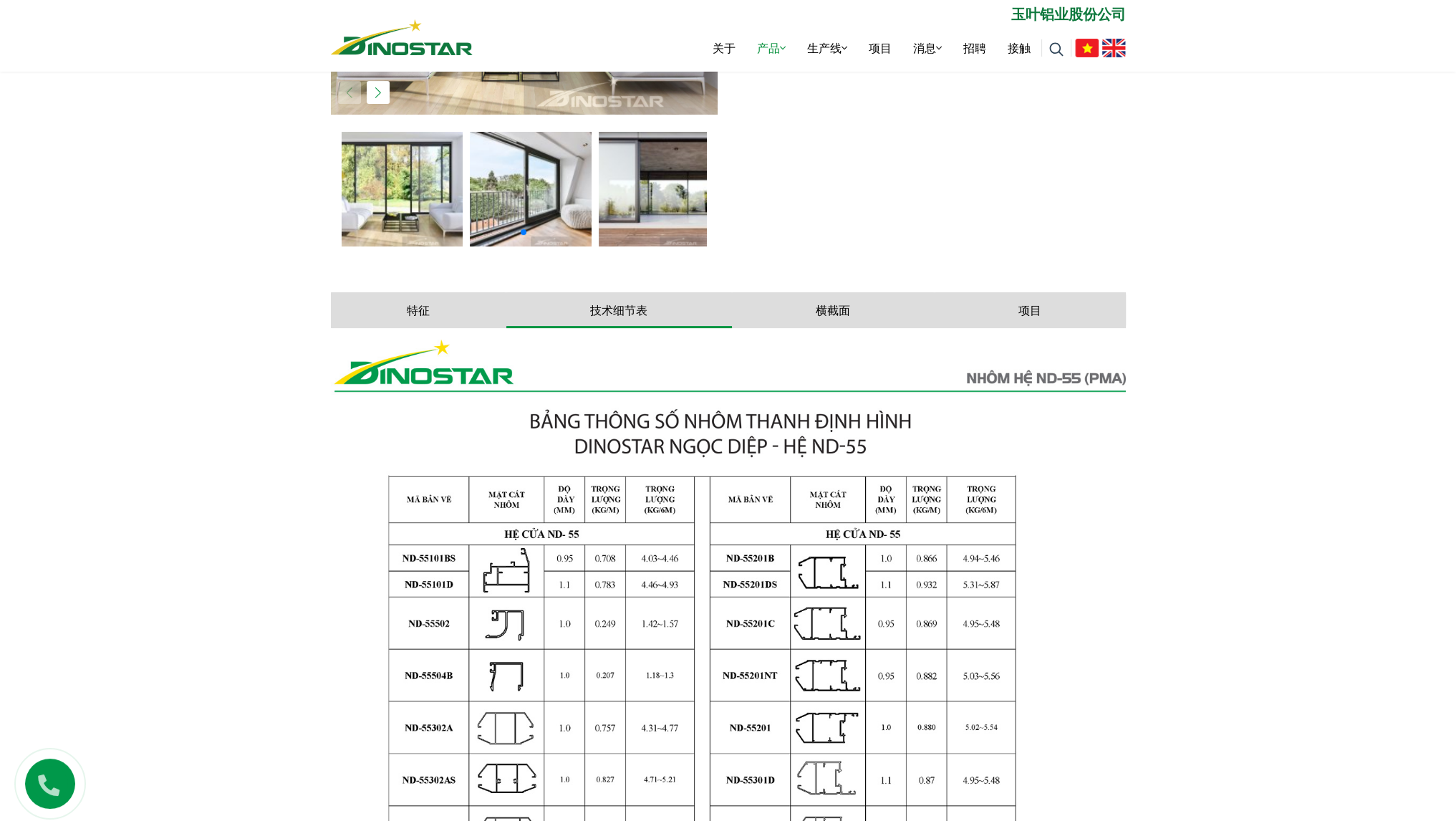
click at [843, 307] on font "横截面" at bounding box center [833, 311] width 34 height 16
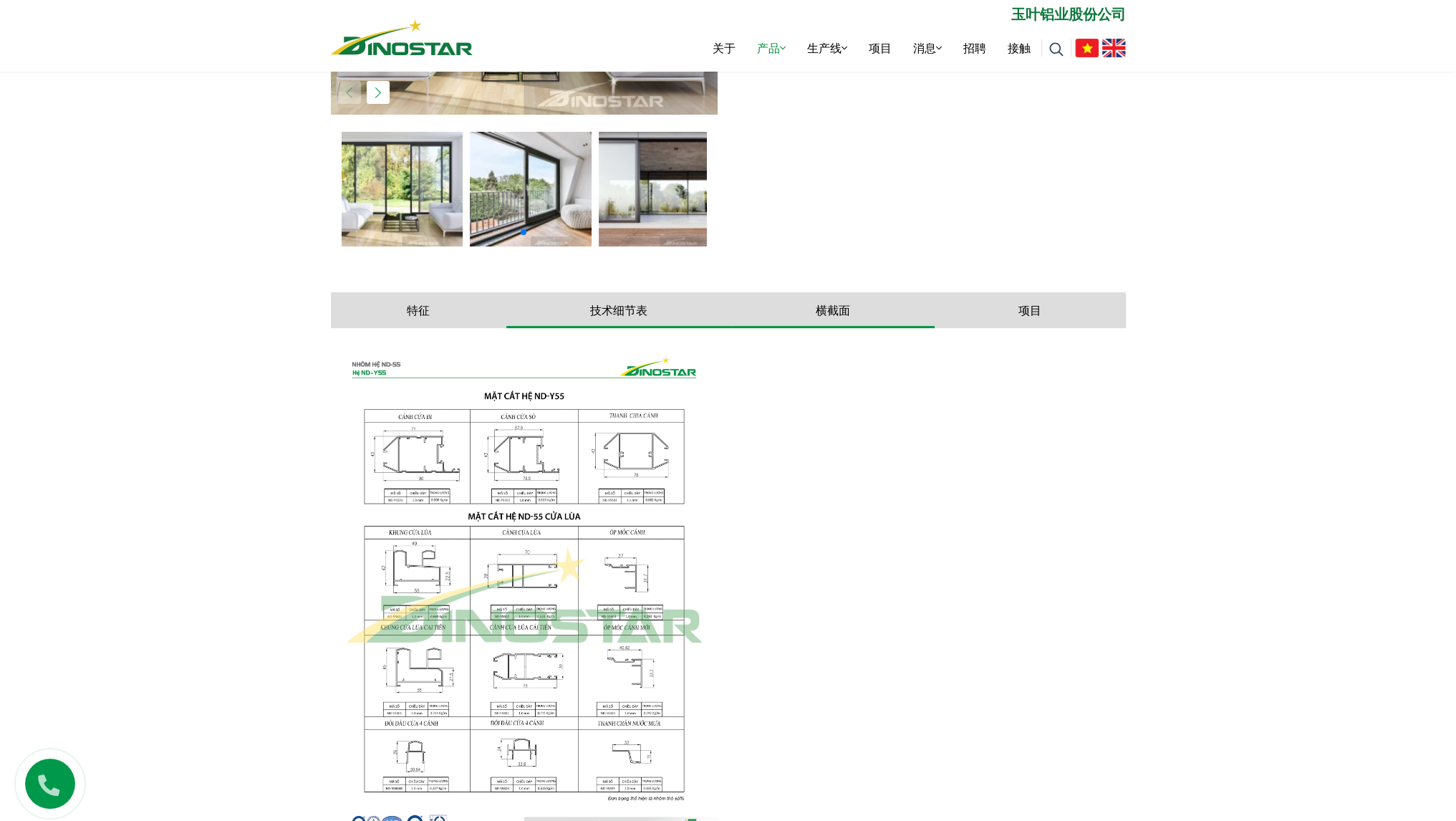
click at [661, 307] on button "技术细节表" at bounding box center [619, 310] width 226 height 36
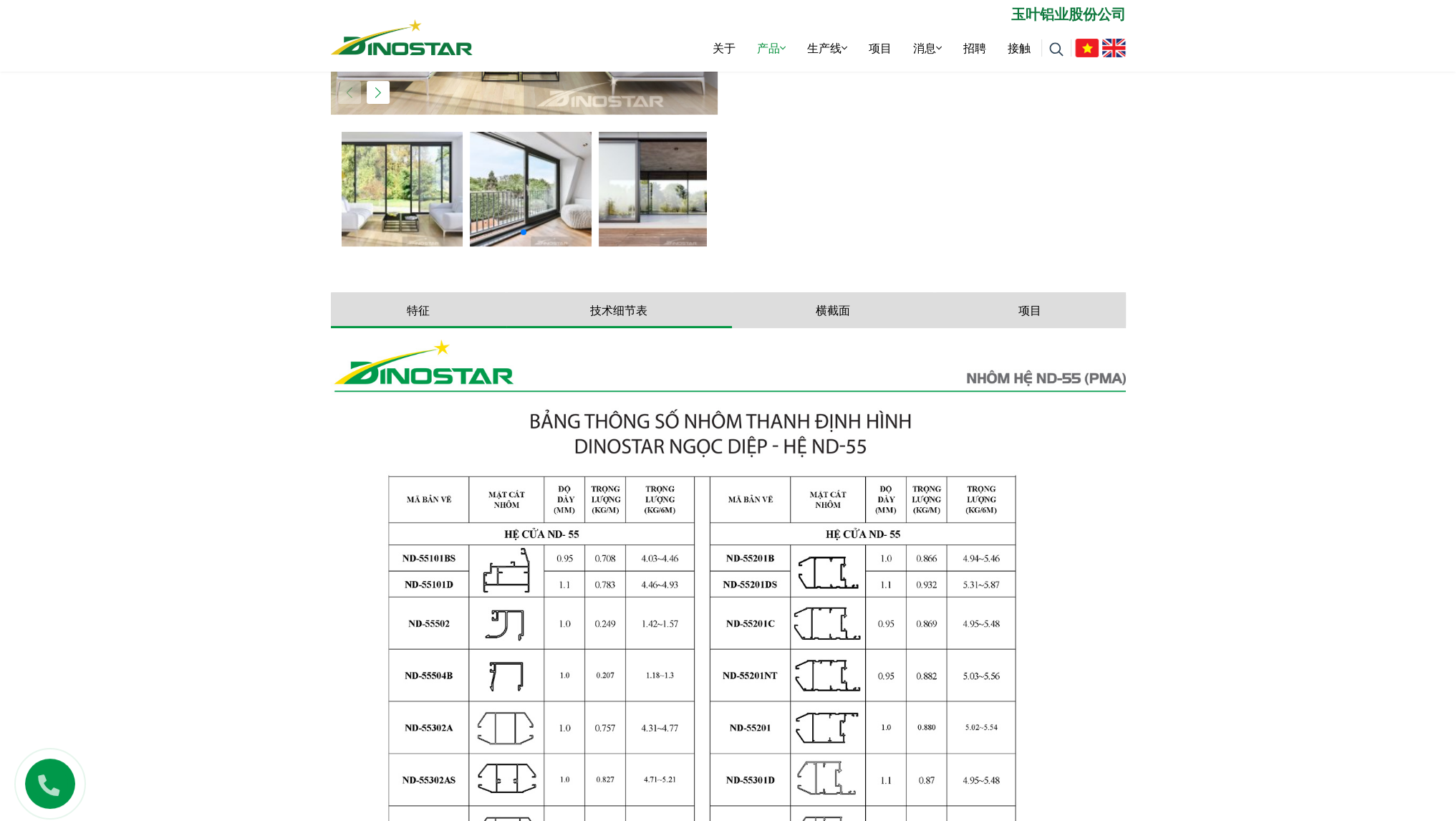
click at [467, 307] on button "特征" at bounding box center [419, 310] width 175 height 36
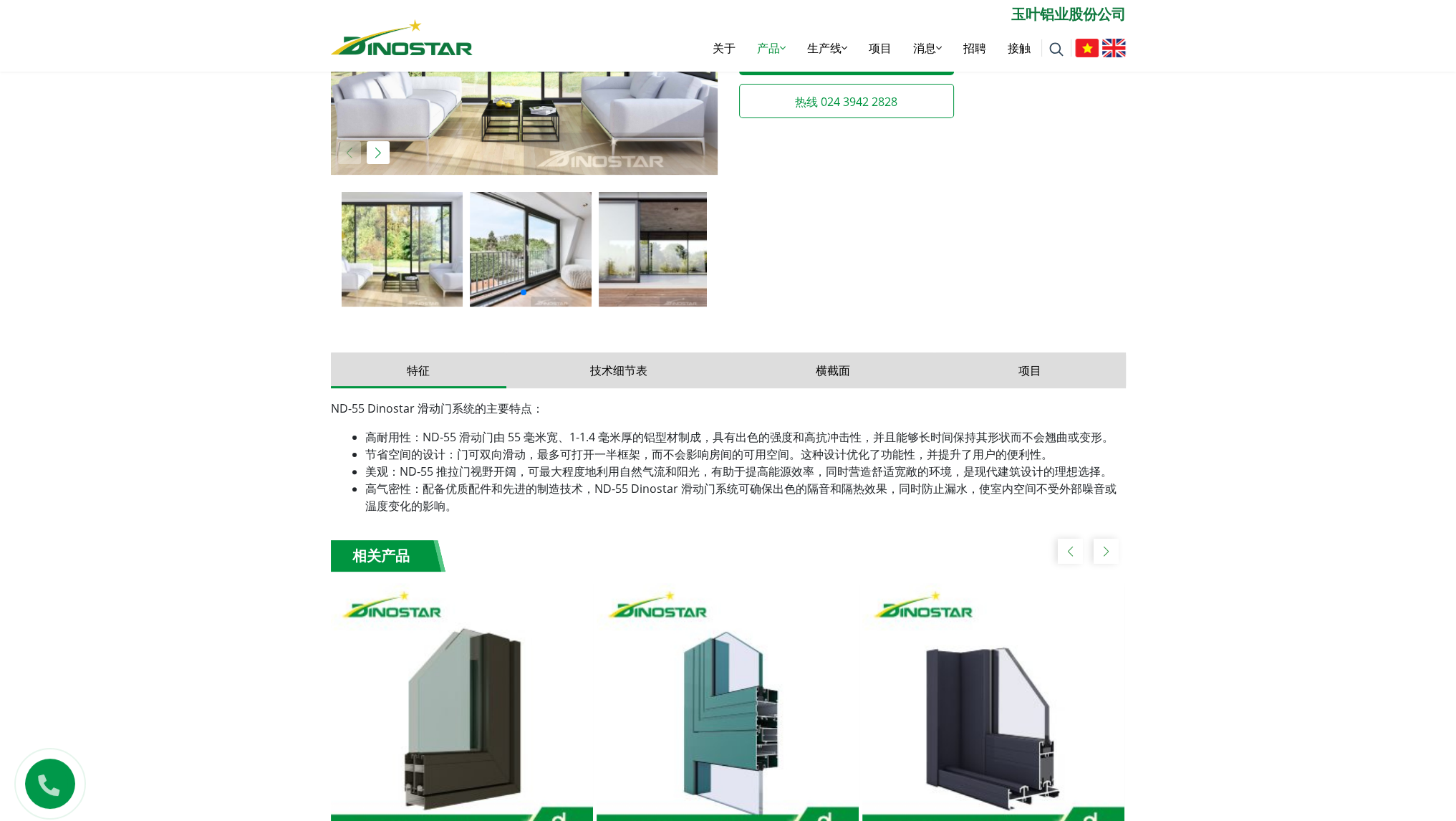
scroll to position [430, 0]
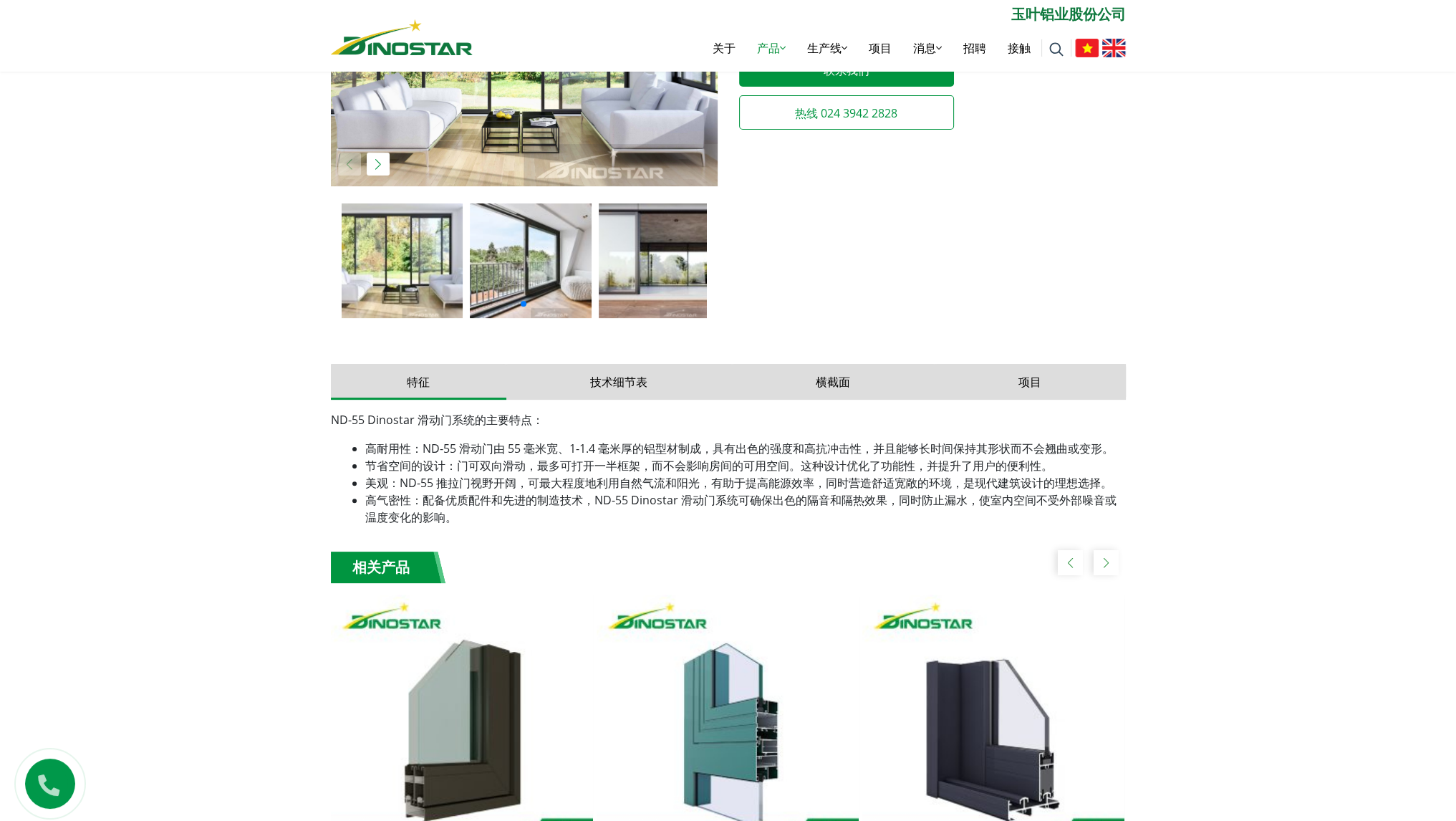
click at [804, 355] on div "特征 技术细节表 横截面 项目 ND-55 Dinostar 滑动门系统的主要特点： 高耐用性：ND-55 滑动门由 55 毫米宽、1-1.4 毫米厚的铝型材…" at bounding box center [729, 443] width 795 height 188
click at [809, 375] on button "横截面" at bounding box center [833, 382] width 202 height 36
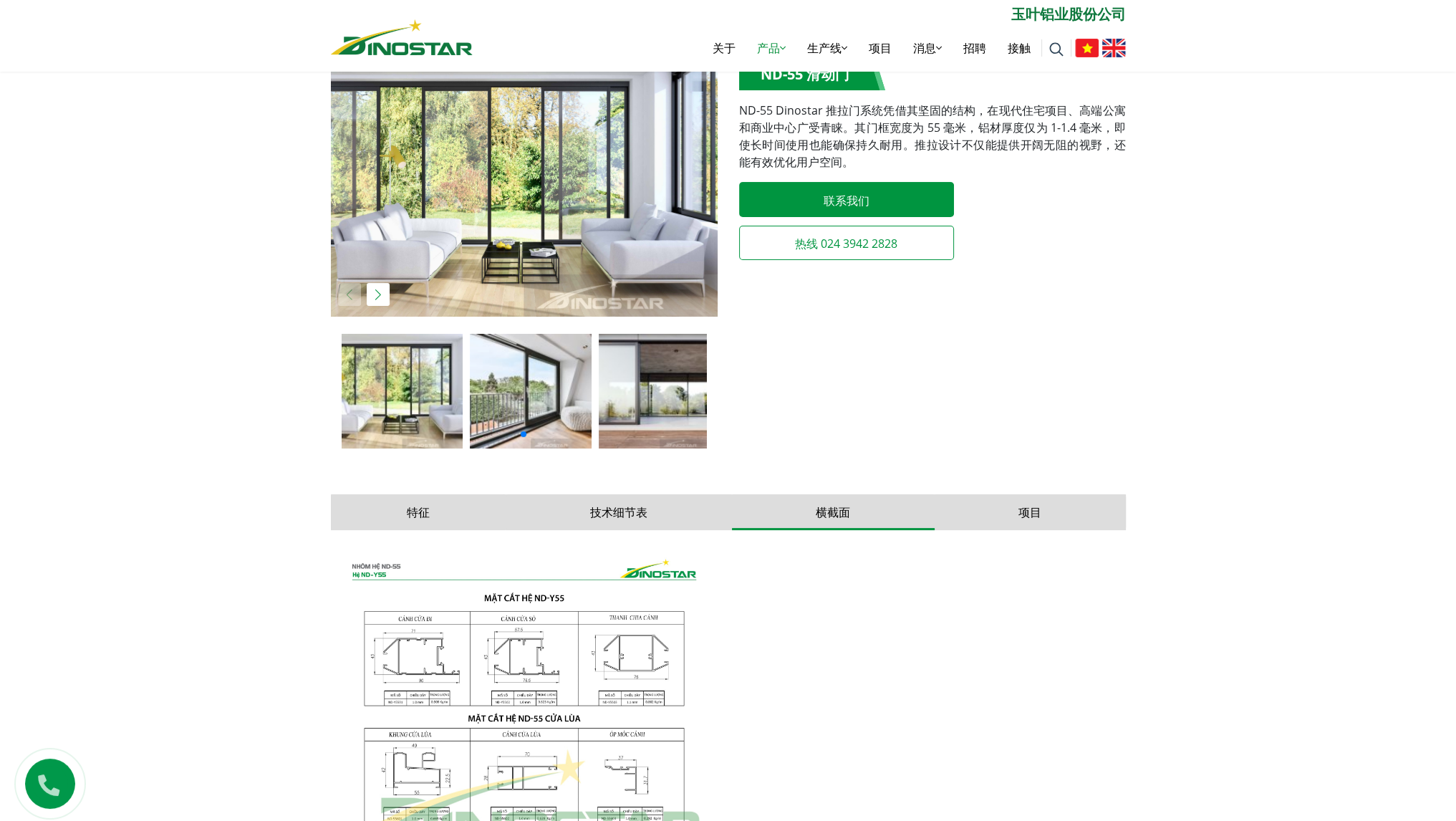
scroll to position [287, 0]
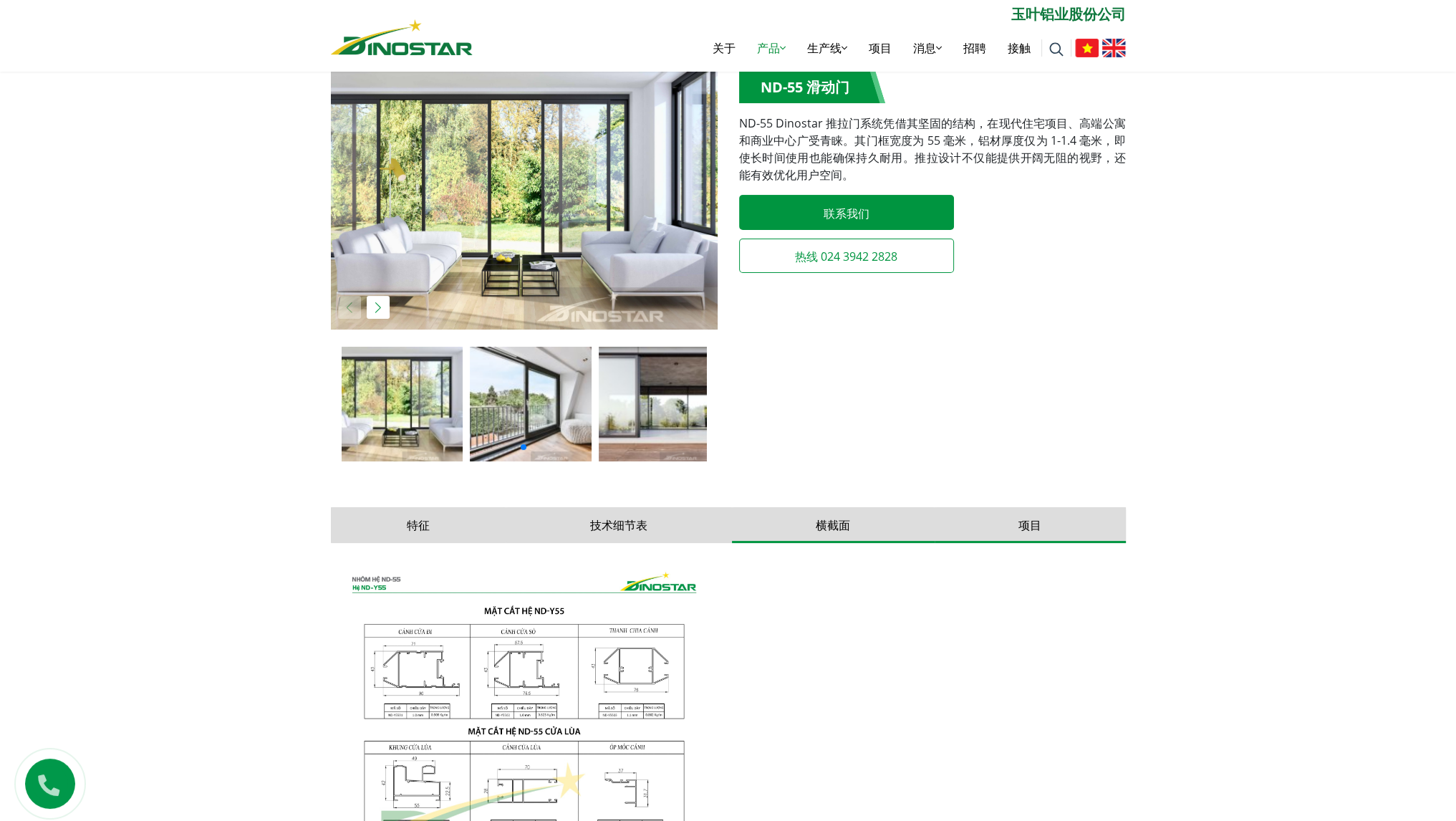
click at [1004, 522] on button "项目" at bounding box center [1031, 525] width 192 height 36
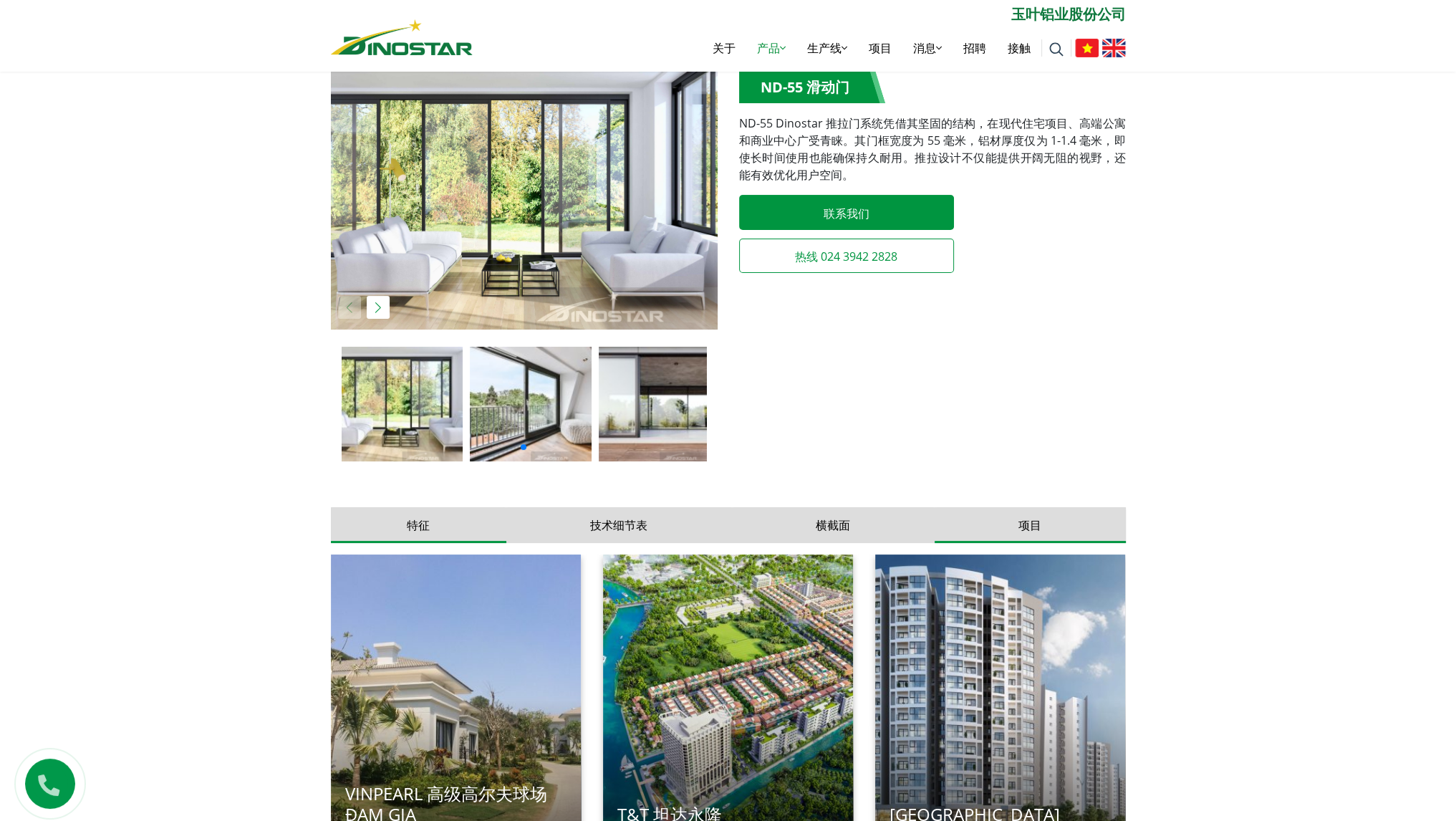
click at [393, 528] on button "特征" at bounding box center [419, 525] width 175 height 36
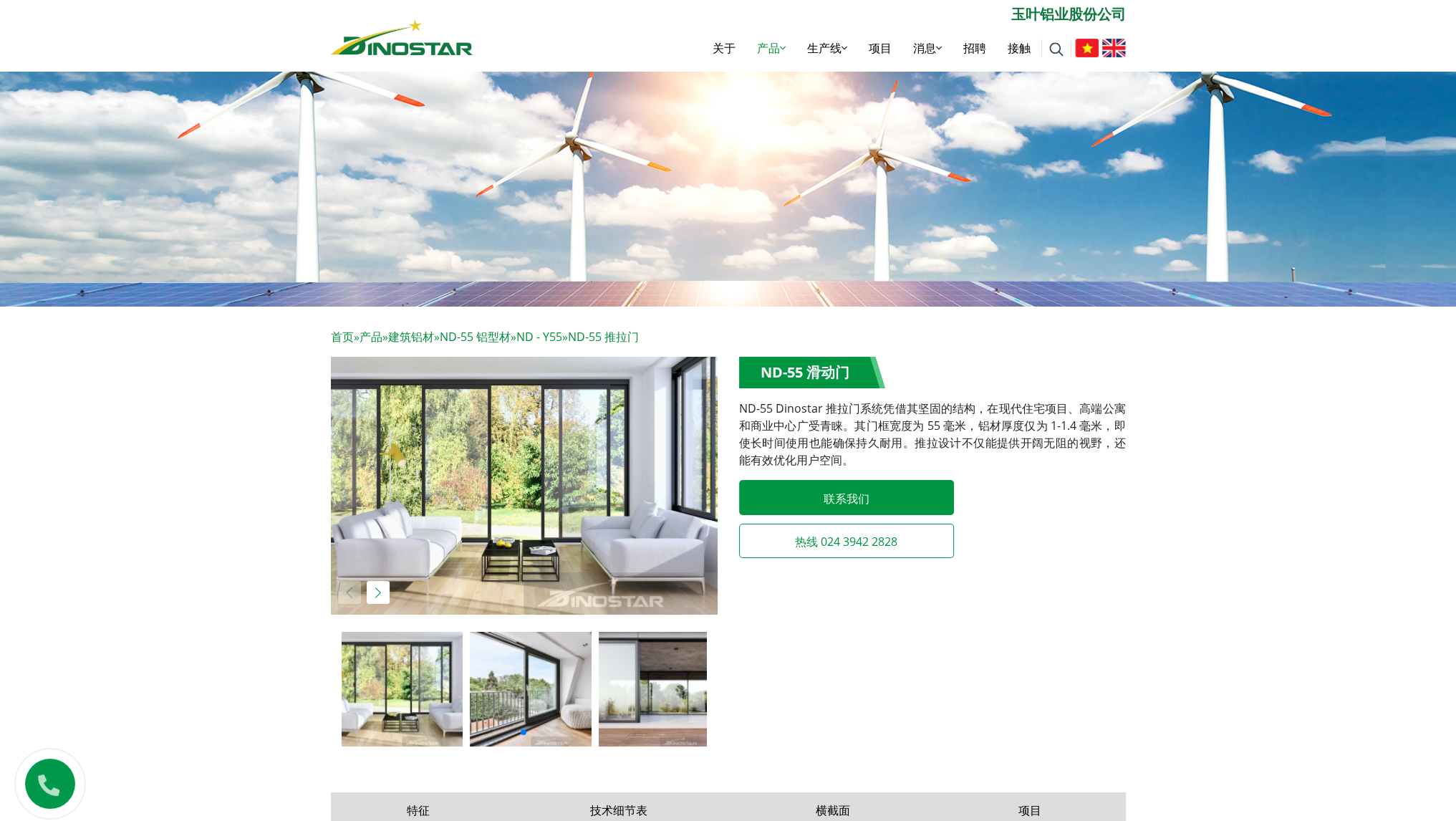
scroll to position [0, 0]
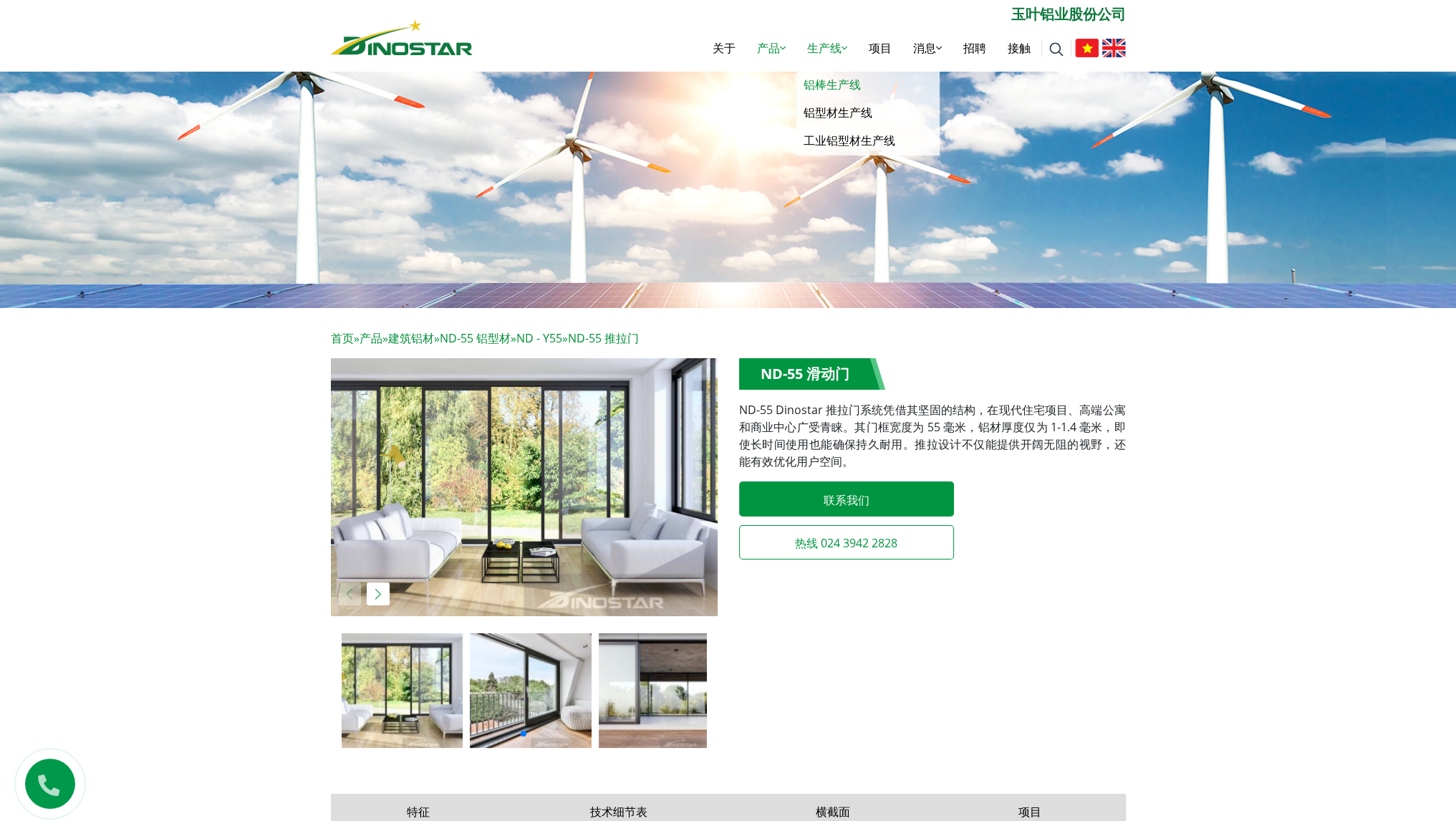
click at [838, 92] on link "铝棒生产线" at bounding box center [868, 85] width 143 height 28
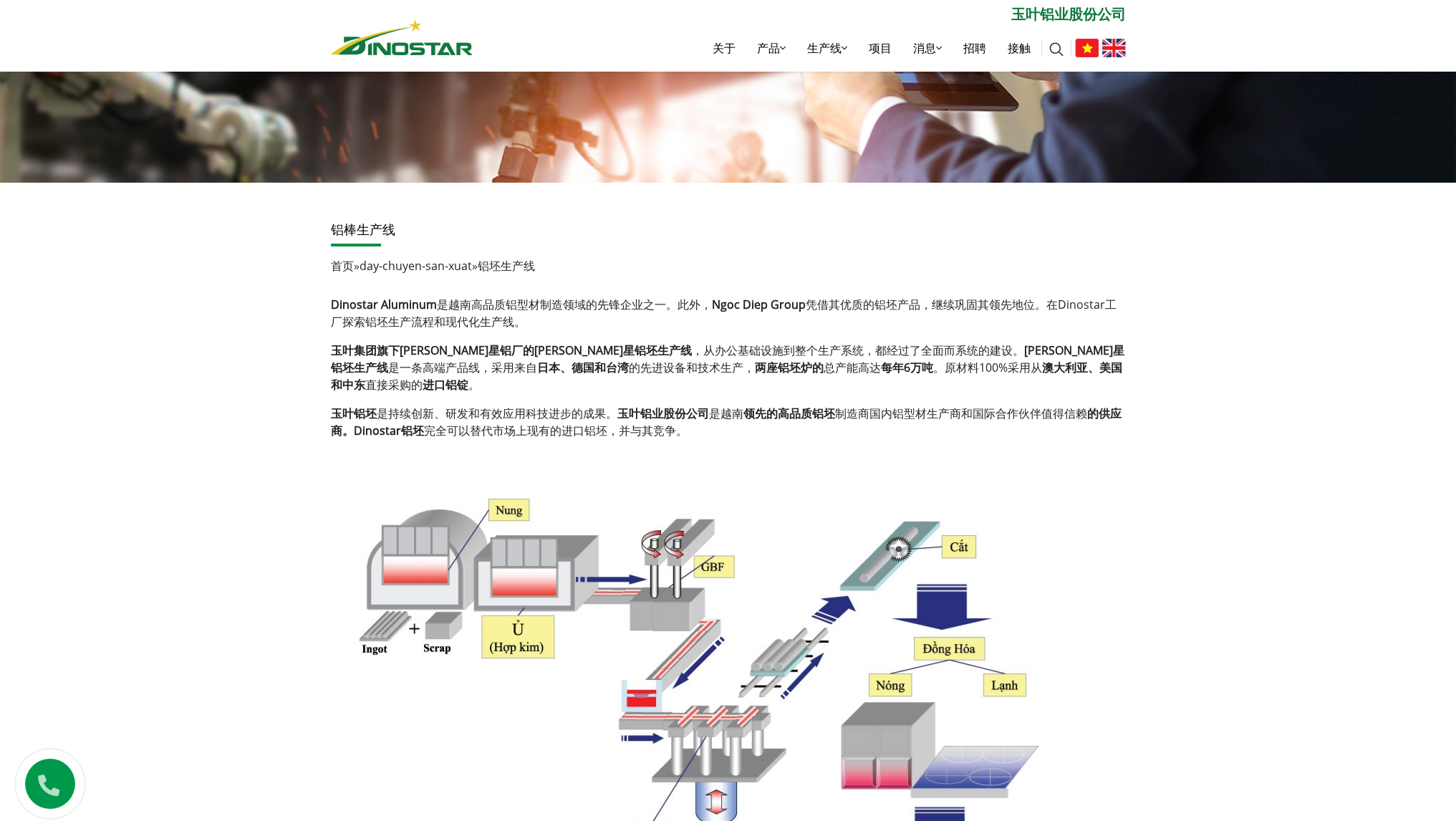
scroll to position [105, 0]
